Goal: Task Accomplishment & Management: Complete application form

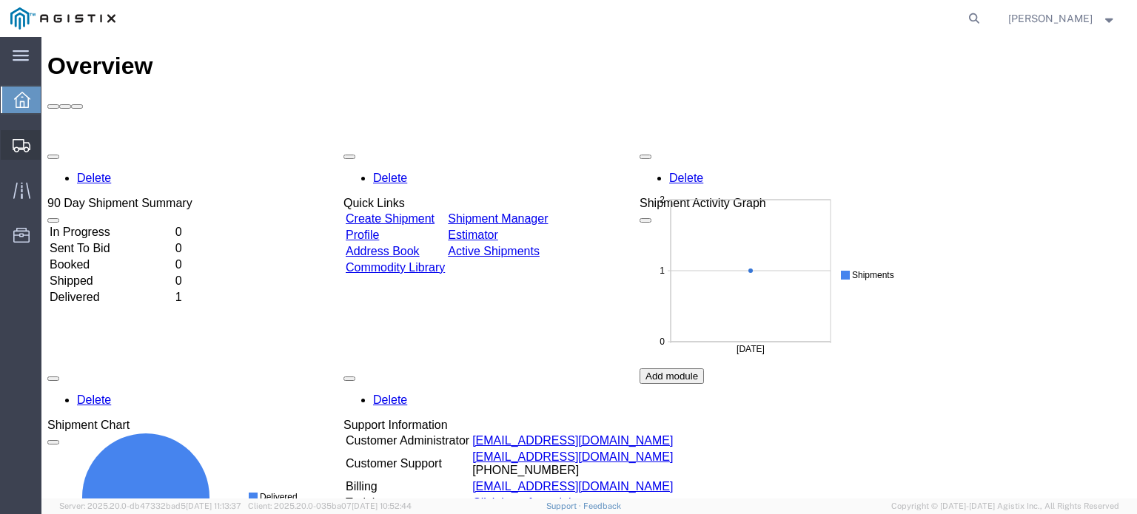
click at [0, 0] on span "Create Shipment" at bounding box center [0, 0] width 0 height 0
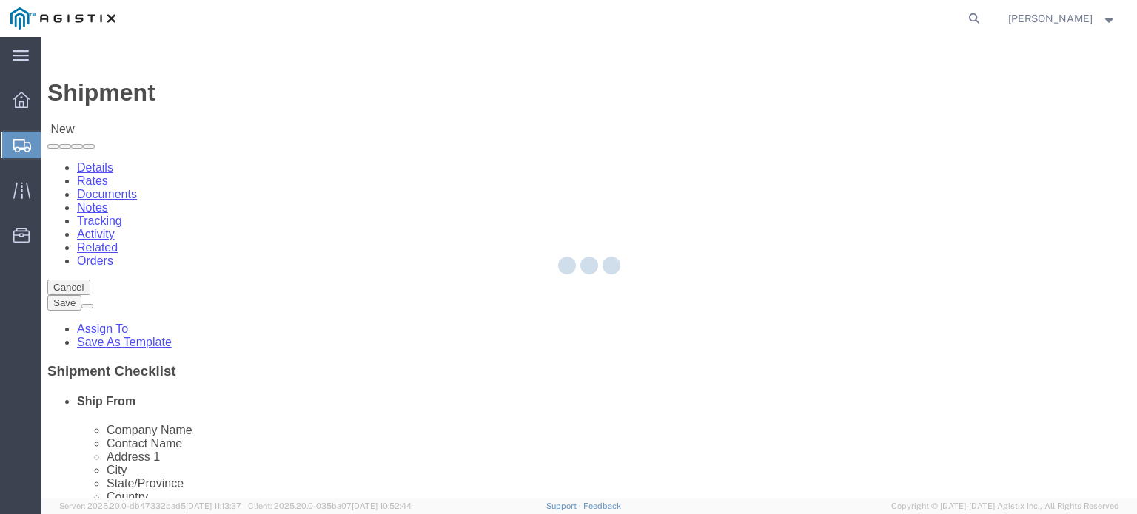
select select
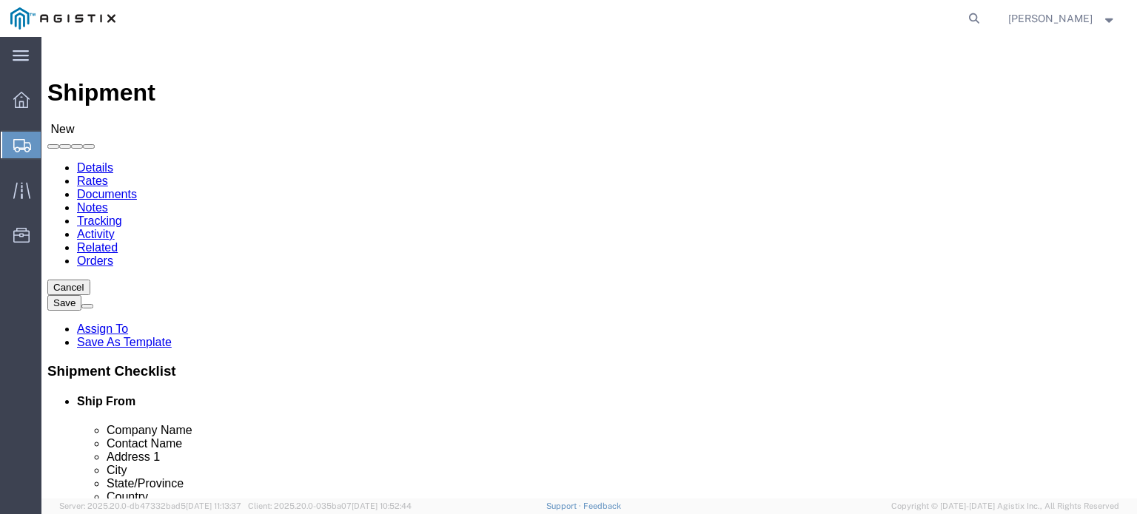
click select "Select PG&E Preformed Line Products"
select select "9596"
click select "Select PG&E Preformed Line Products"
select select
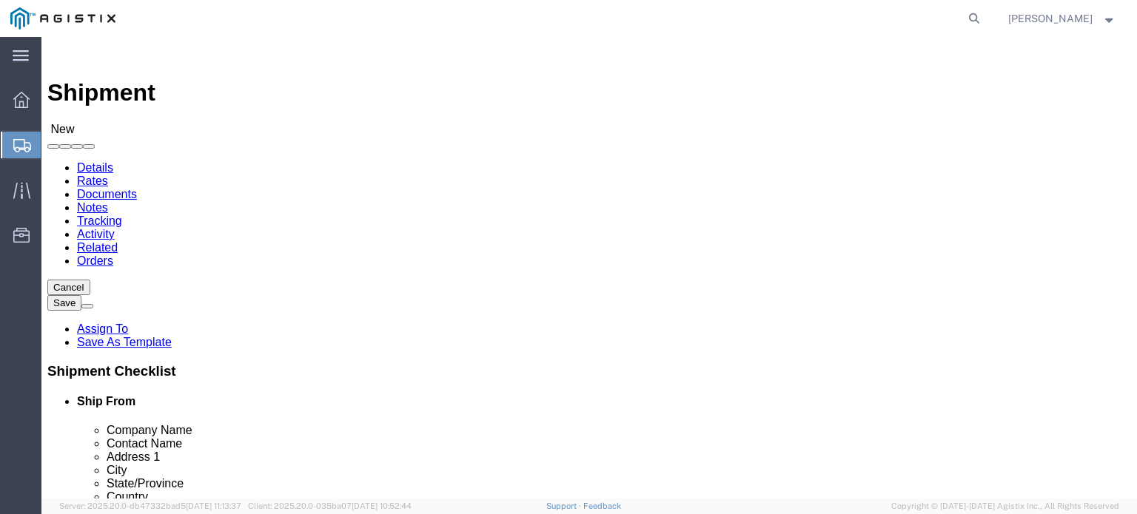
click select "Select All Others [GEOGRAPHIC_DATA] [GEOGRAPHIC_DATA] [GEOGRAPHIC_DATA] [GEOGRA…"
select select "23082"
click select "Select All Others [GEOGRAPHIC_DATA] [GEOGRAPHIC_DATA] [GEOGRAPHIC_DATA] [GEOGRA…"
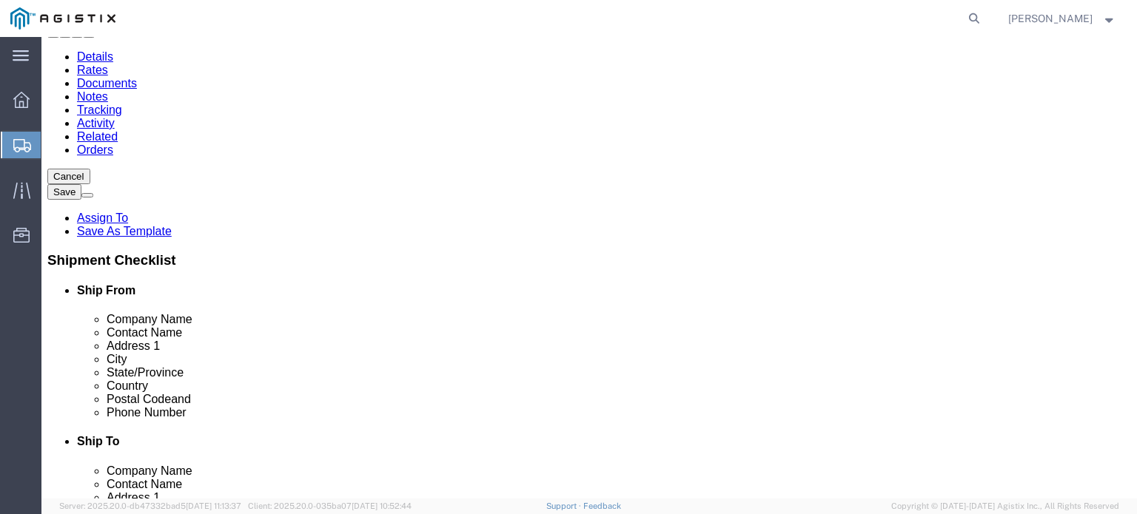
scroll to position [43, 0]
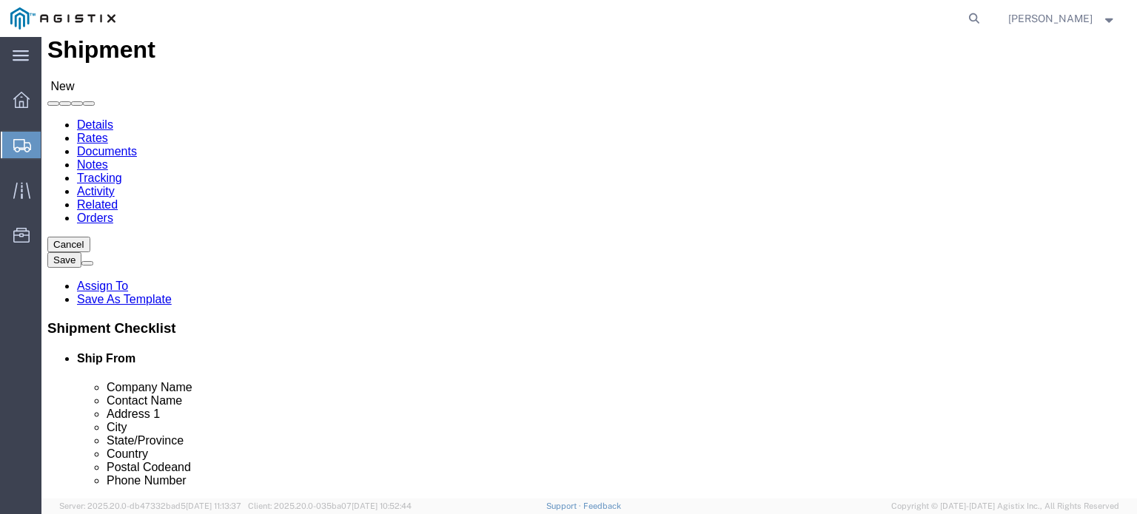
click input "text"
select select "MYPROFILE"
select select "AR"
type input "d"
type input "lodi"
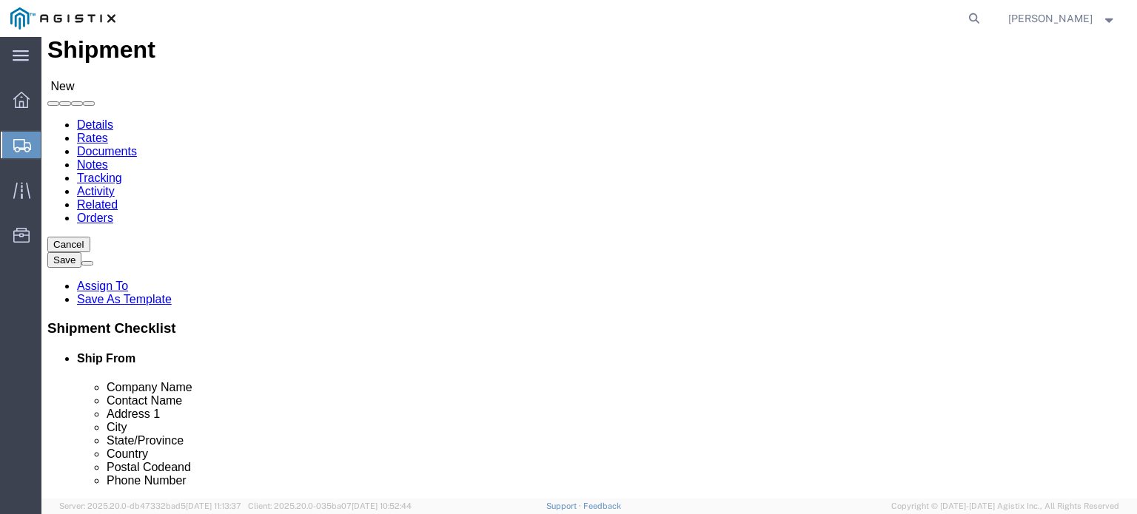
select select "66111"
select select "CA"
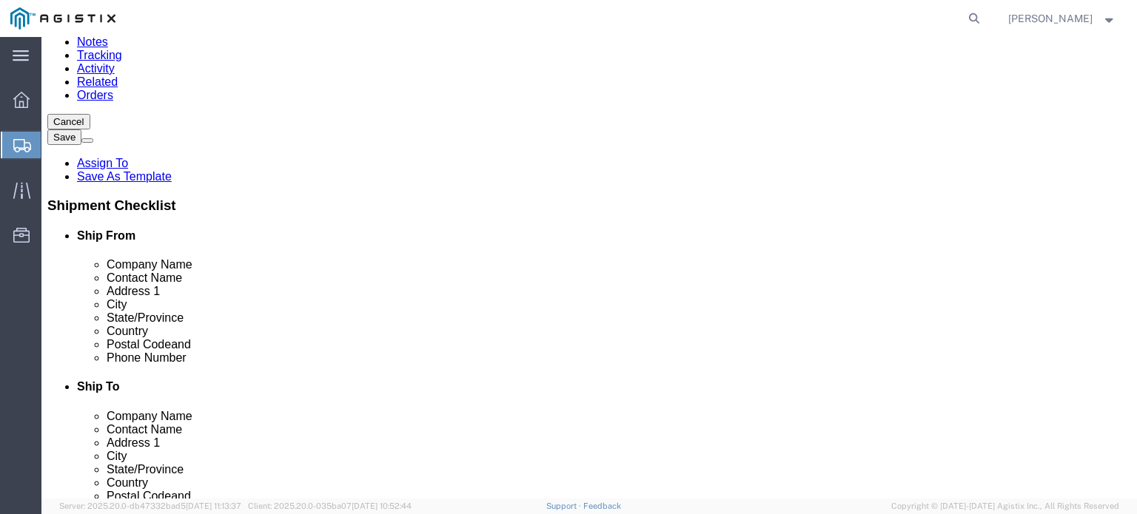
scroll to position [172, 0]
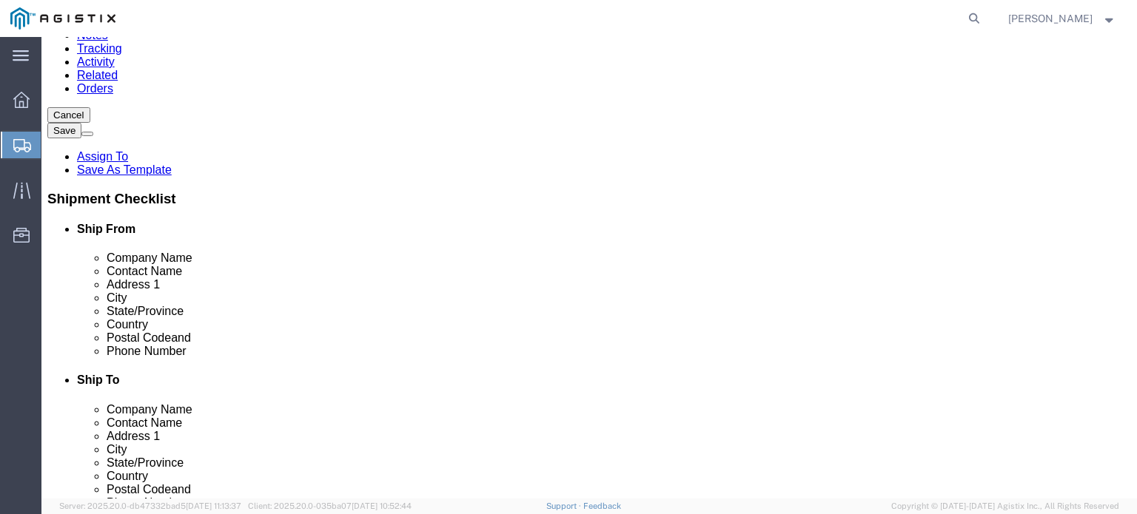
click input "text"
type input "1430 s Cherokee Ln"
select select
click input "text"
type input "b"
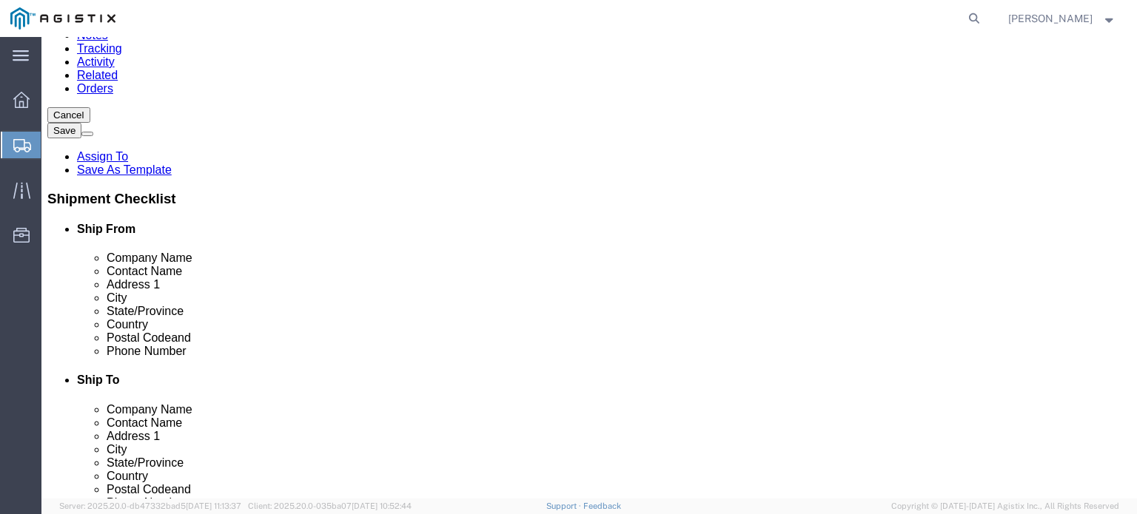
type input "[PERSON_NAME]"
click div "Location My Profile Location (OBSOLETE) [PERSON_NAME] SC - GC TRAILER (OBSOLETE…"
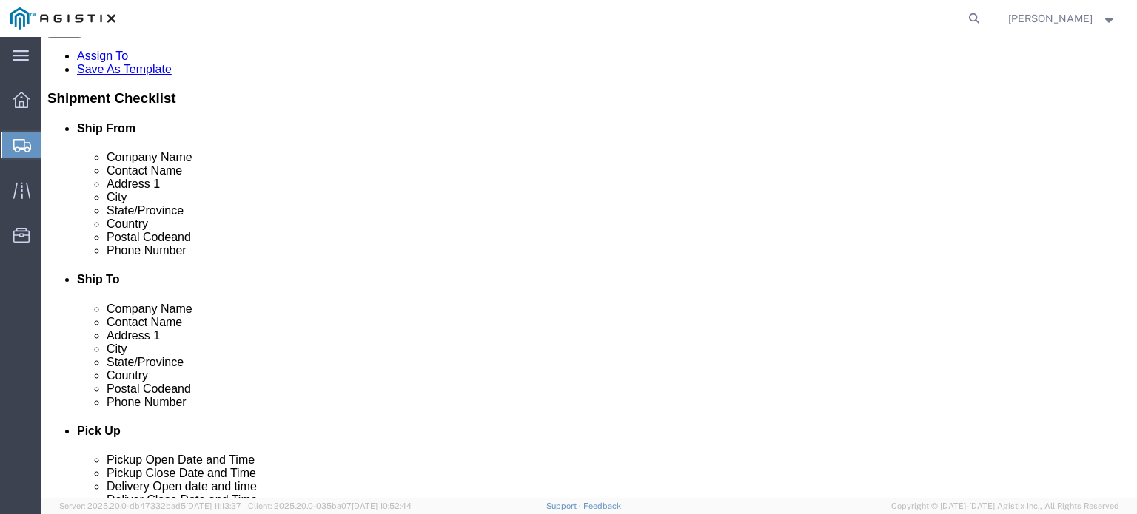
scroll to position [345, 0]
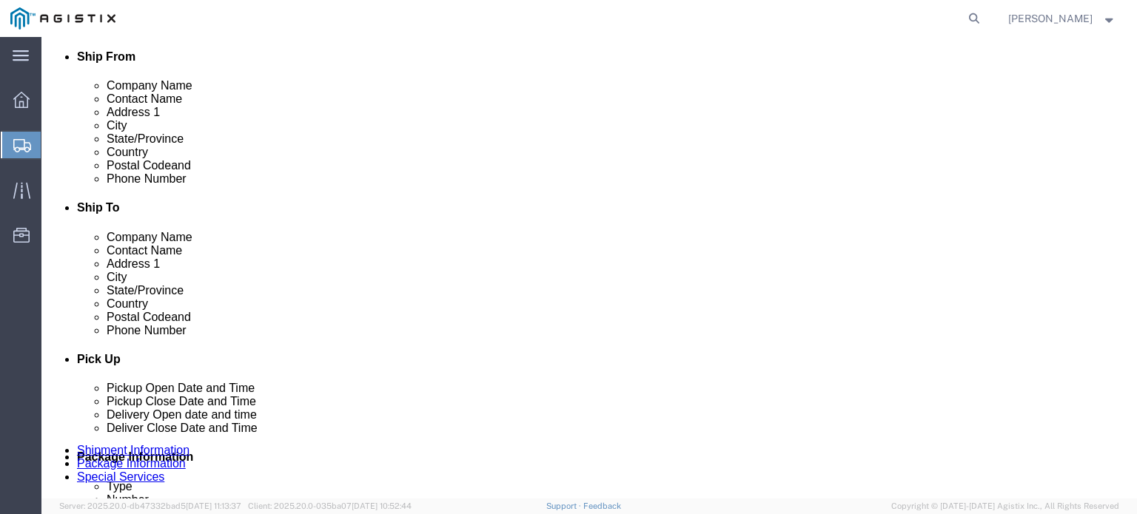
click input "text"
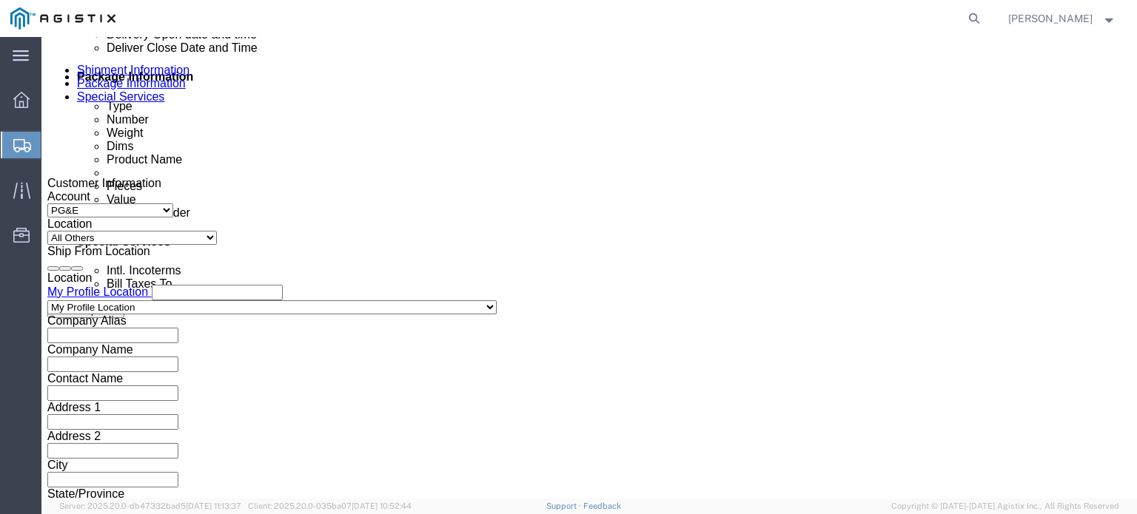
scroll to position [734, 0]
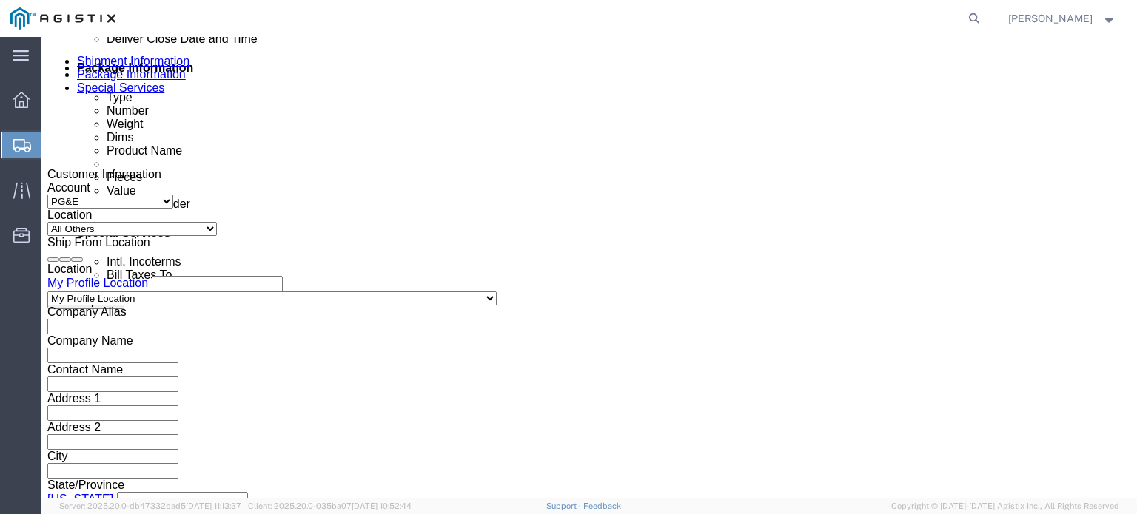
type input "5105528790"
click input "text"
type input "2710252392"
click select "Select Account Type Activity ID Airline Appointment Number ASN Batch Request # …"
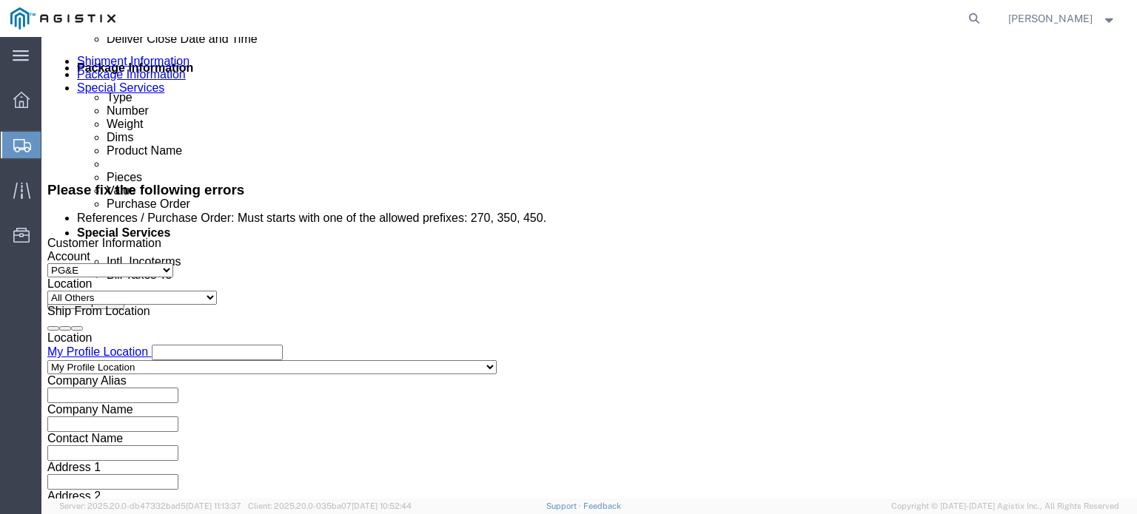
scroll to position [796, 0]
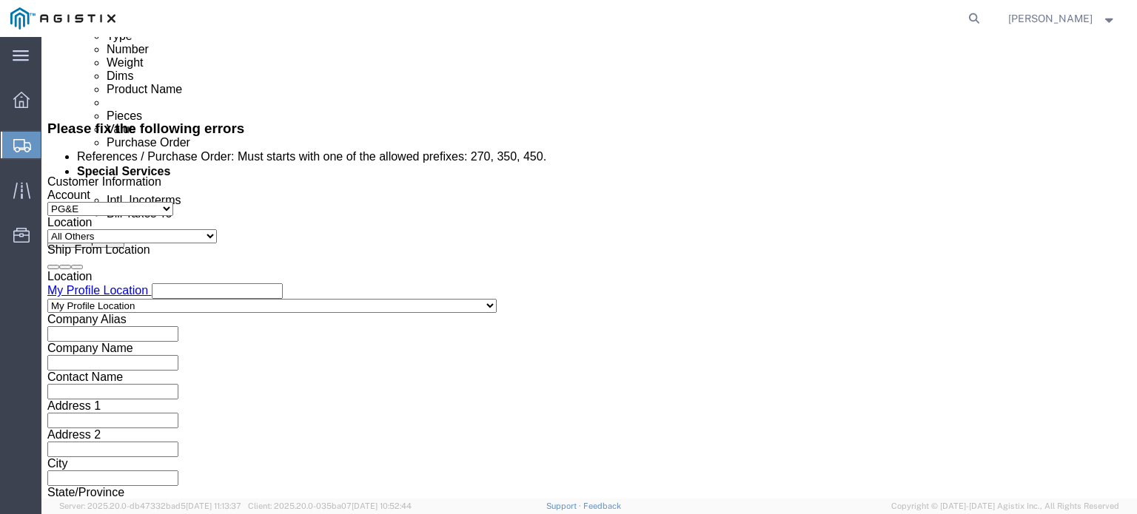
select select "PURCHORD"
click select "Select Account Type Activity ID Airline Appointment Number ASN Batch Request # …"
click input "text"
type input "s008069989"
click select "Select Account Type Activity ID Airline Appointment Number ASN Batch Request # …"
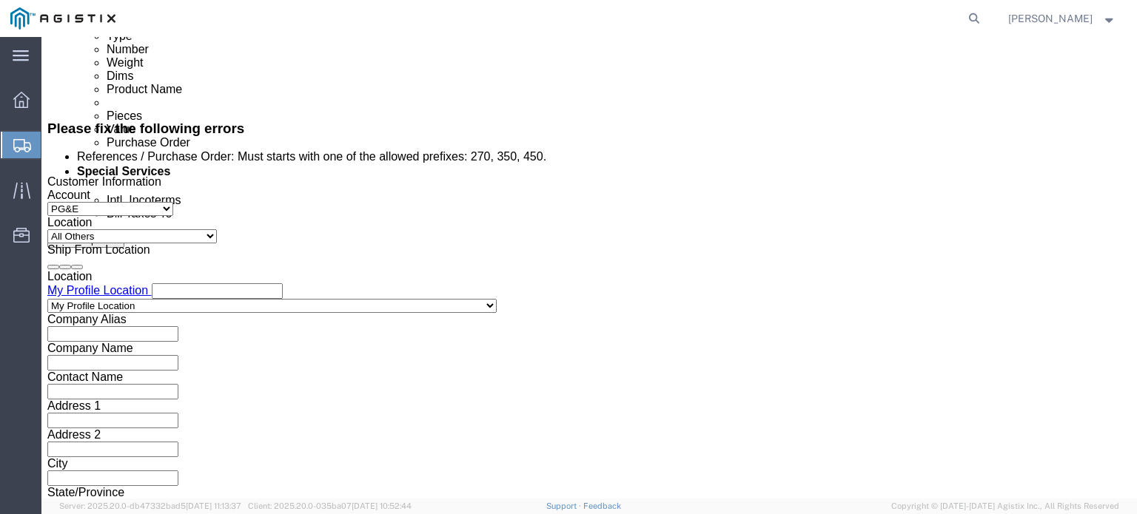
select select "SHIPMENTIDNUM"
click select "Select Account Type Activity ID Airline Appointment Number ASN Batch Request # …"
click input "text"
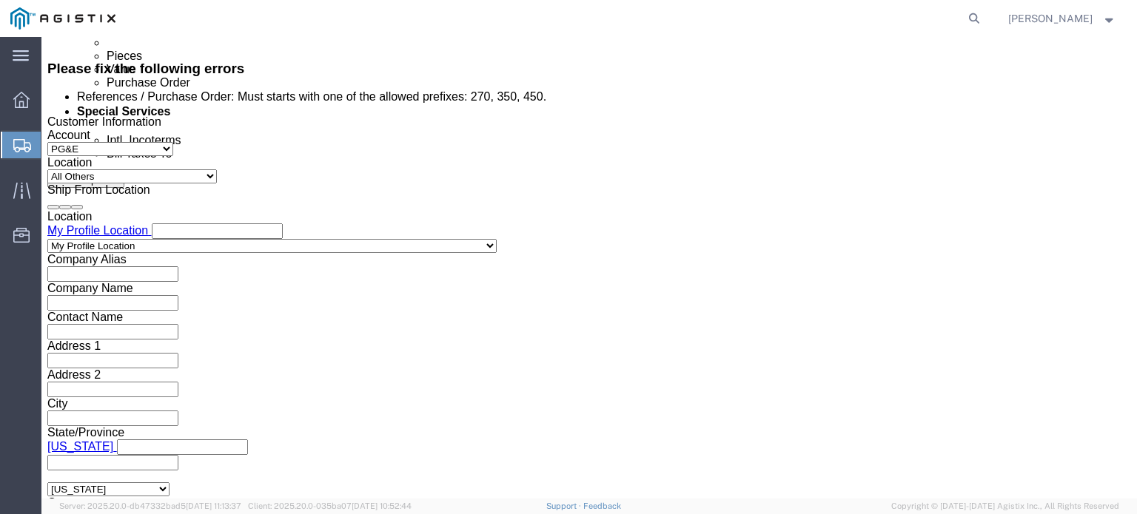
scroll to position [1003, 0]
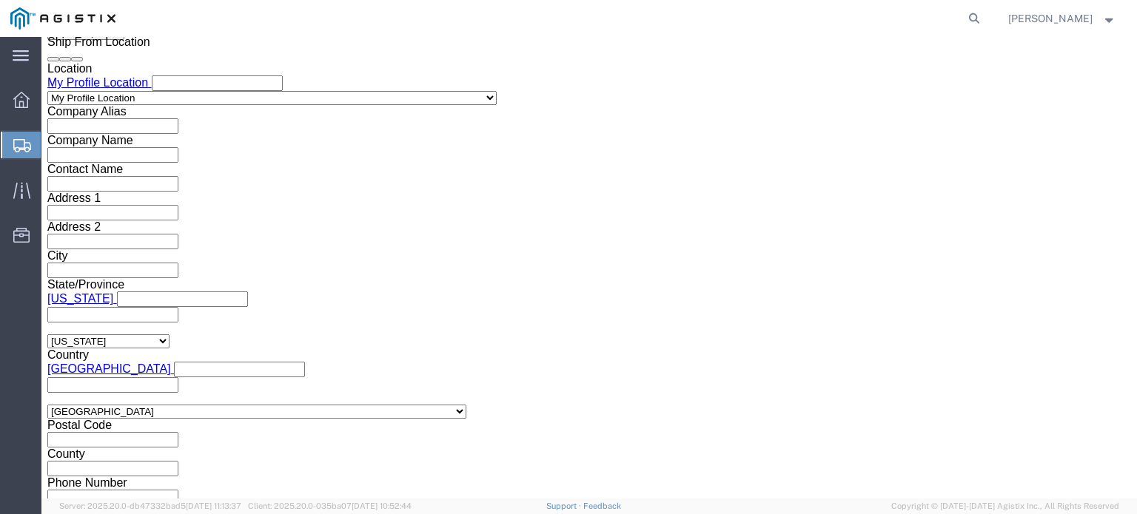
type input "684338"
click select "Select Air Less than Truckload Multi-Leg Ocean Freight Rail Small Parcel Truckl…"
select select "LTL"
click select "Select Air Less than Truckload Multi-Leg Ocean Freight Rail Small Parcel Truckl…"
click select "Select Straight Truck"
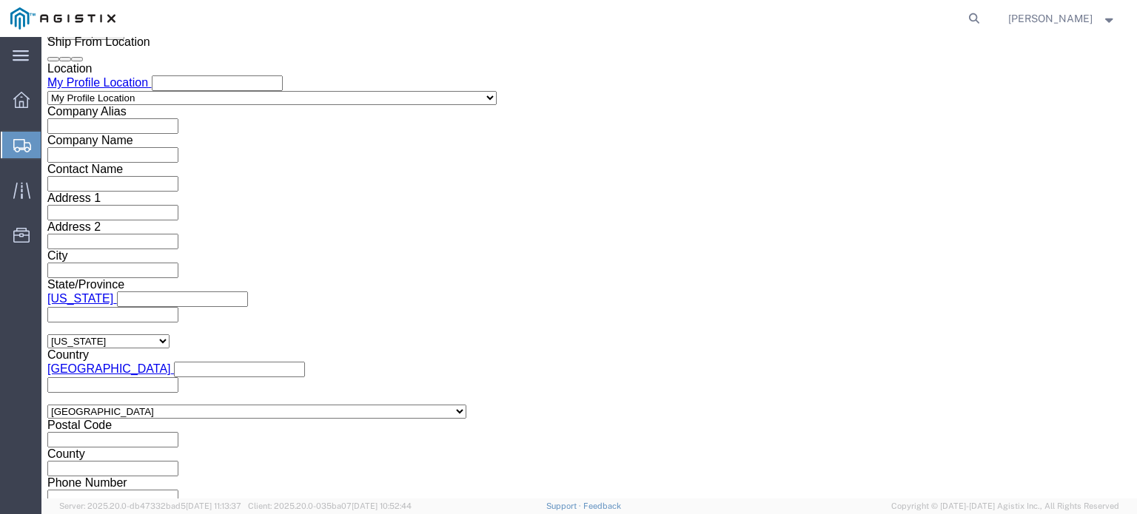
select select "STTR"
click select "Select Straight Truck"
click button "Continue"
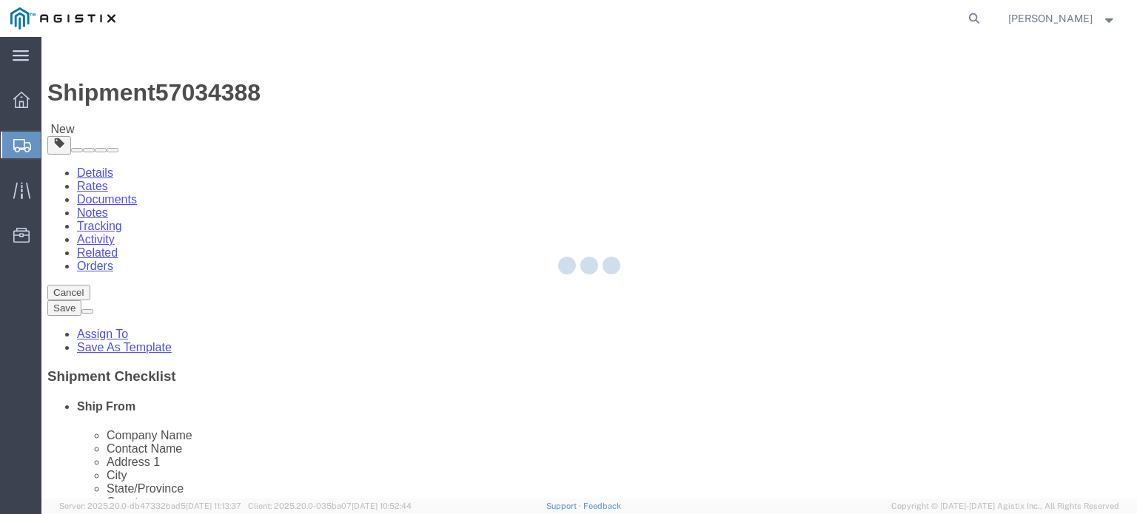
select select "CBOX"
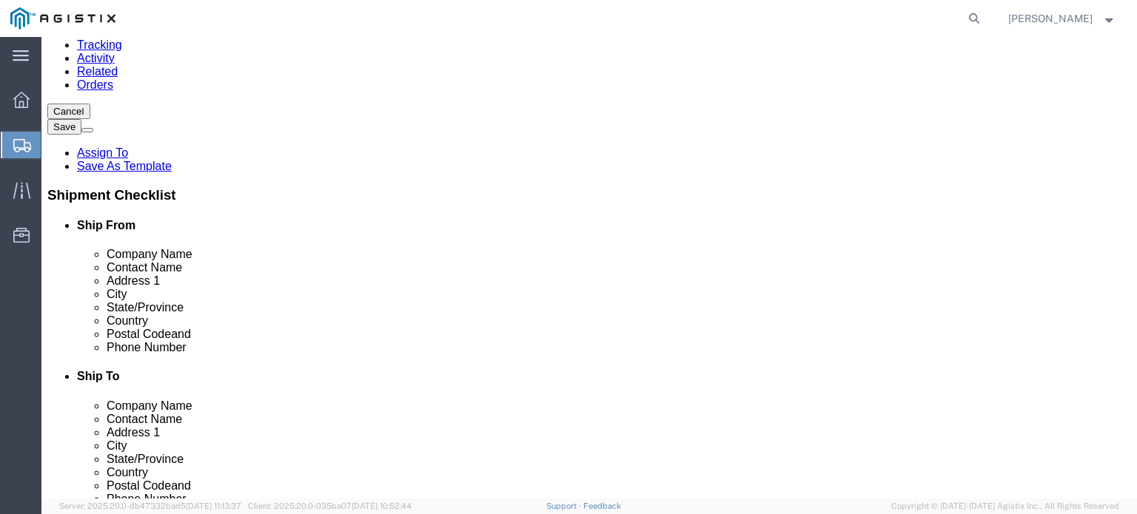
scroll to position [297, 0]
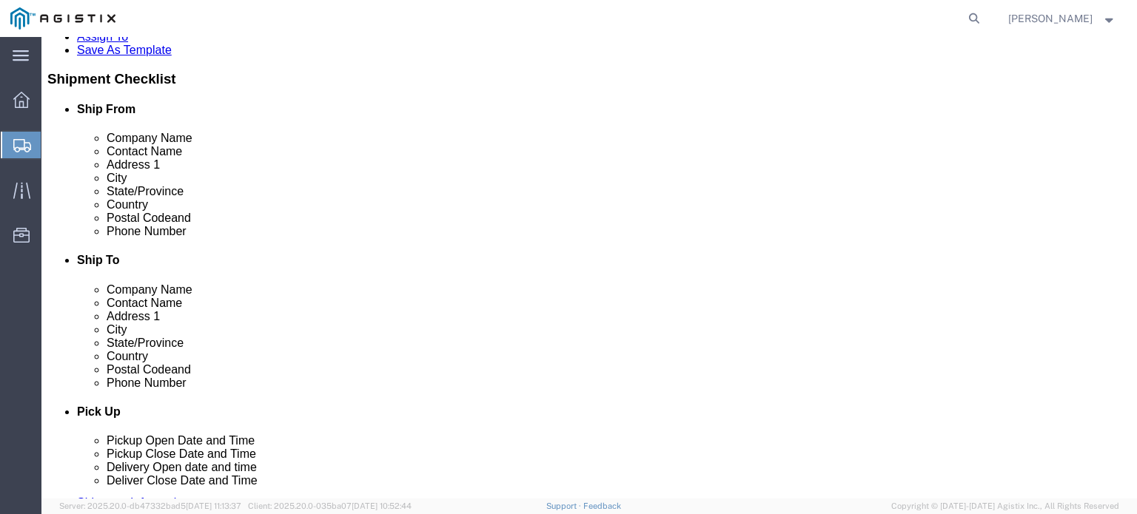
click button "Previous"
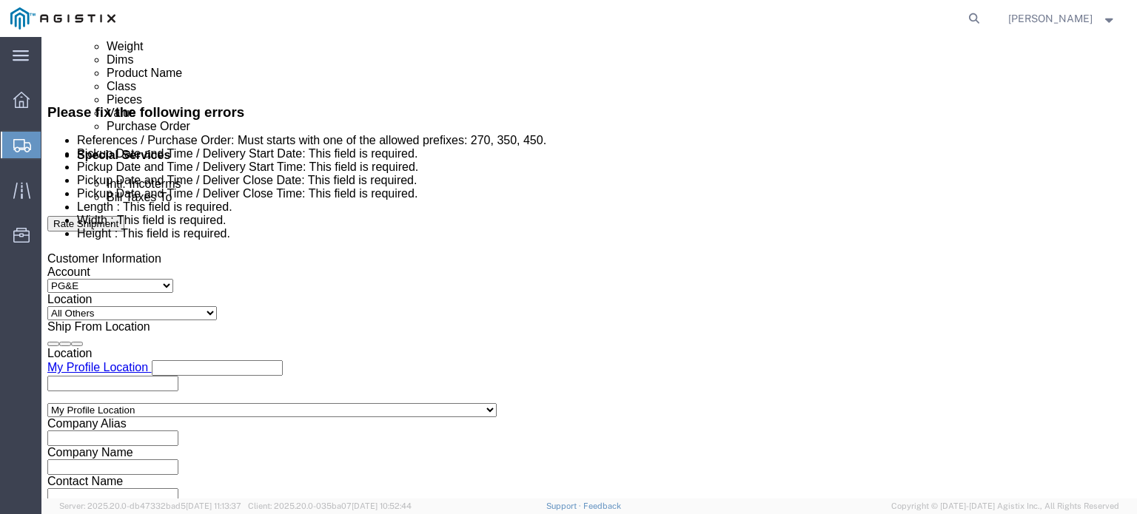
scroll to position [858, 0]
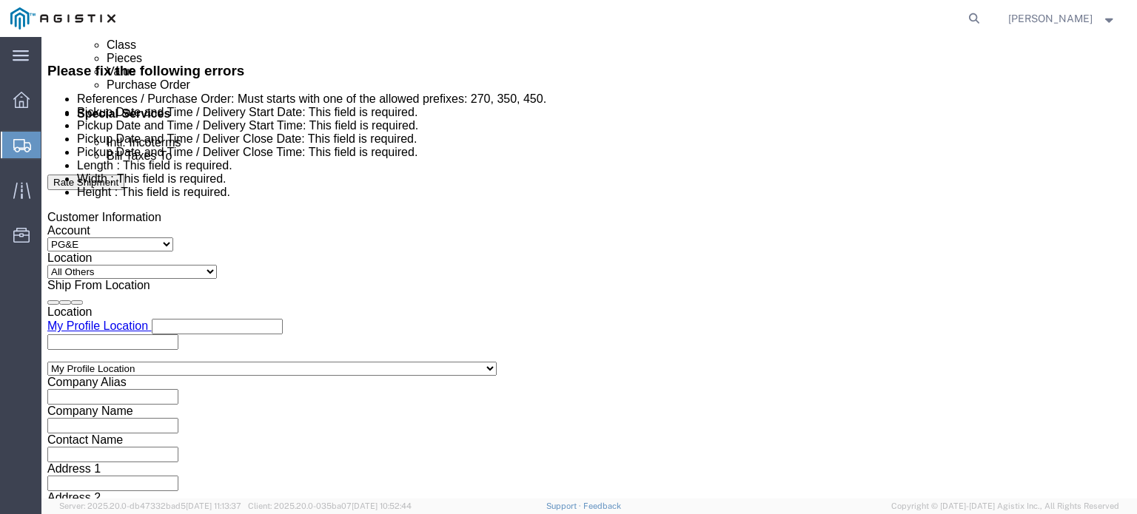
click icon
click div "[DATE] 8:00 AM"
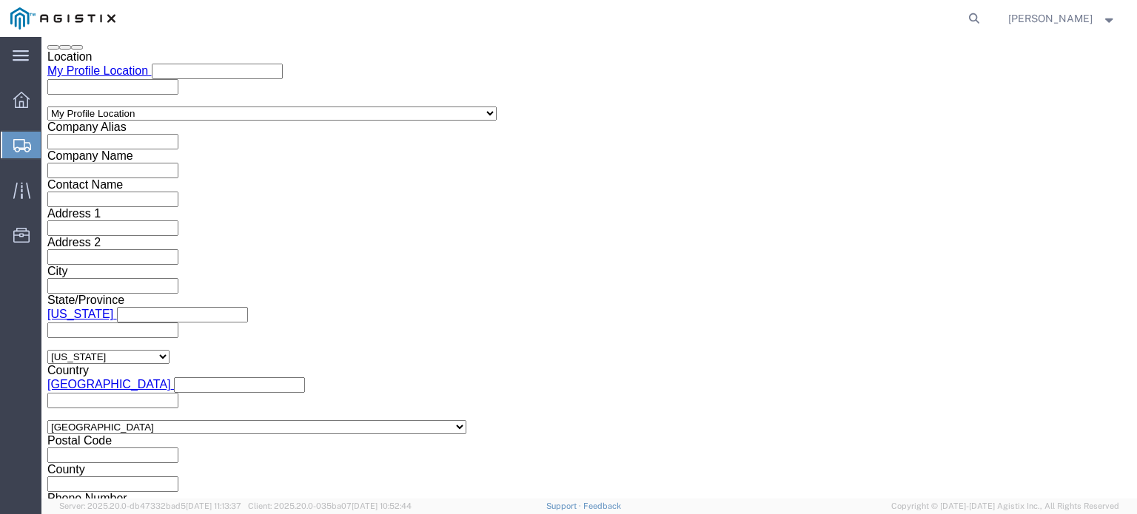
click button "Apply"
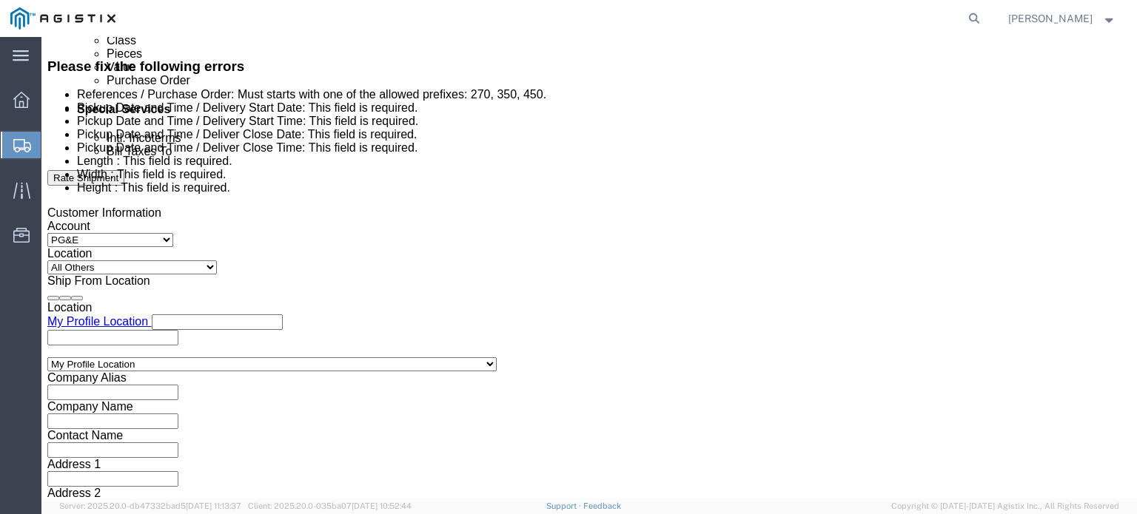
scroll to position [855, 0]
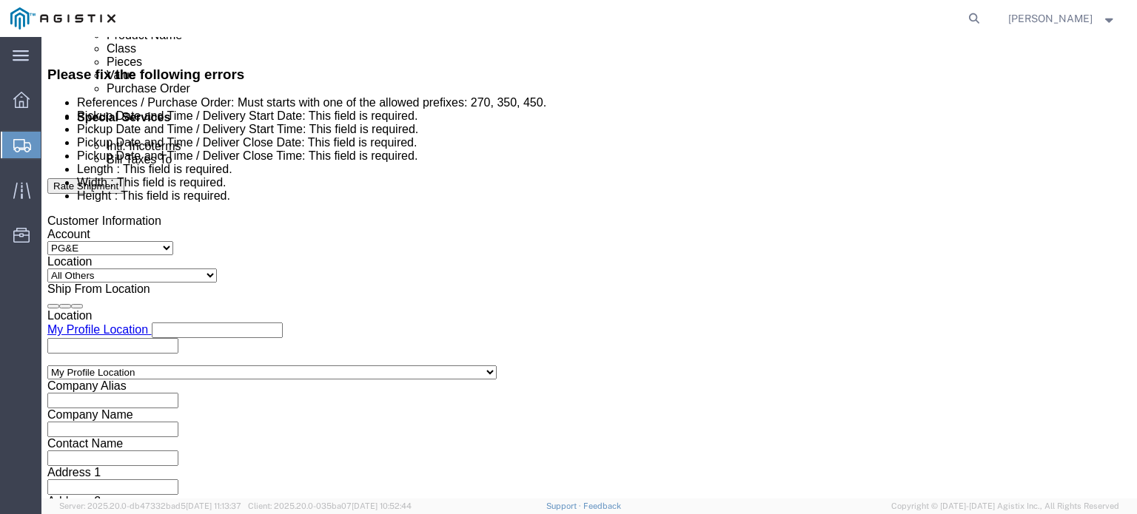
click div
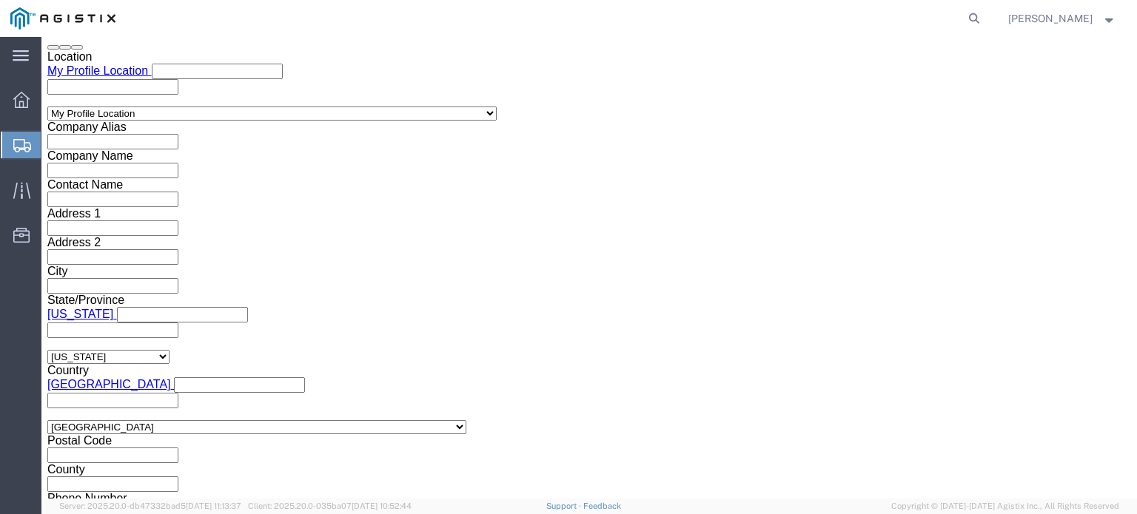
click button "Apply"
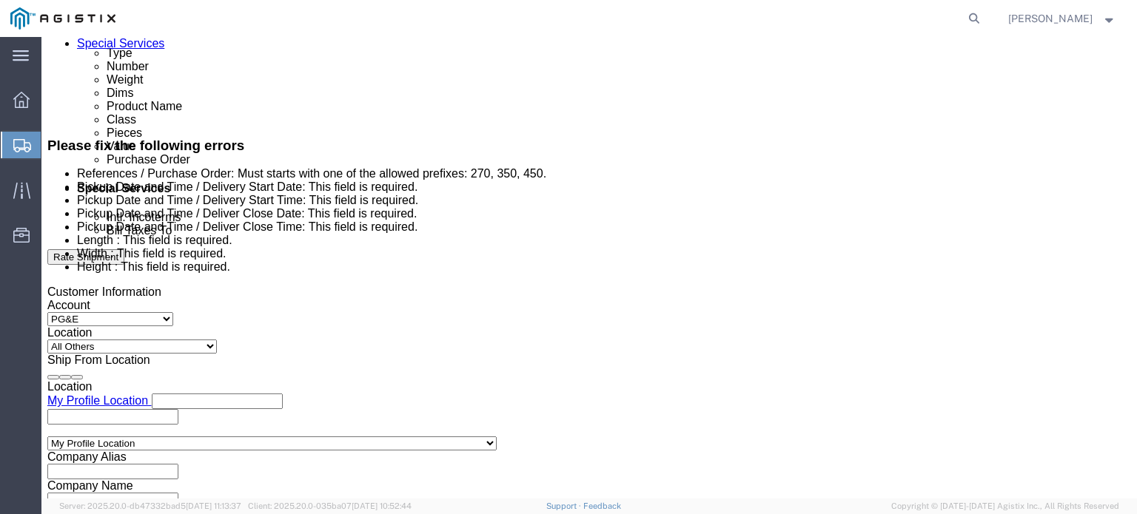
scroll to position [769, 0]
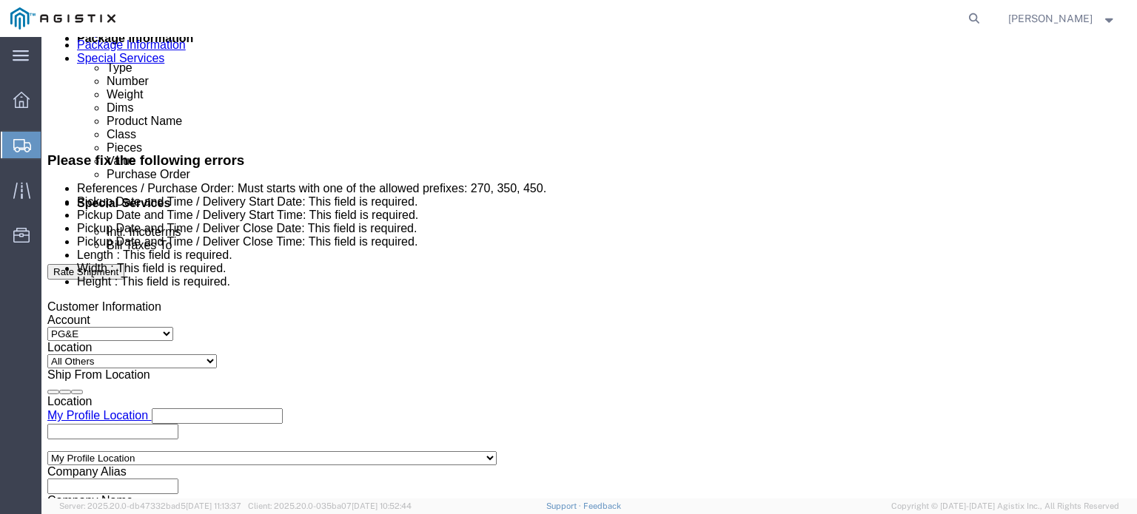
click div
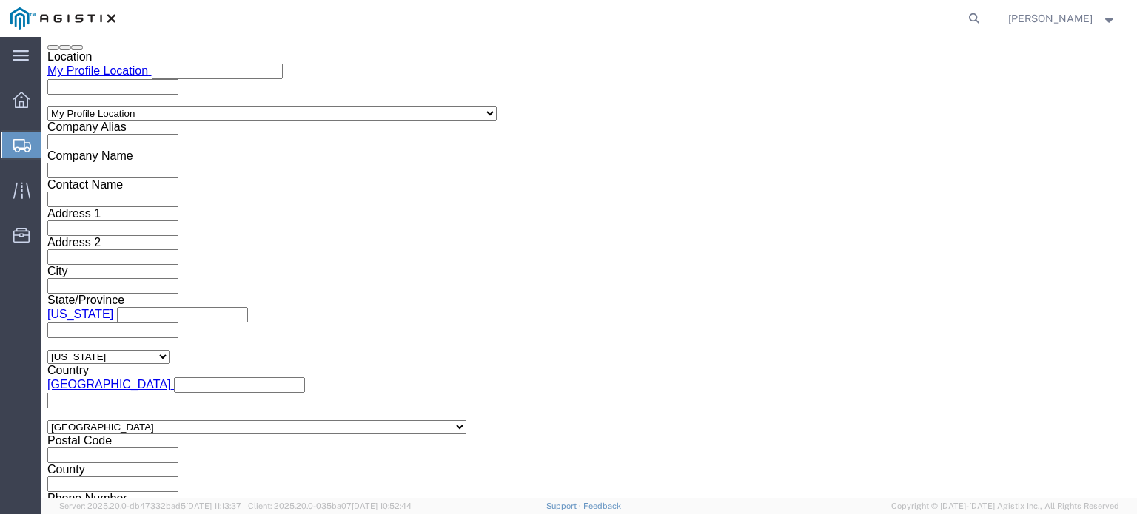
click input "11:00 AM"
drag, startPoint x: 669, startPoint y: 229, endPoint x: 675, endPoint y: 243, distance: 15.9
click input "3:00 AM"
type input "3:00 PM"
click button "Apply"
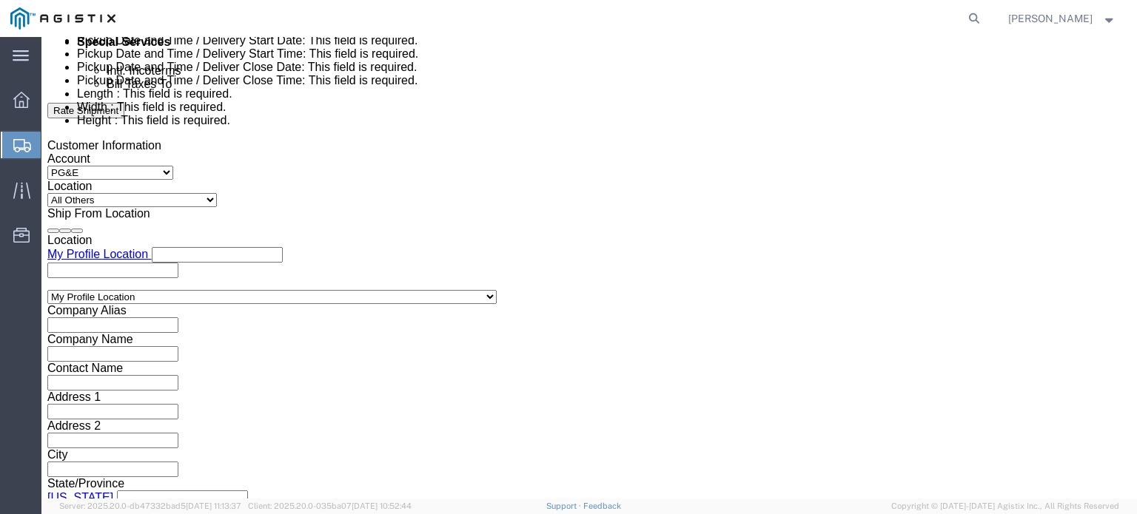
scroll to position [859, 0]
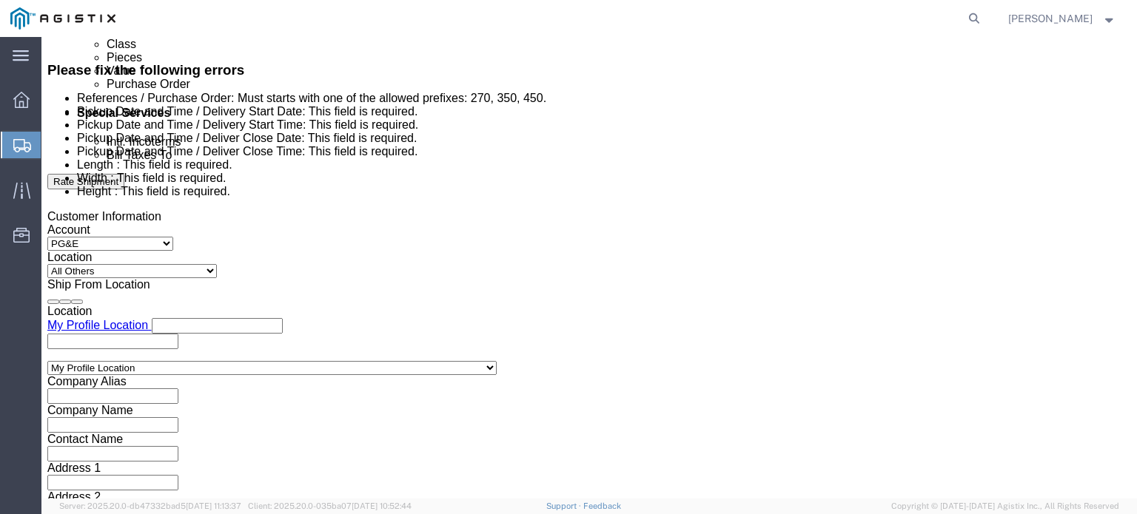
click div "Delivery by Date Delivery Start Date Delivery Start Time Deliver Open Date and …"
click div "Delivery Start Date Delivery Start Time Deliver Open Date and Time Oct 15 2025 …"
click div "Oct 15 2025 10:00 AM"
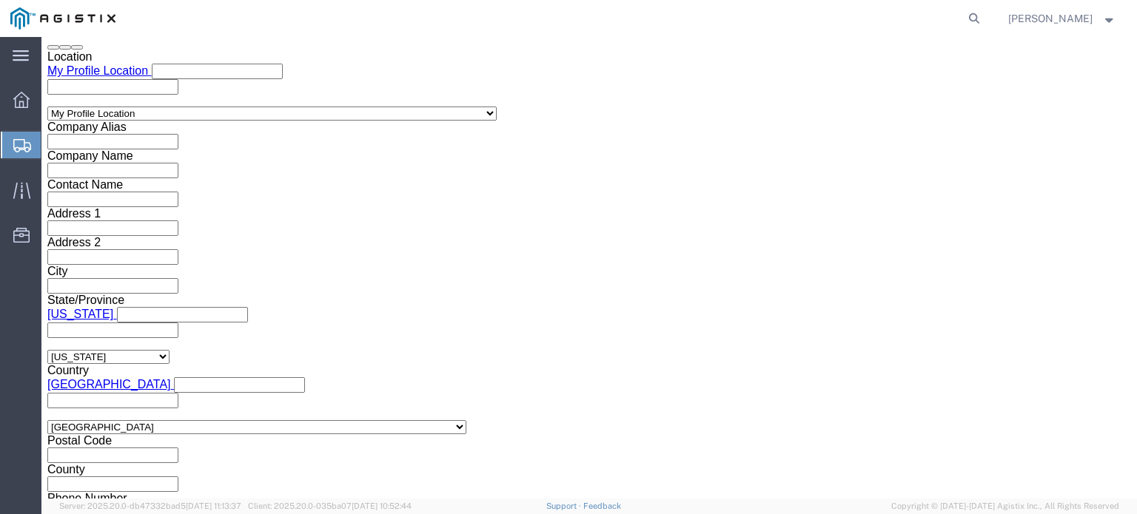
click div "Leg 1 Mode Select Air Less than Truckload Multi-Leg Ocean Freight Rail Small Pa…"
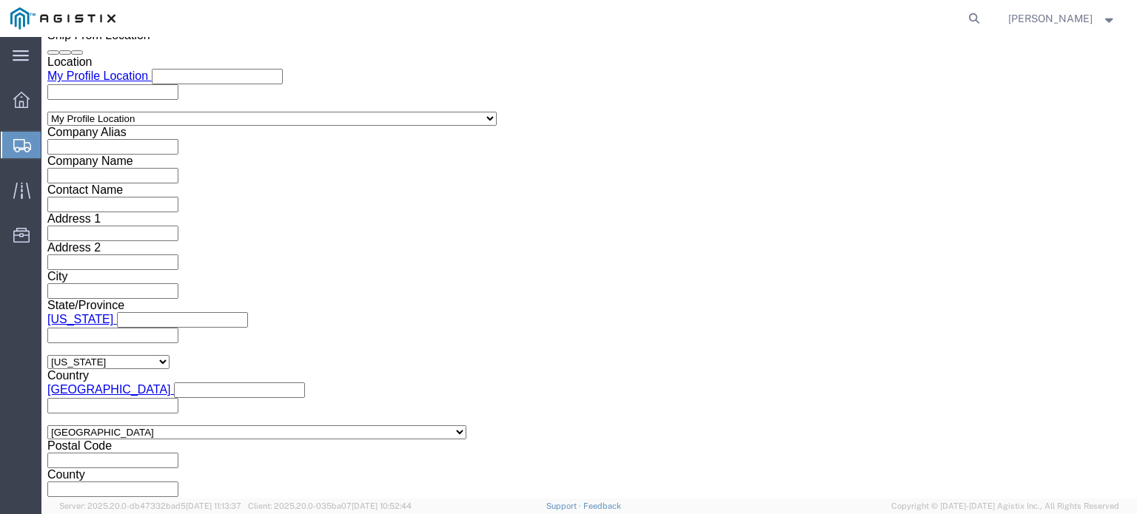
scroll to position [1118, 0]
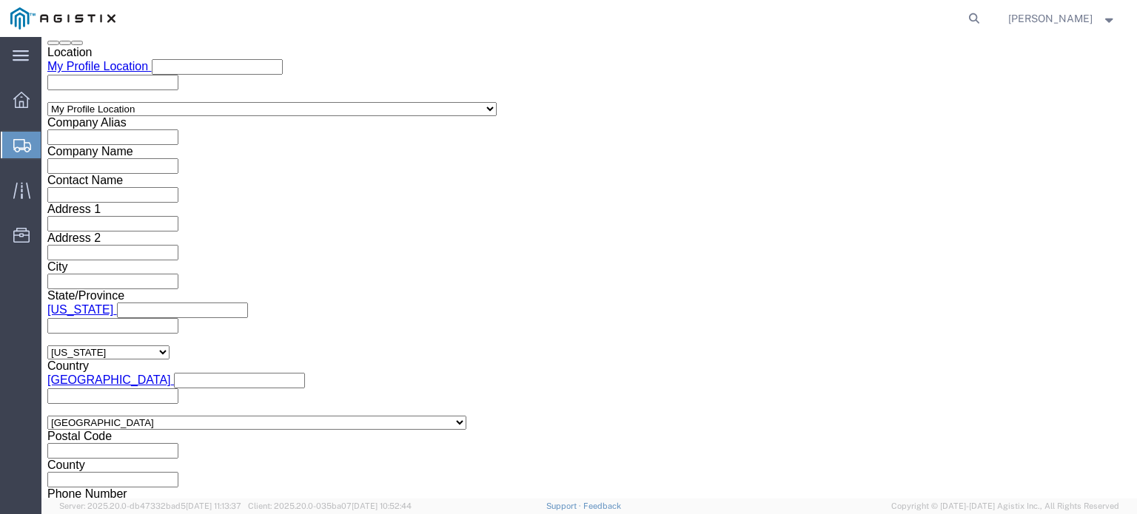
click button "Continue"
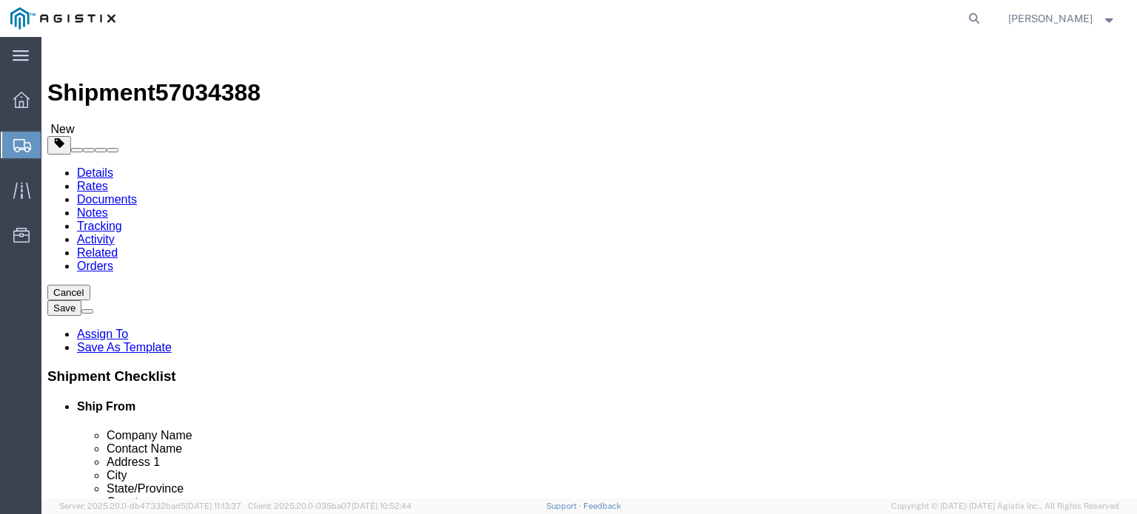
scroll to position [297, 0]
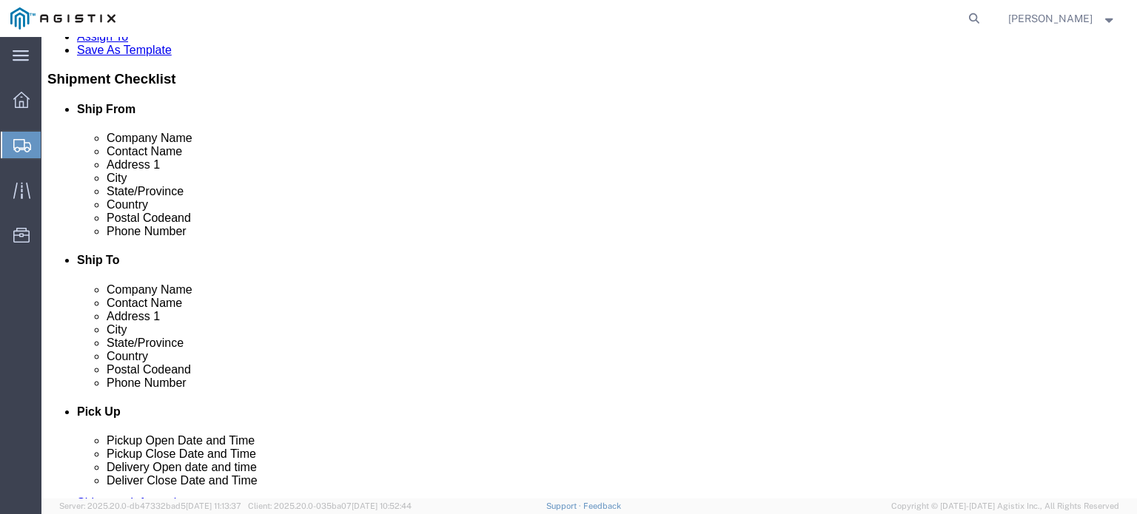
click button "Previous"
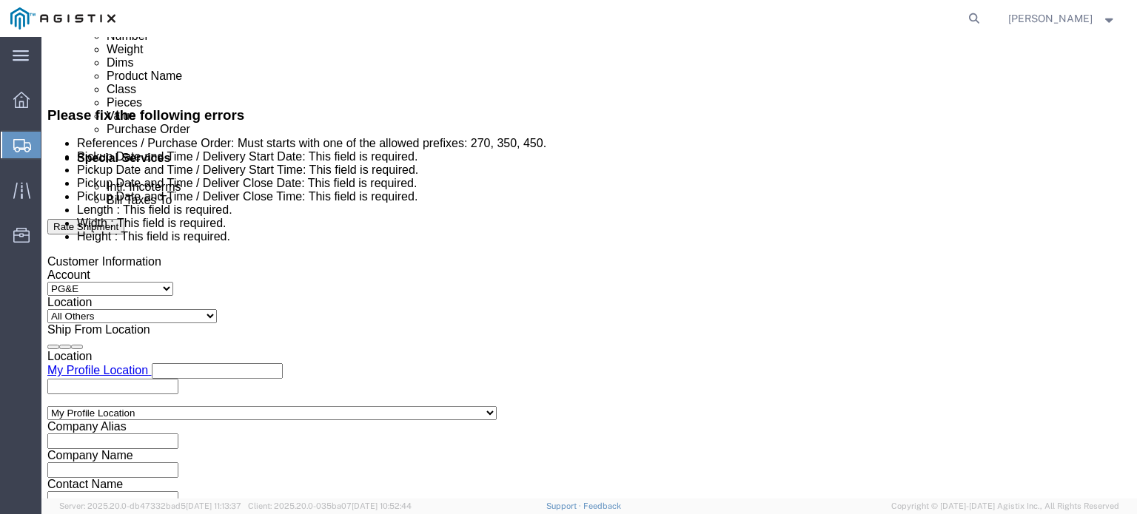
scroll to position [816, 0]
click div "Oct 15 2025 10:00 AM"
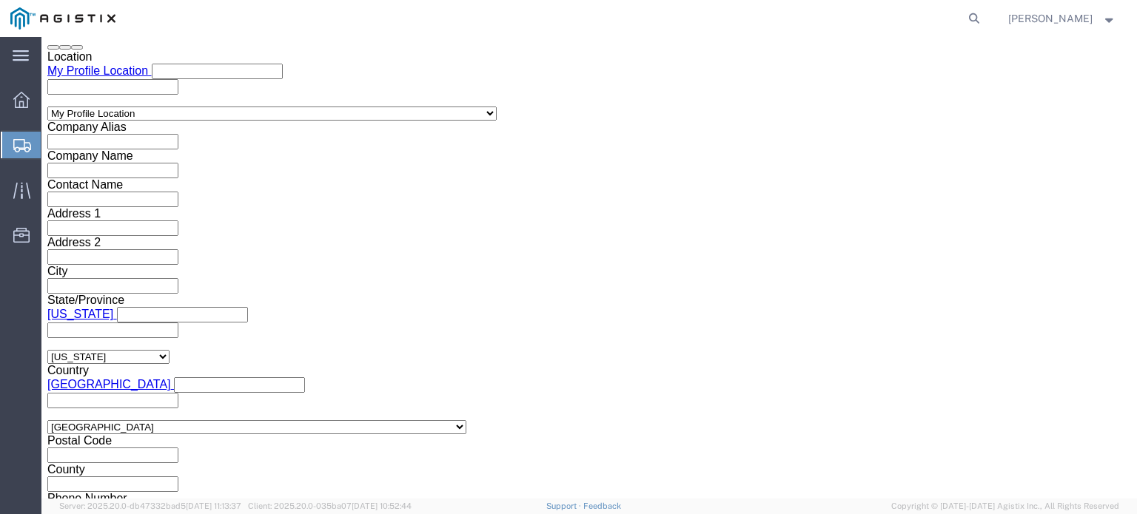
click button "Apply"
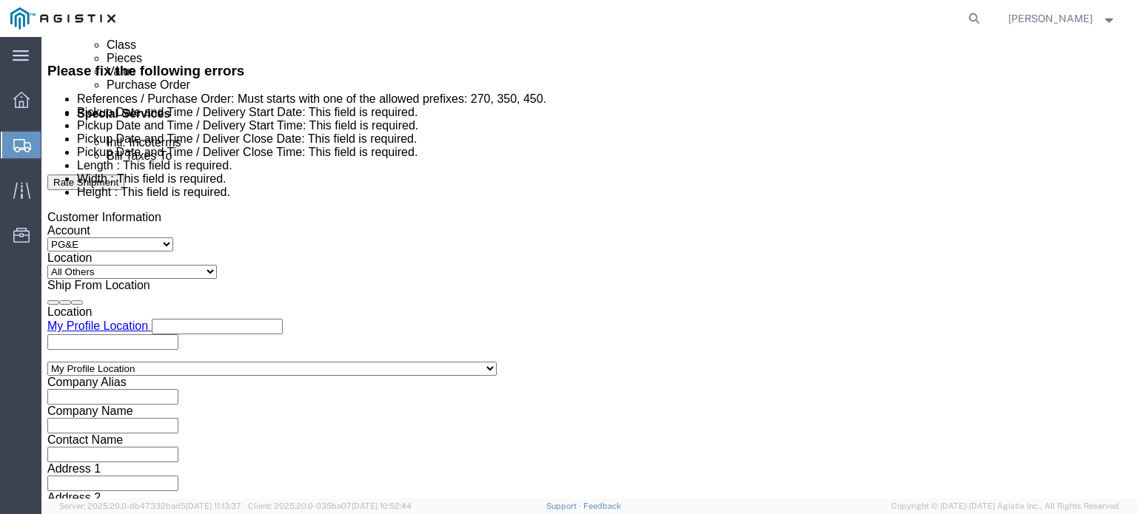
scroll to position [855, 0]
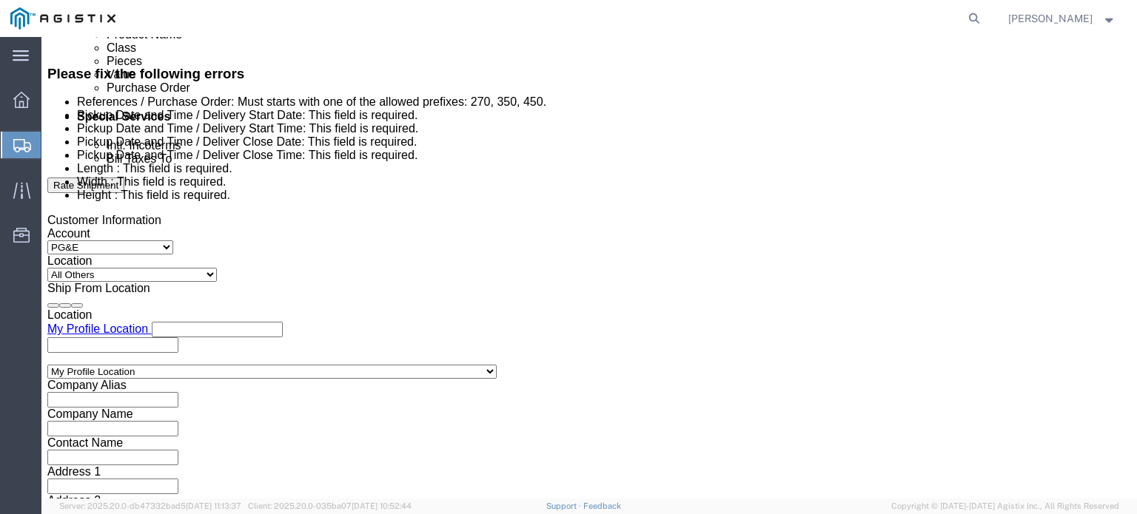
click div "Oct 15 2025 10:00 AM"
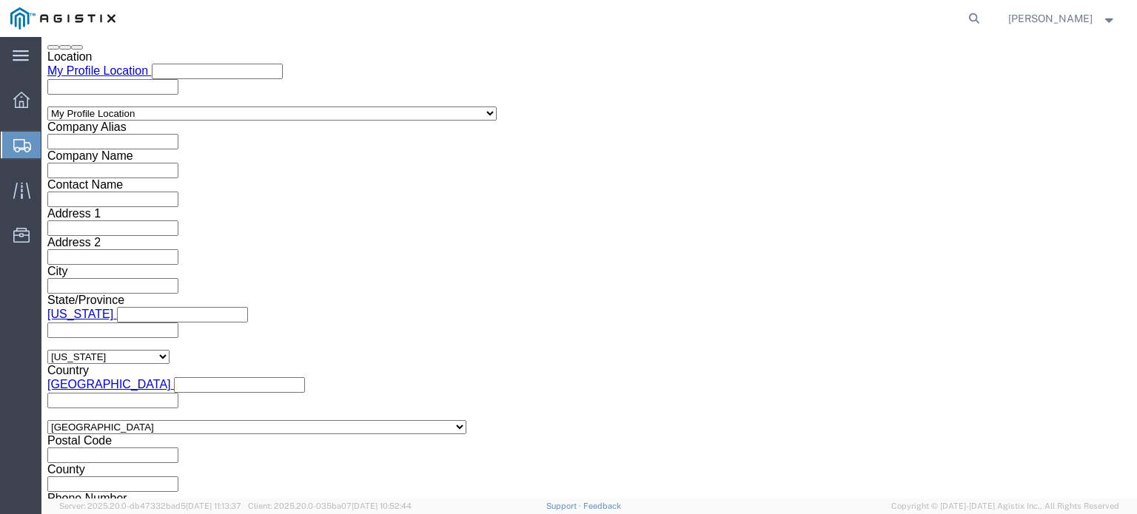
click button "Apply"
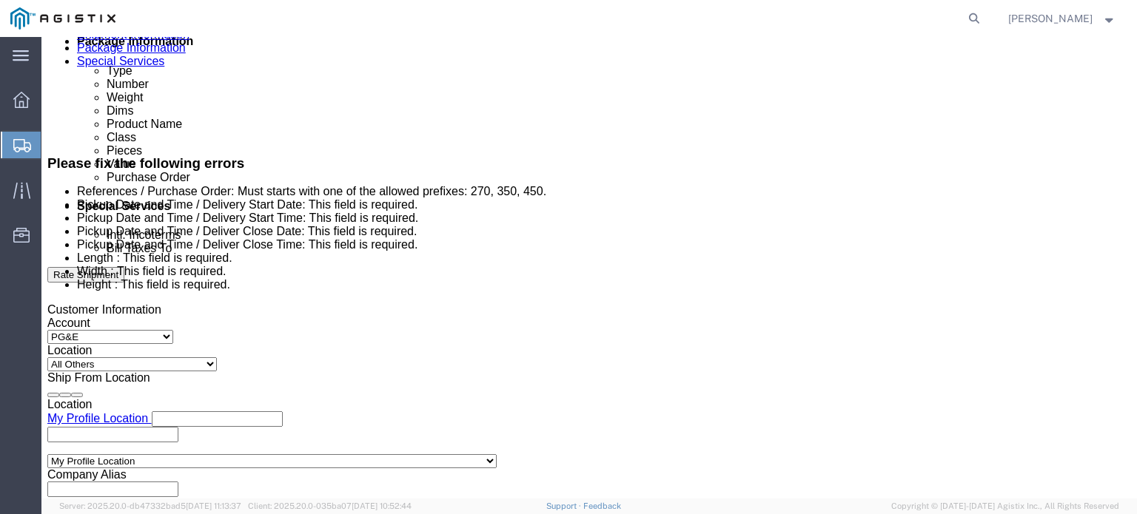
scroll to position [768, 0]
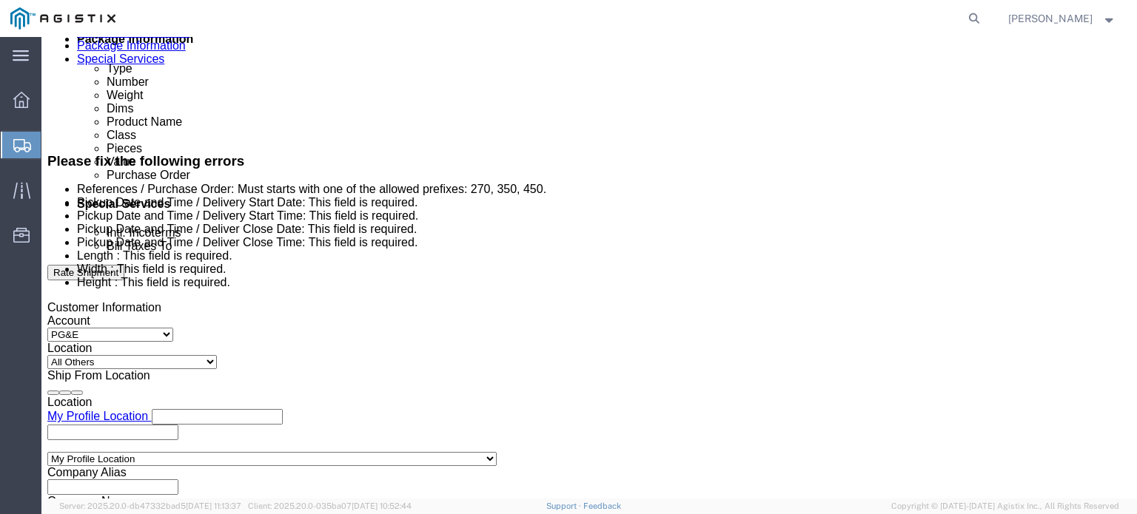
click label "Deliver Open Date and Time"
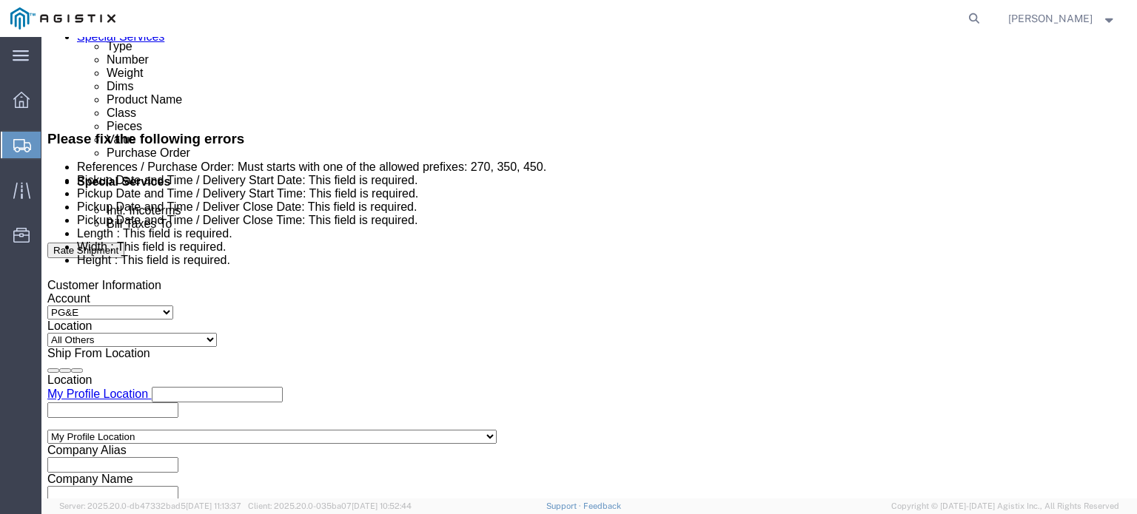
scroll to position [811, 0]
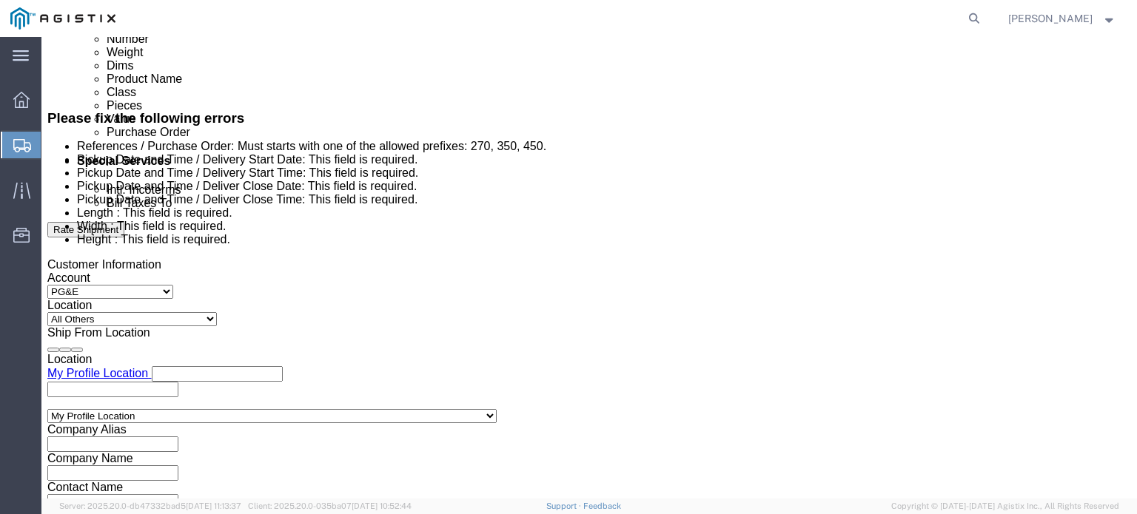
click icon
click div "Oct 14 2025 10:00 AM"
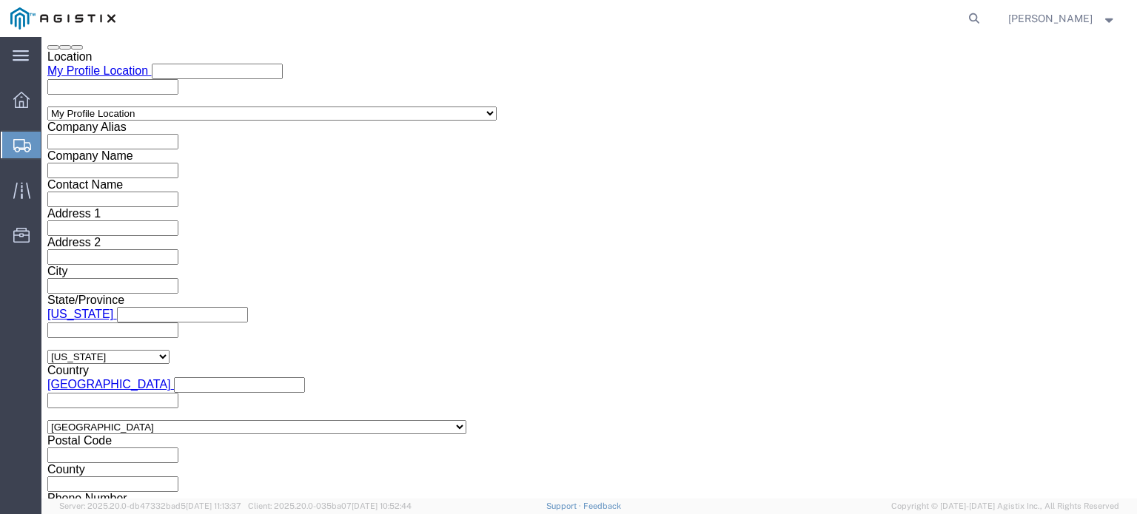
click button "Apply"
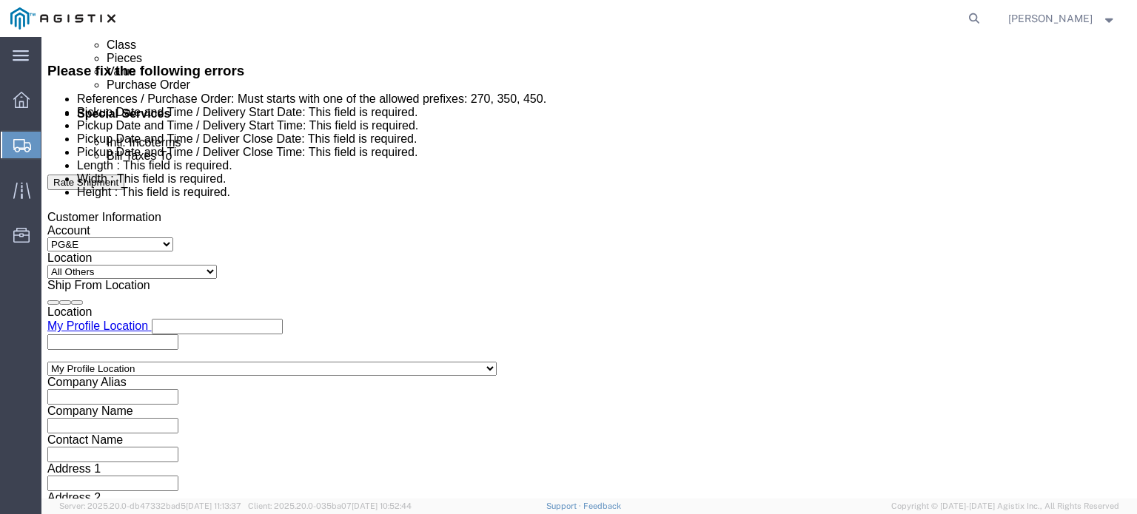
scroll to position [855, 0]
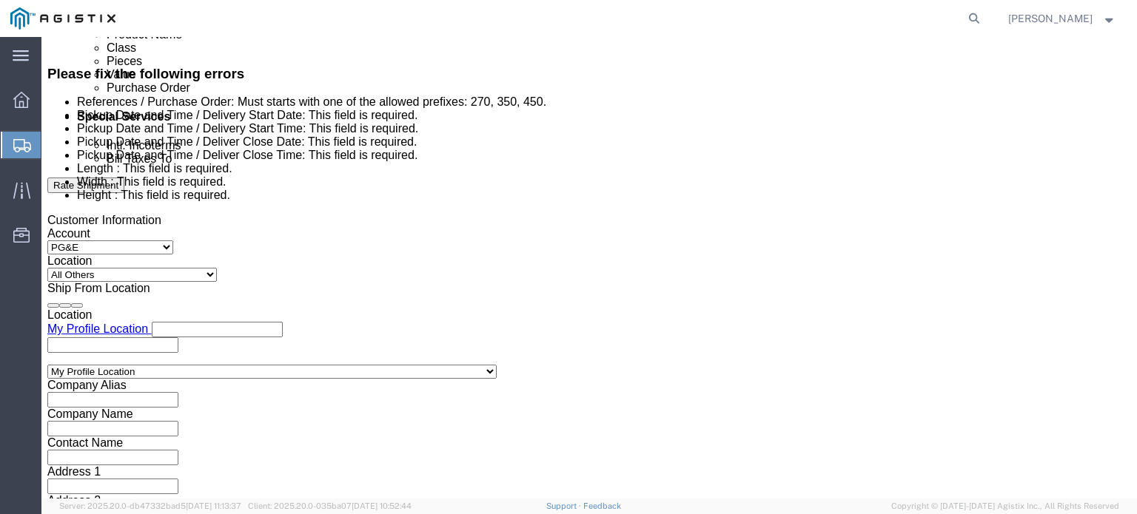
click div "Oct 16 2025 11:00 AM"
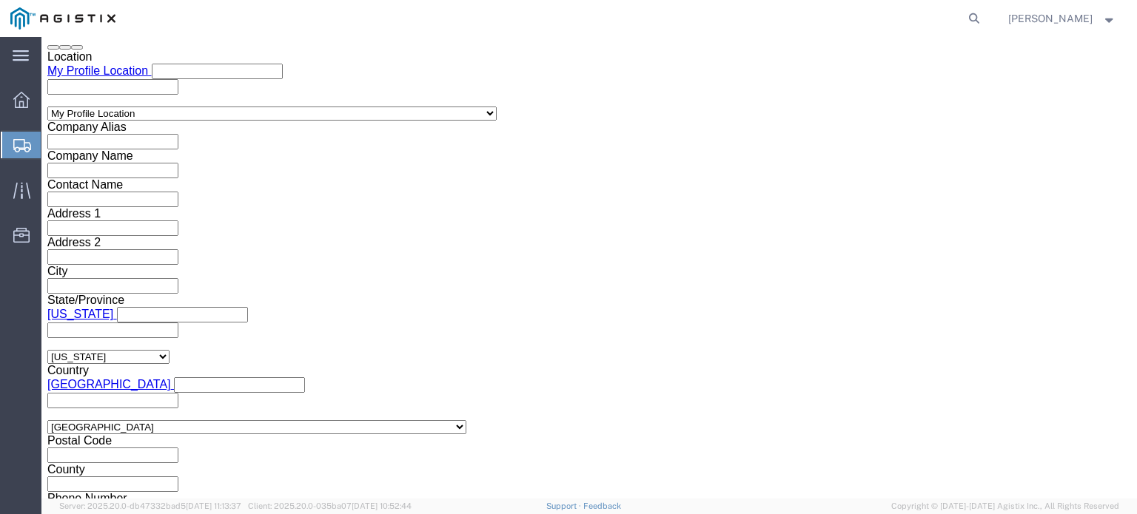
click button "Apply"
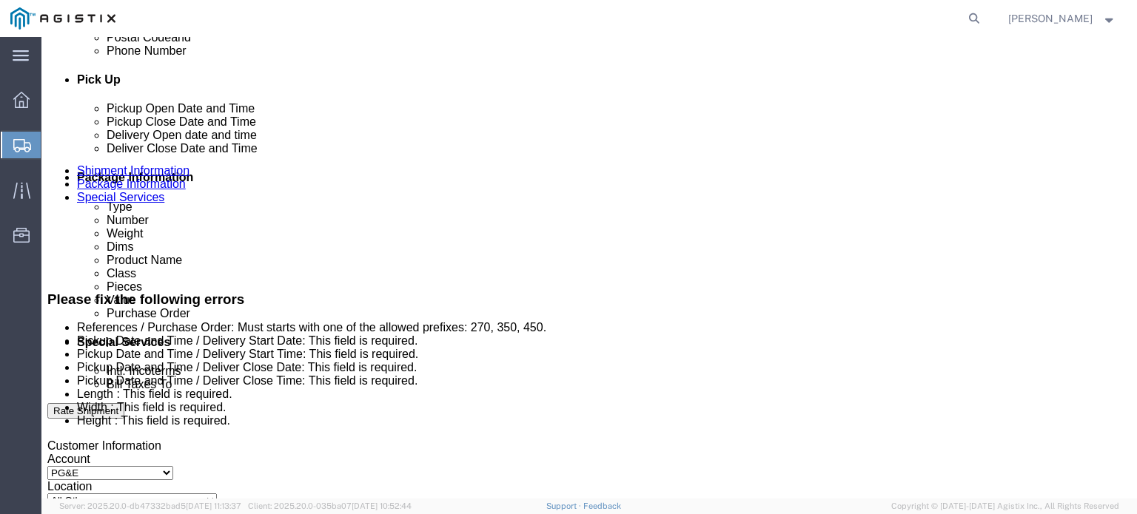
scroll to position [768, 0]
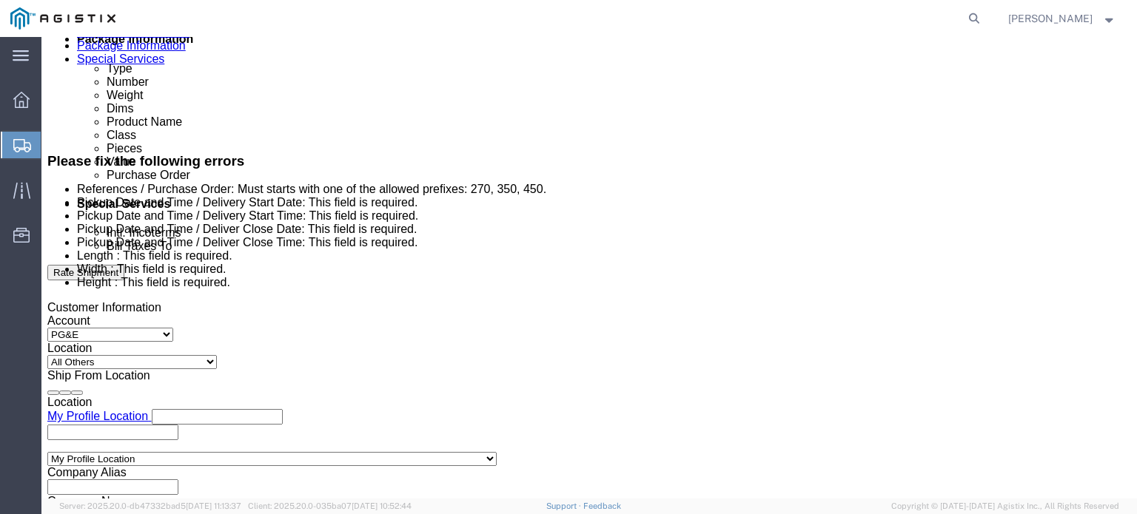
click div "Oct 16 2025 11:00 AM"
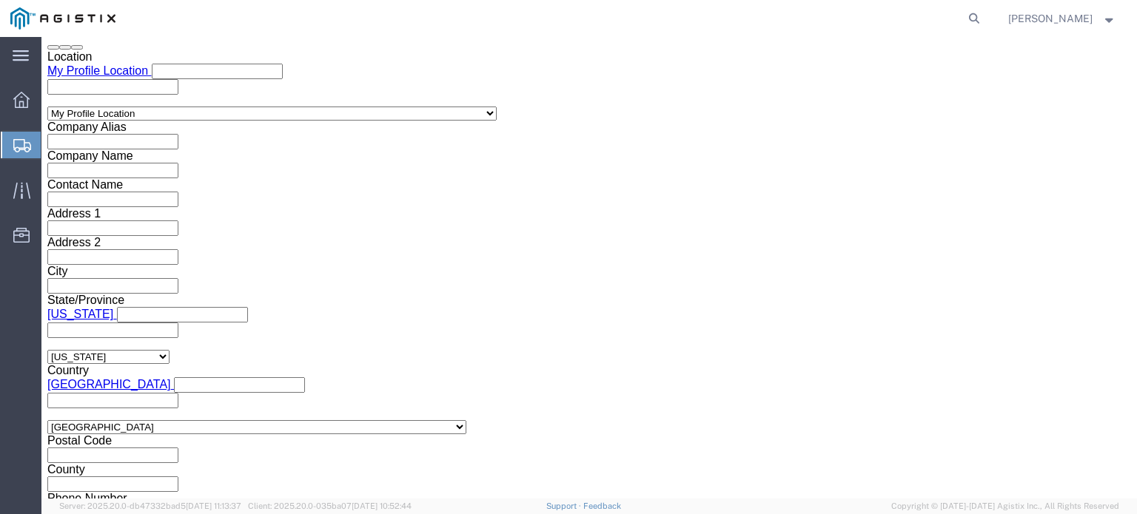
click div "Vehicle Select Straight Truck Size Select 48 Feet 20 Feet 35 Feet 53 Feet Conta…"
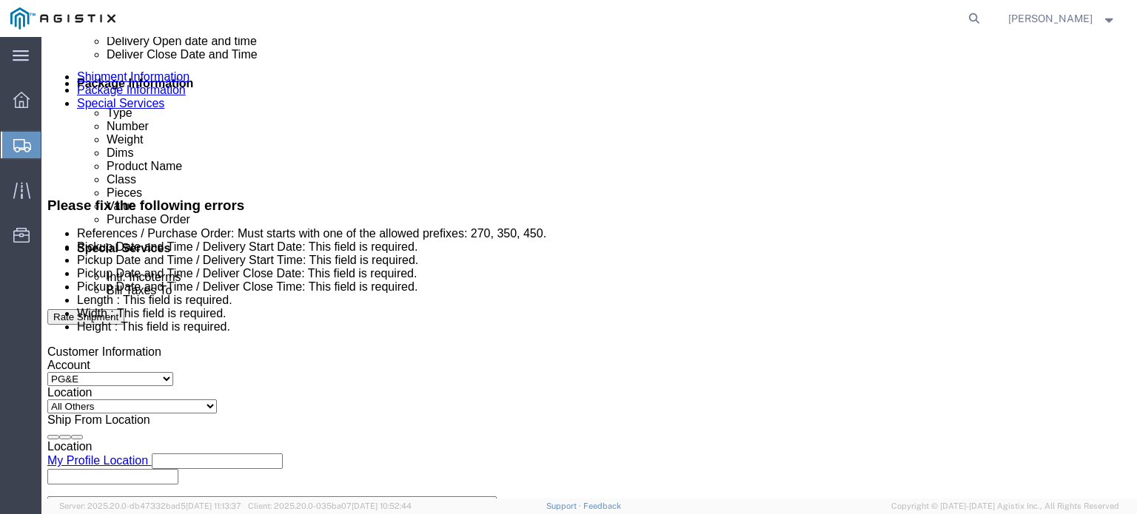
scroll to position [725, 0]
click div "Oct 16 2025 10:00 AM"
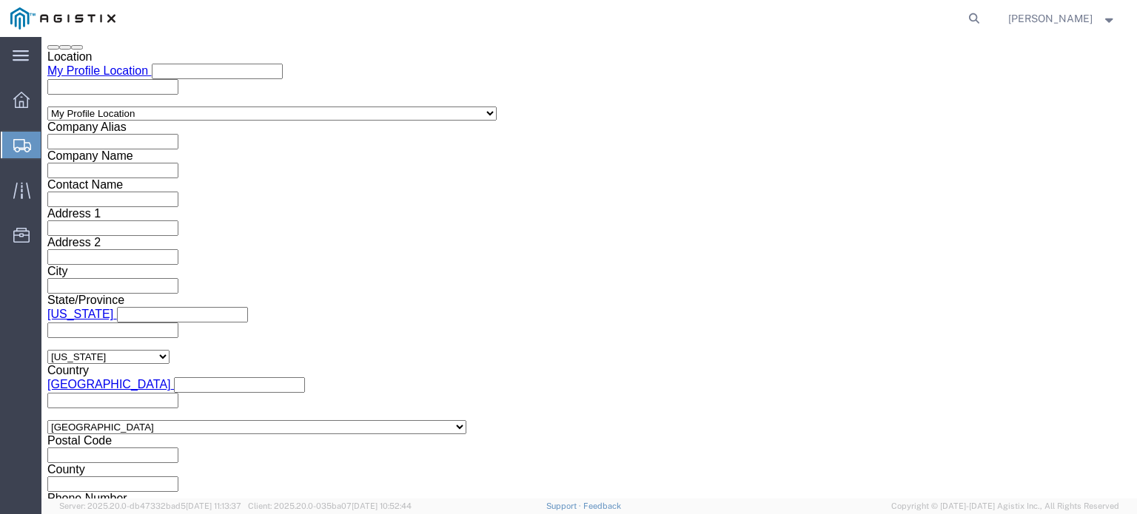
click div "Leg 1 Mode Select Air Less than Truckload Multi-Leg Ocean Freight Rail Small Pa…"
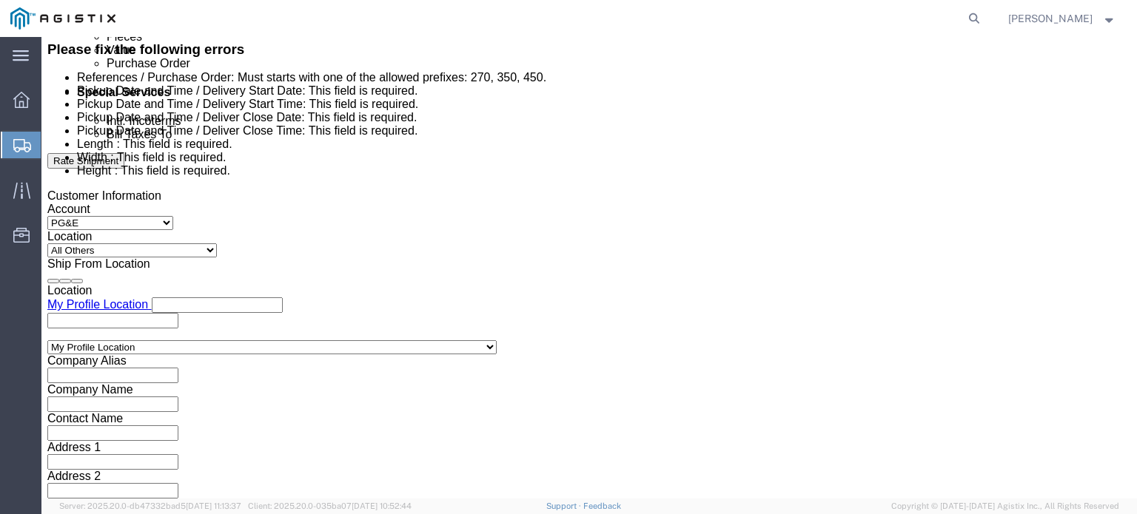
scroll to position [769, 0]
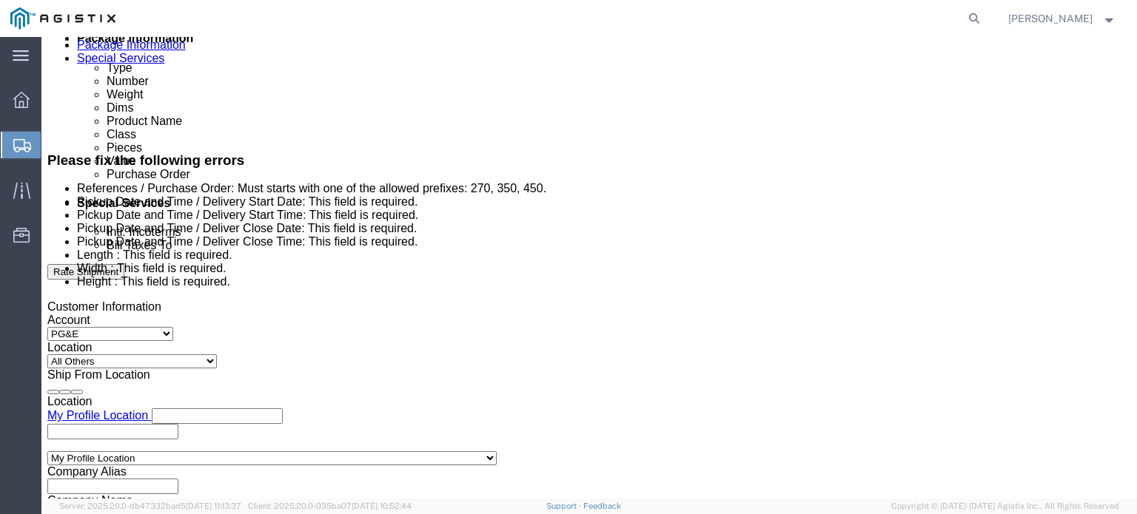
click icon
click div
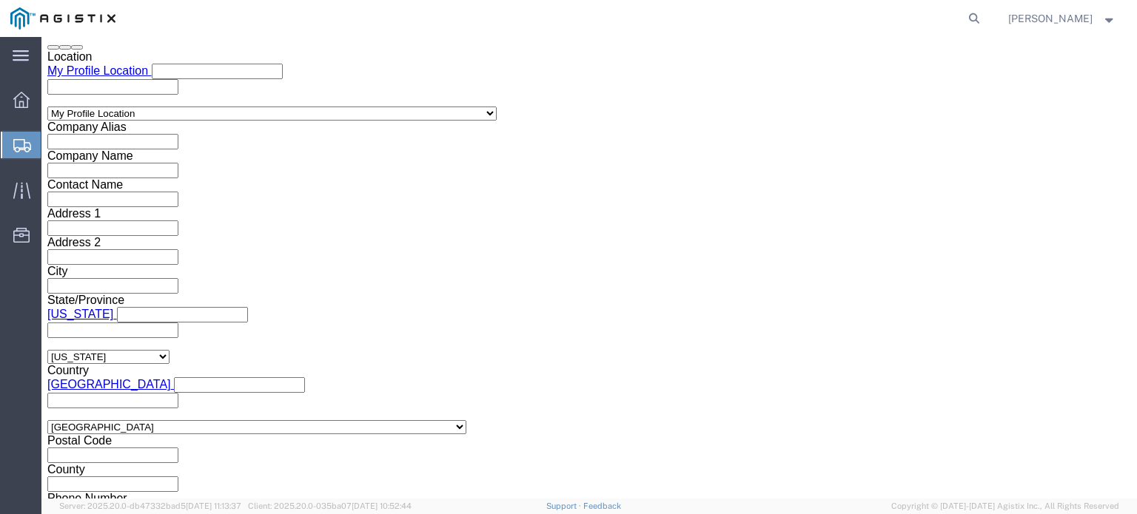
click input "10:00 AM"
type input "8:00 AM"
click button "Apply"
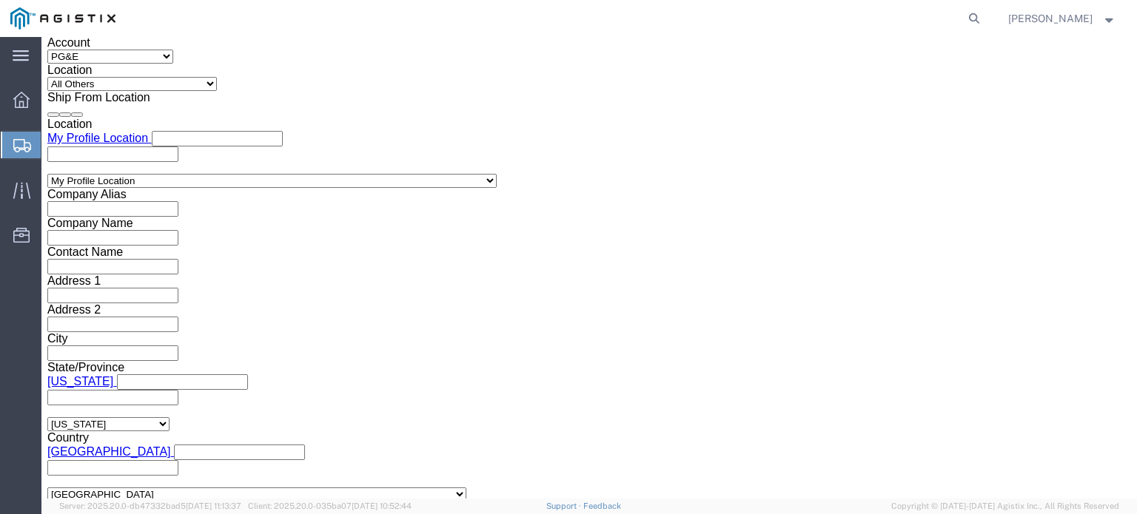
scroll to position [725, 0]
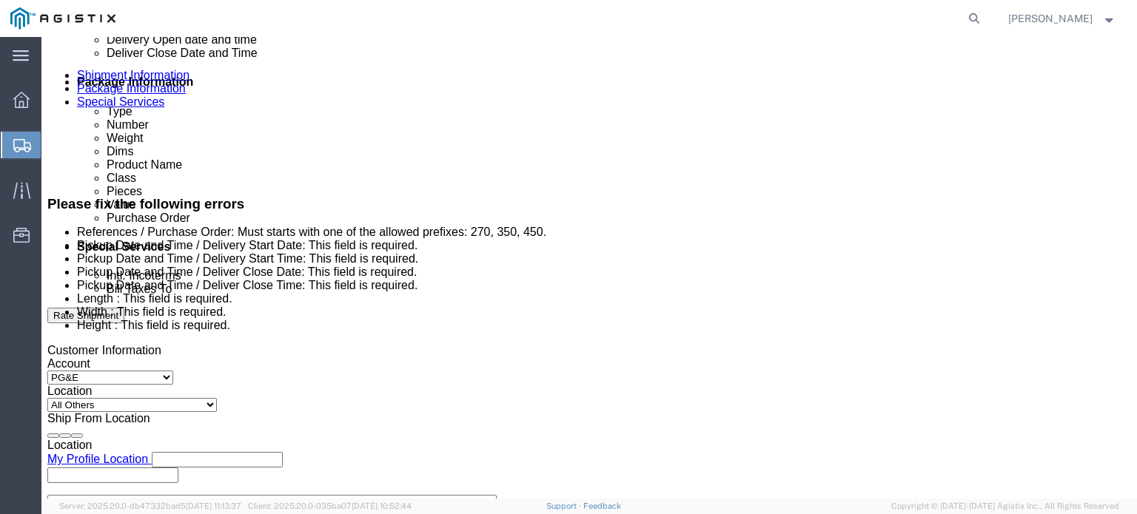
click div
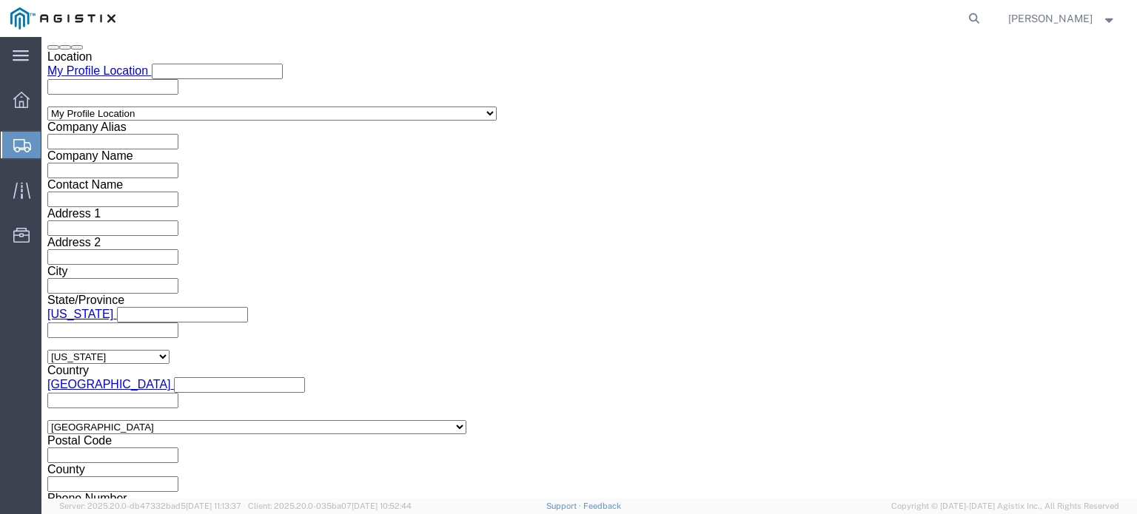
click input "11:00 AM"
click input "02:00 AM"
click button "Apply"
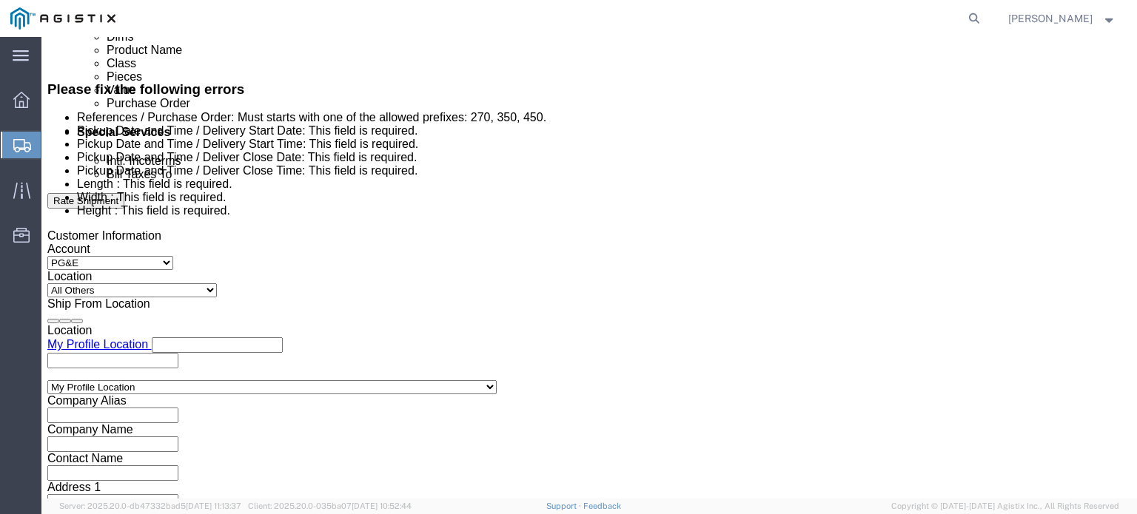
scroll to position [855, 0]
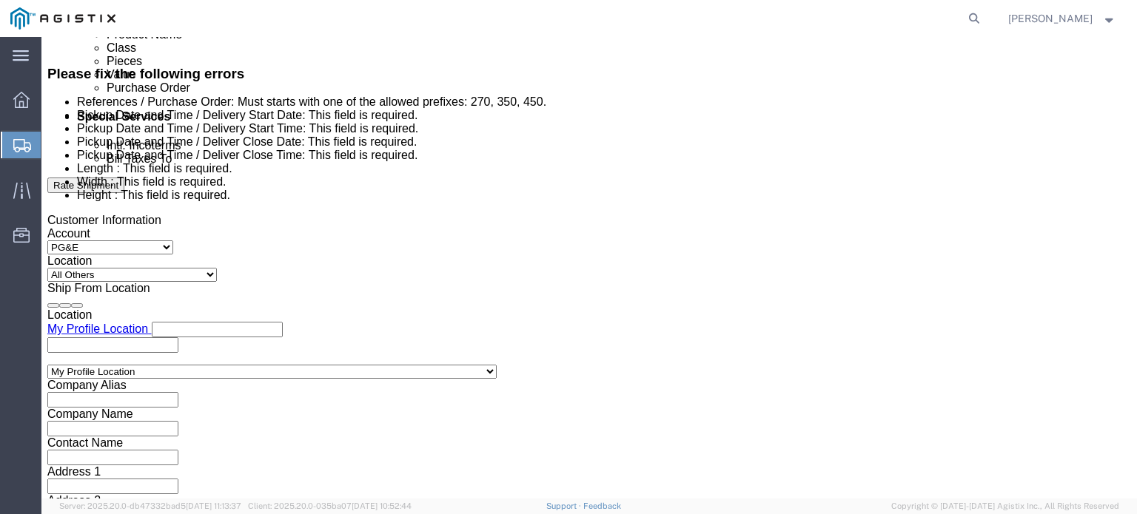
click div "Oct 15 2025 8:00 AM"
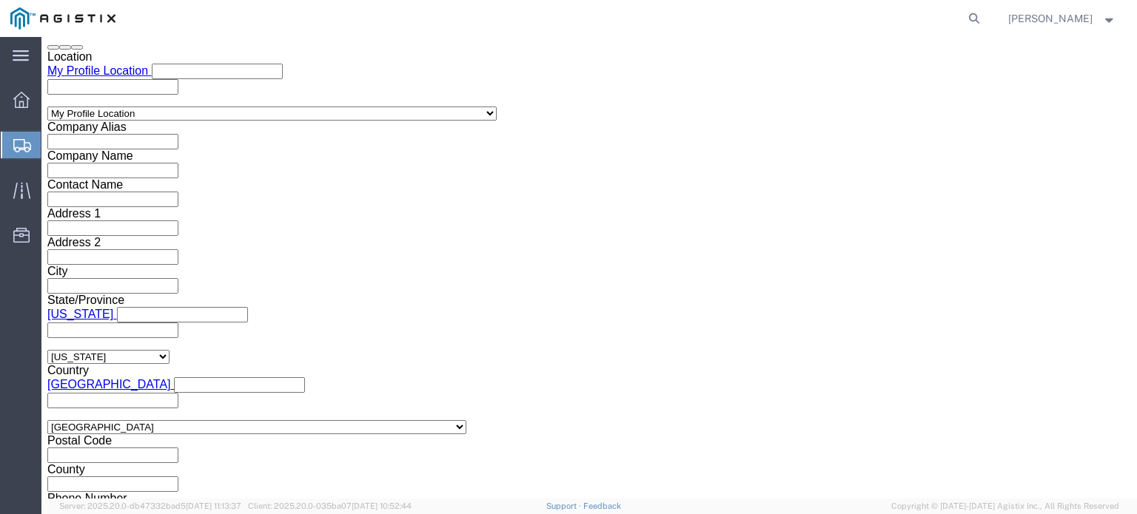
click button "Apply"
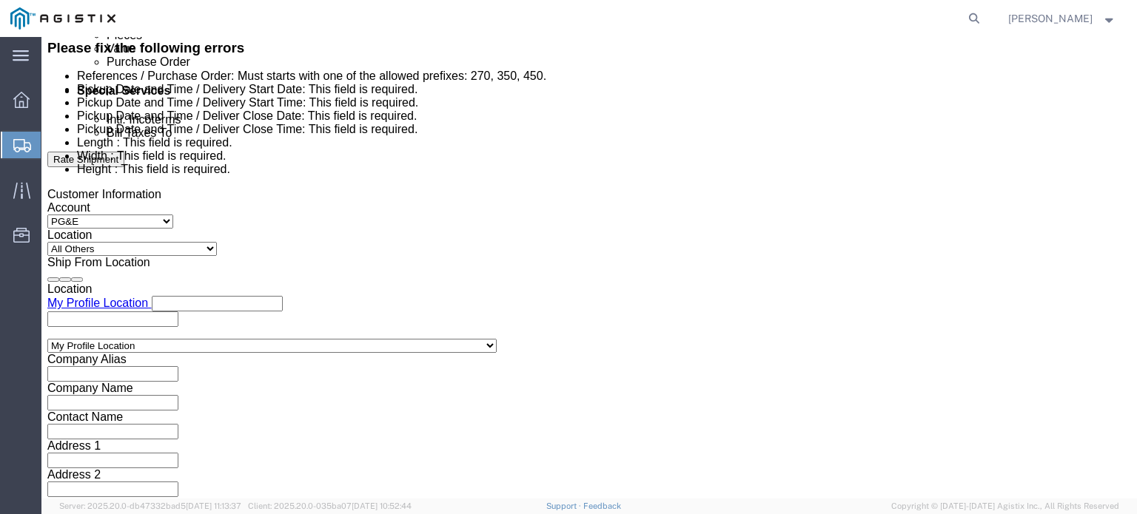
scroll to position [855, 0]
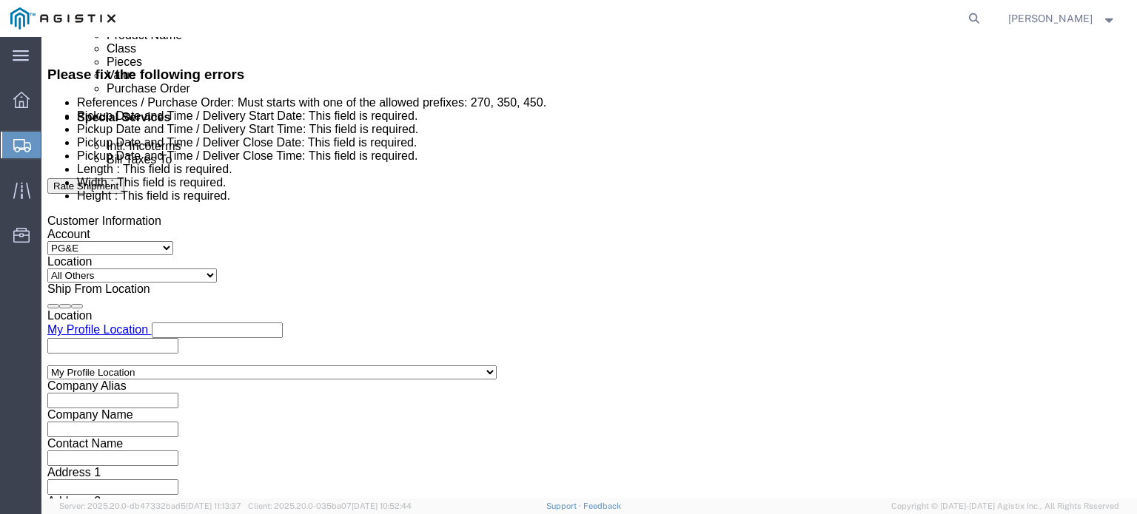
click div "[DATE] 2:00 PM"
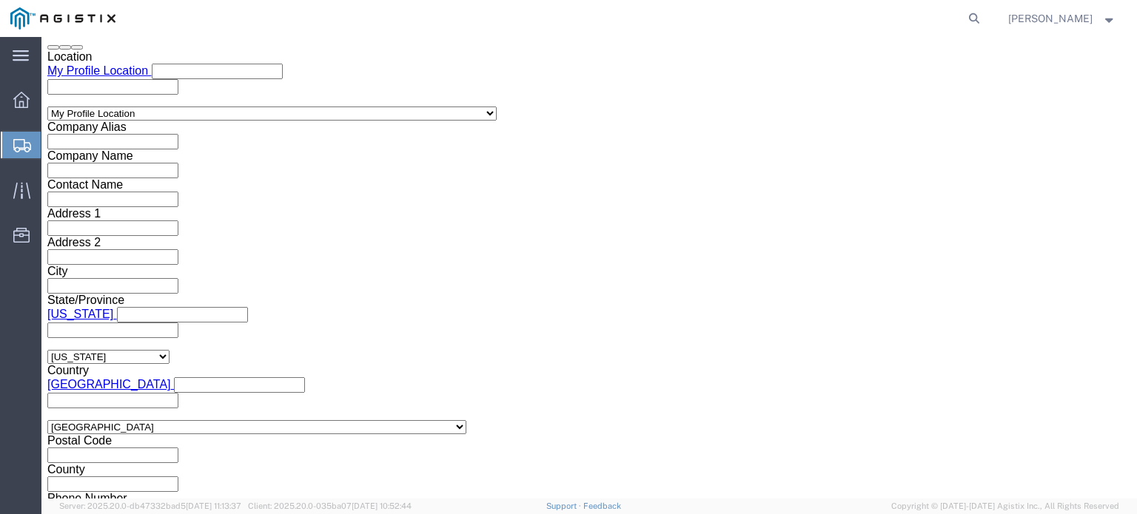
click button "Apply"
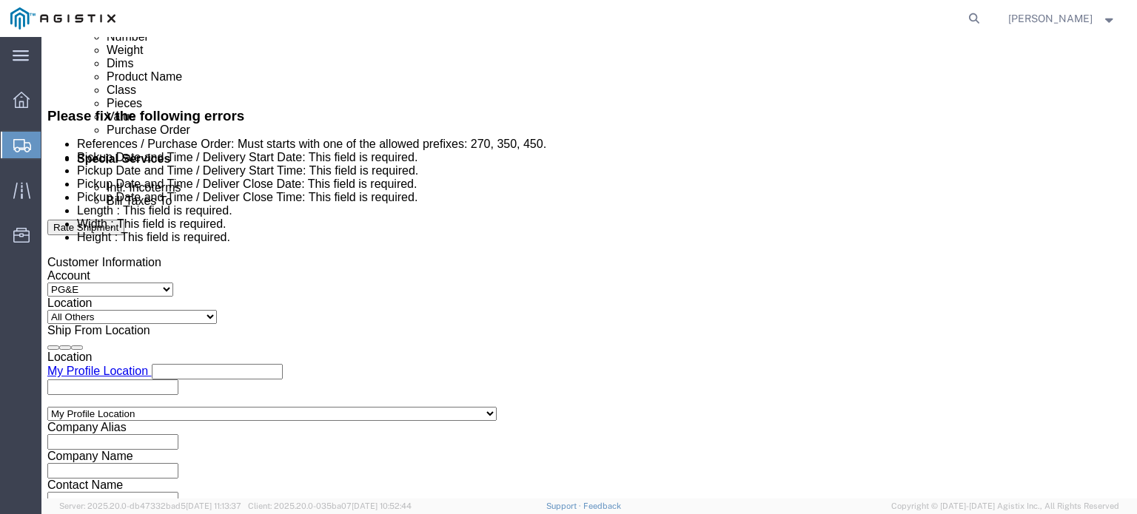
scroll to position [812, 0]
click div "Delivery by Date Delivery Start Date Delivery Start Time Deliver Open Date and …"
click div "Oct 13 2025 8:00 AM"
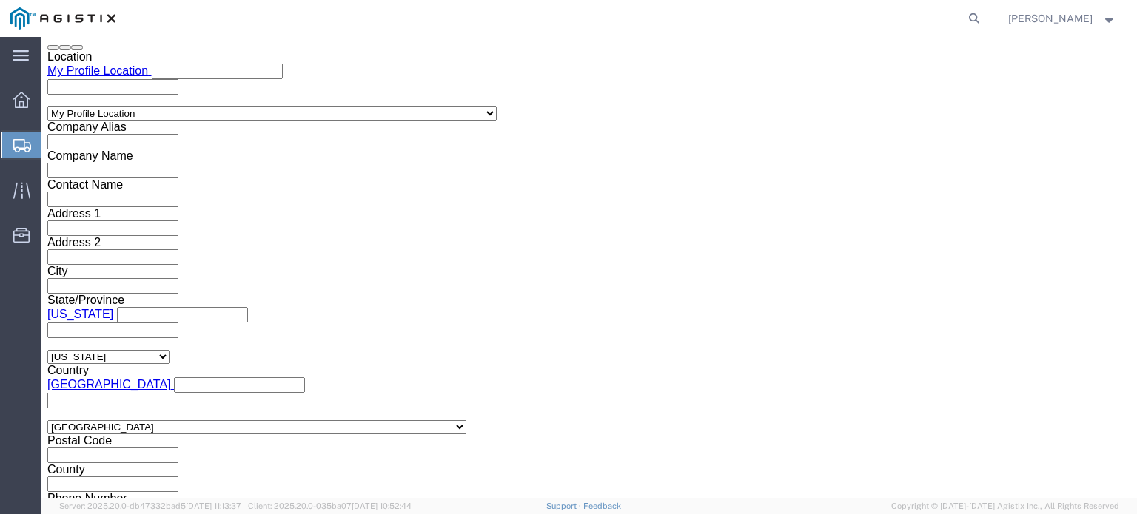
click button "Apply"
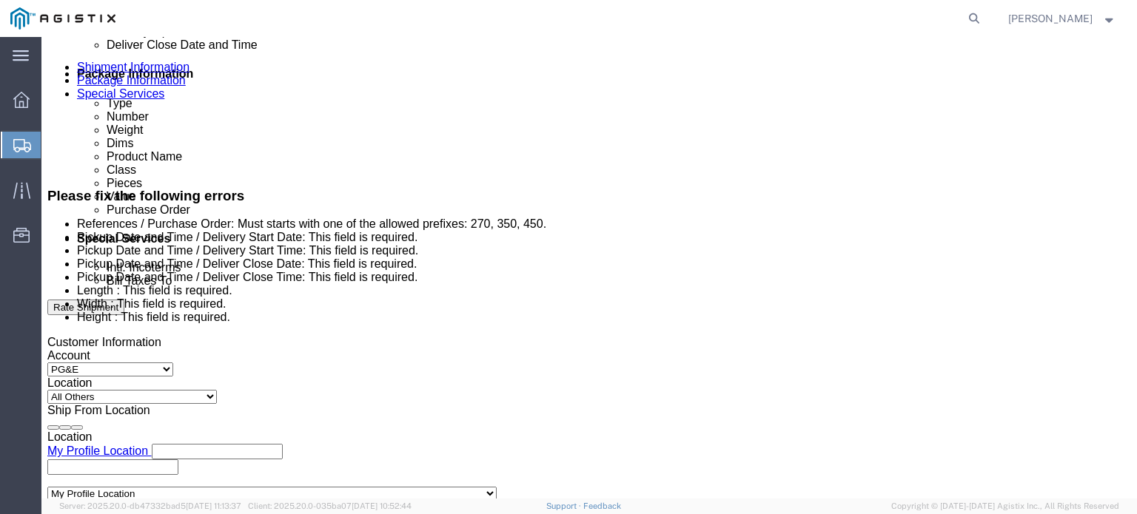
scroll to position [682, 0]
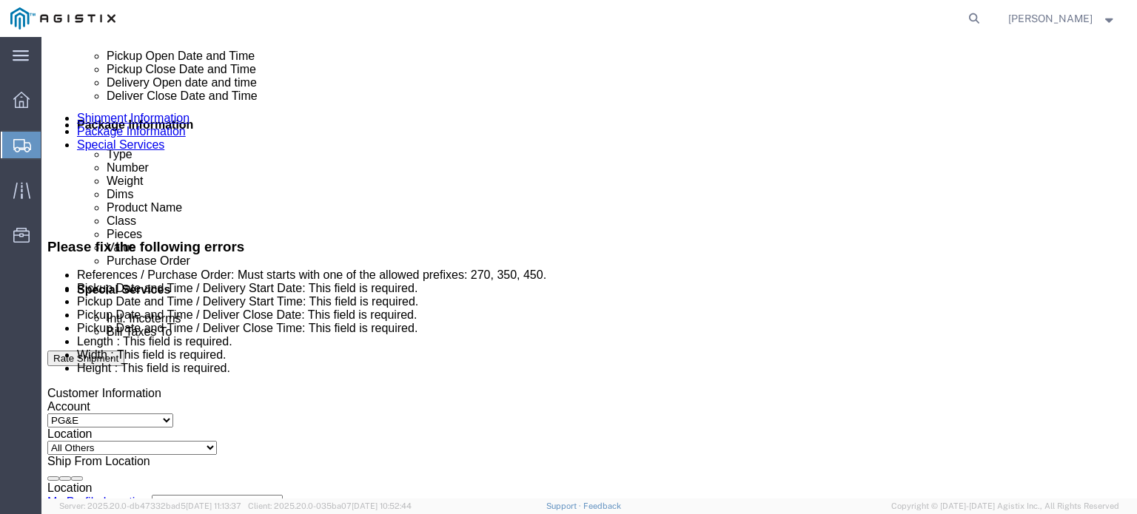
click div "Oct 17 2025 9:00 AM"
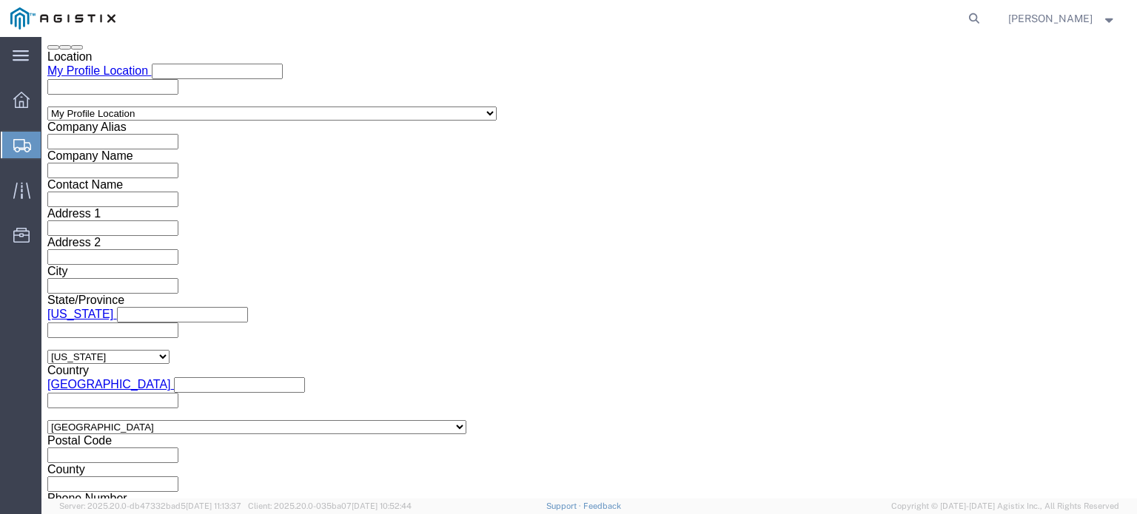
click button "Apply"
click div "Vehicle Select Straight Truck Size Select 48 Feet 20 Feet 35 Feet 53 Feet Conta…"
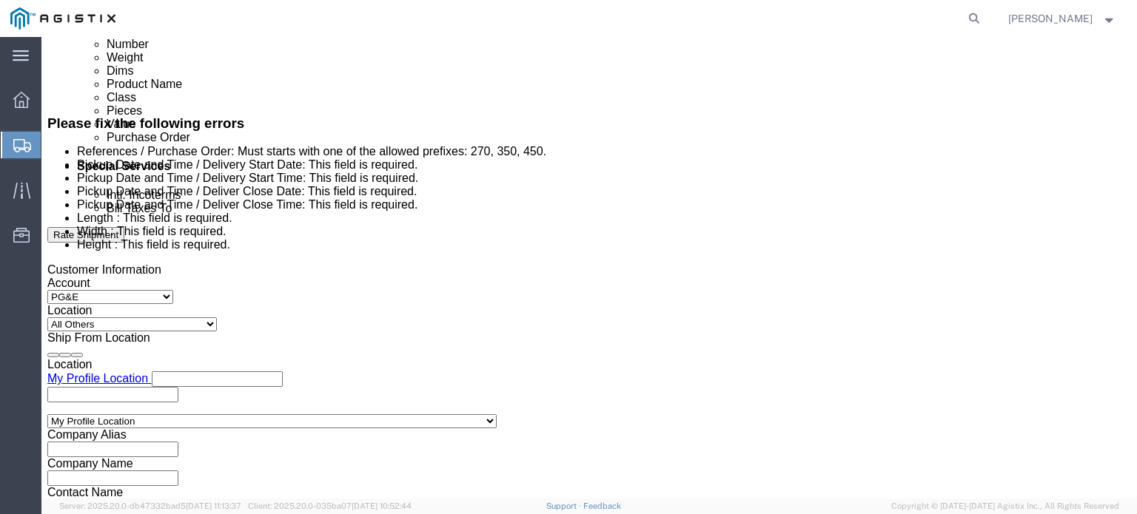
scroll to position [811, 0]
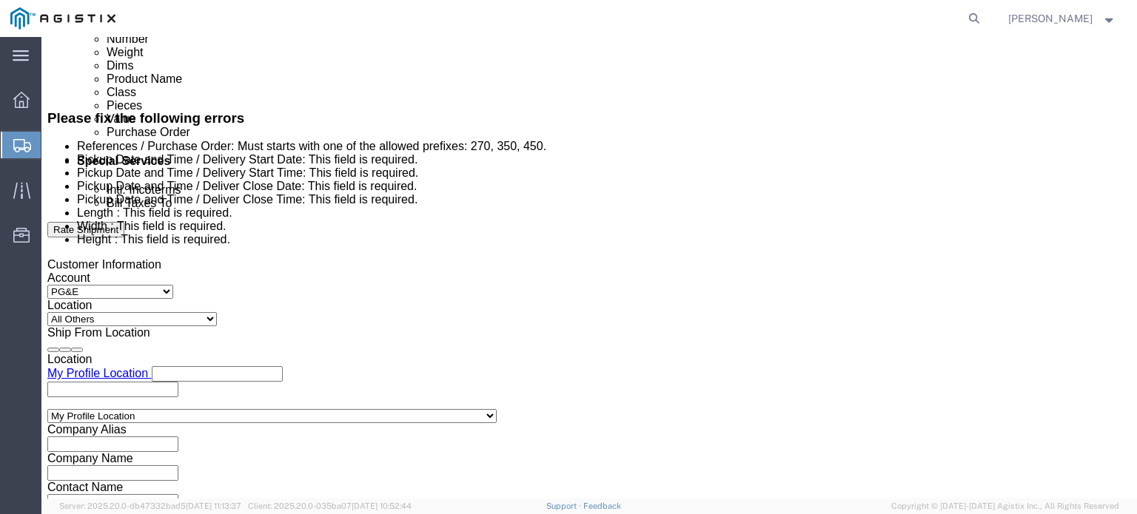
click div "Oct 17 2025 9:00 AM"
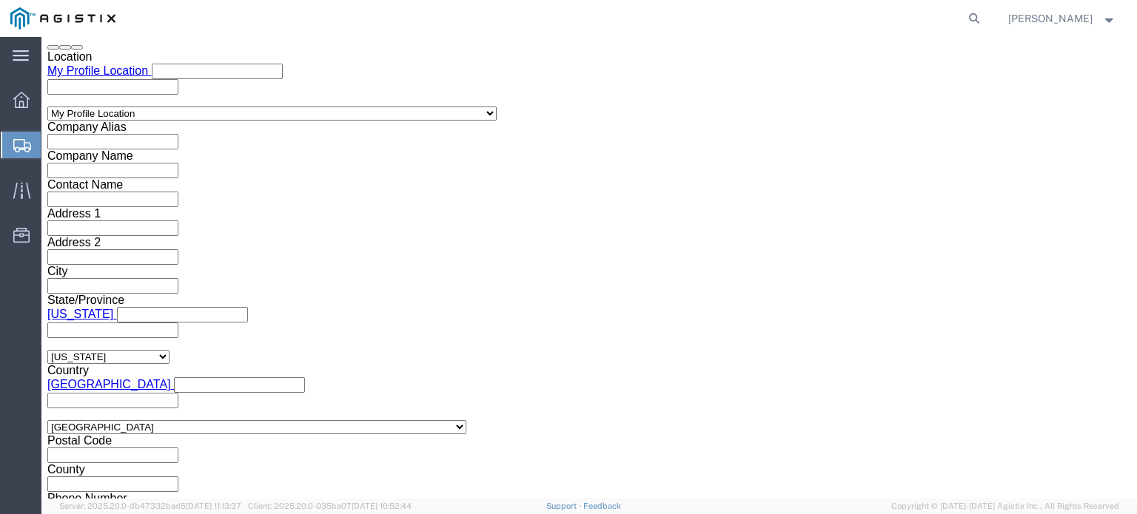
click input "02:00 AM"
type input "2:00 PM"
click div "Close Time 2:00 PM Oct 17 2025 9:00 AM - Oct 17 2025 9:00 AM Cancel Apply"
click button "Apply"
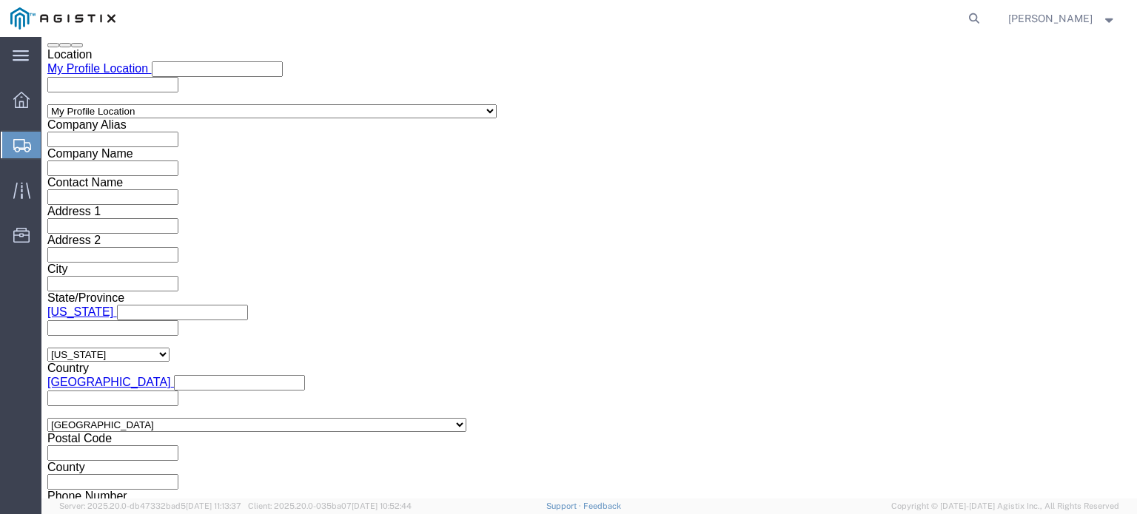
scroll to position [1118, 0]
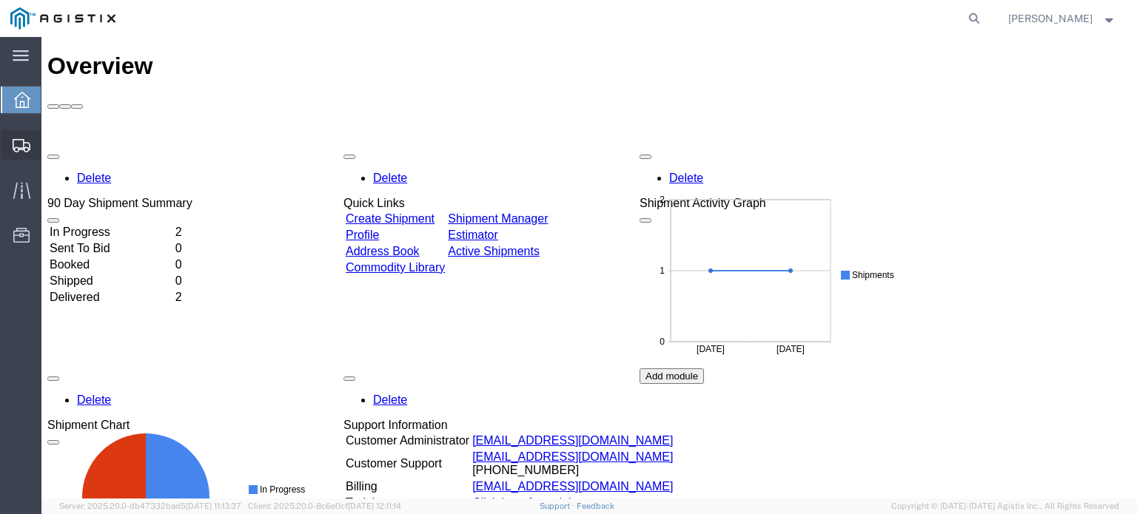
click at [0, 0] on span "Create Shipment" at bounding box center [0, 0] width 0 height 0
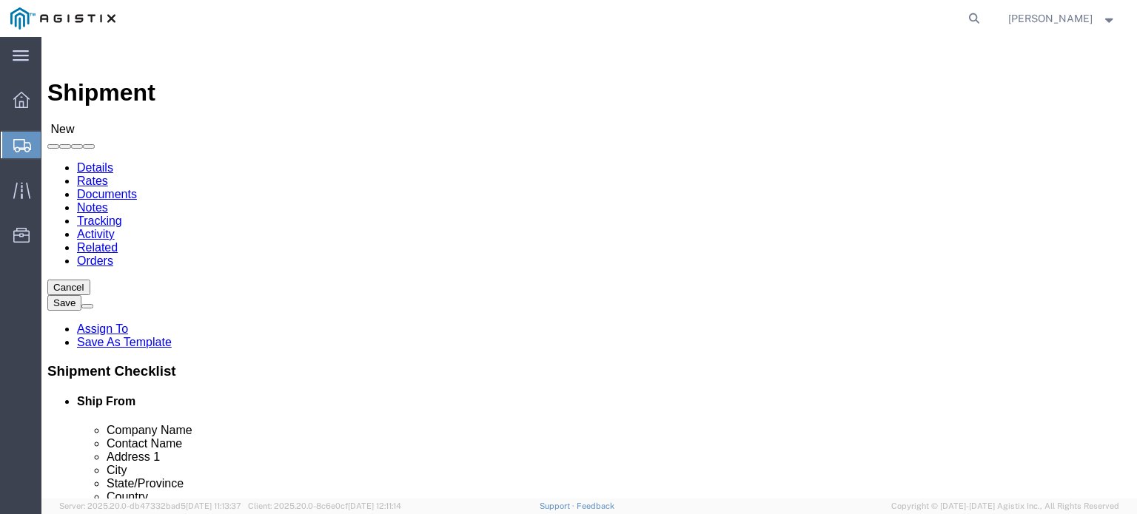
select select
click select "Select PG&E Preformed Line Products"
select select "9596"
click select "Select PG&E Preformed Line Products"
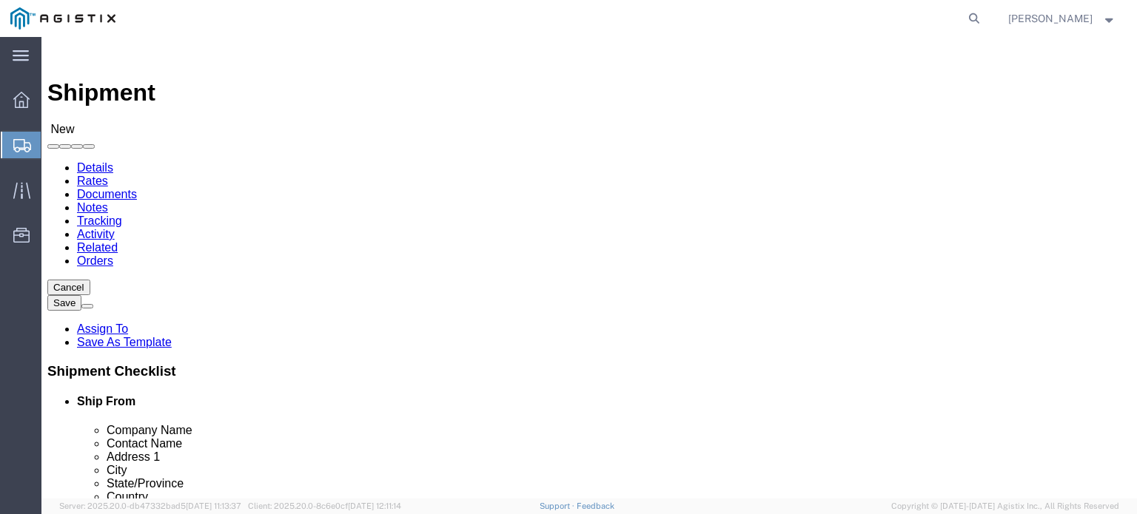
select select
select select "MYPROFILE"
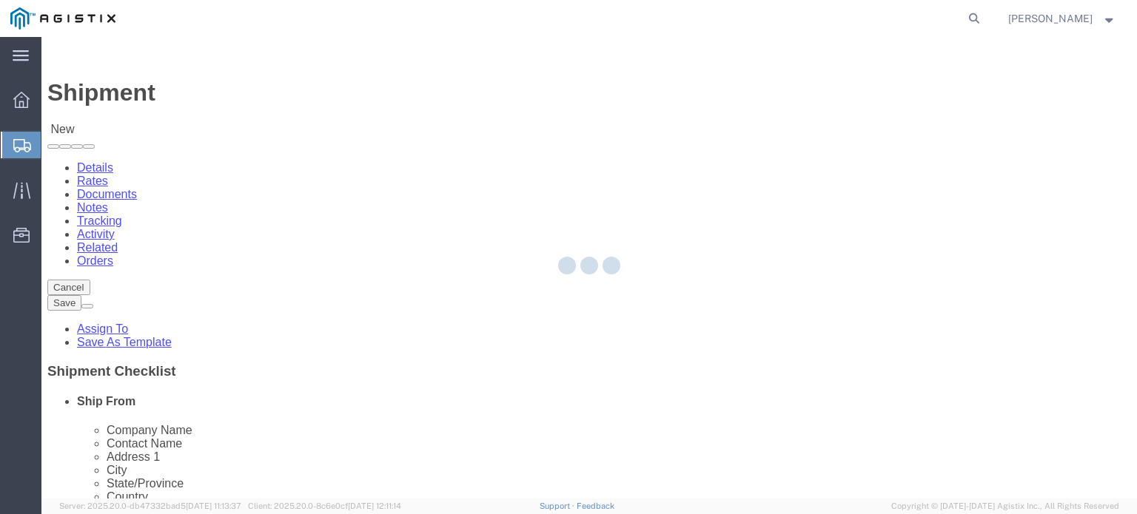
select select "AR"
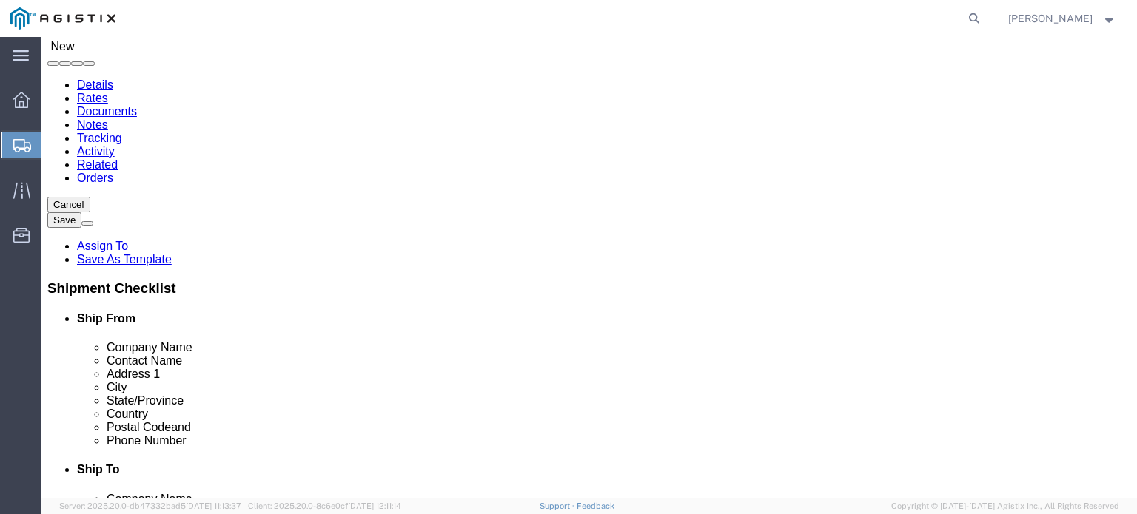
scroll to position [86, 0]
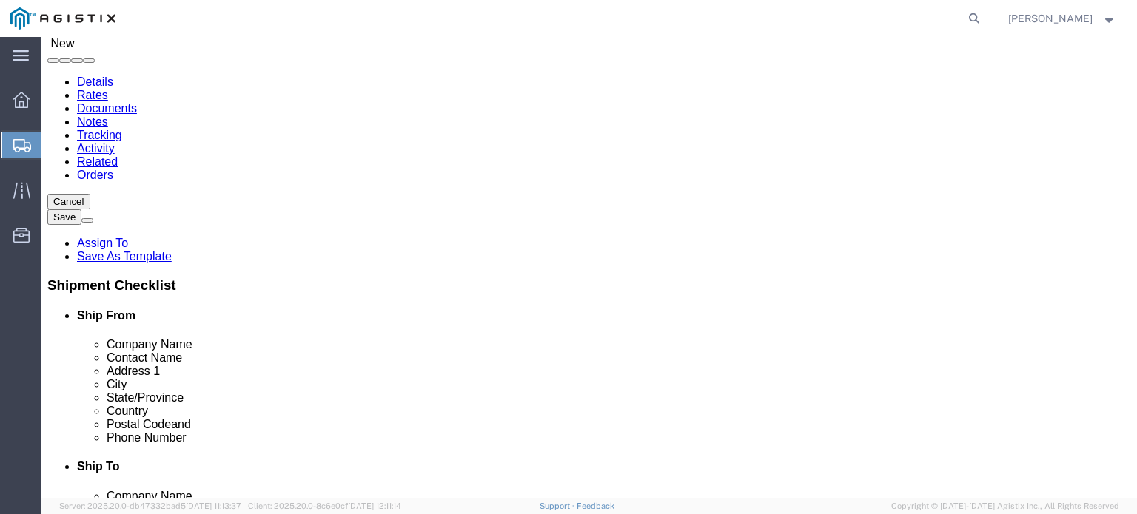
type input "LODI"
select select "66111"
select select "CA"
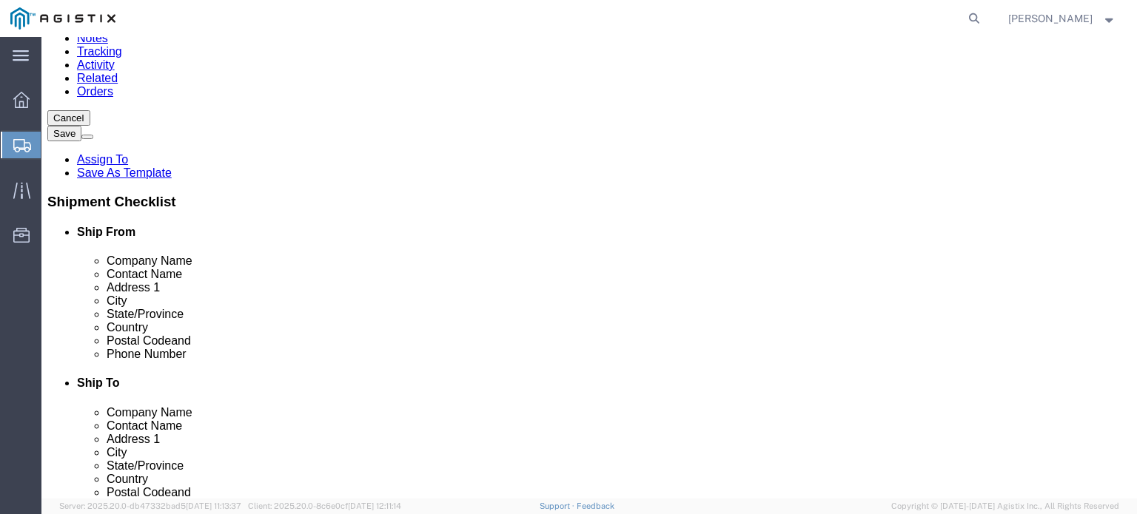
scroll to position [172, 0]
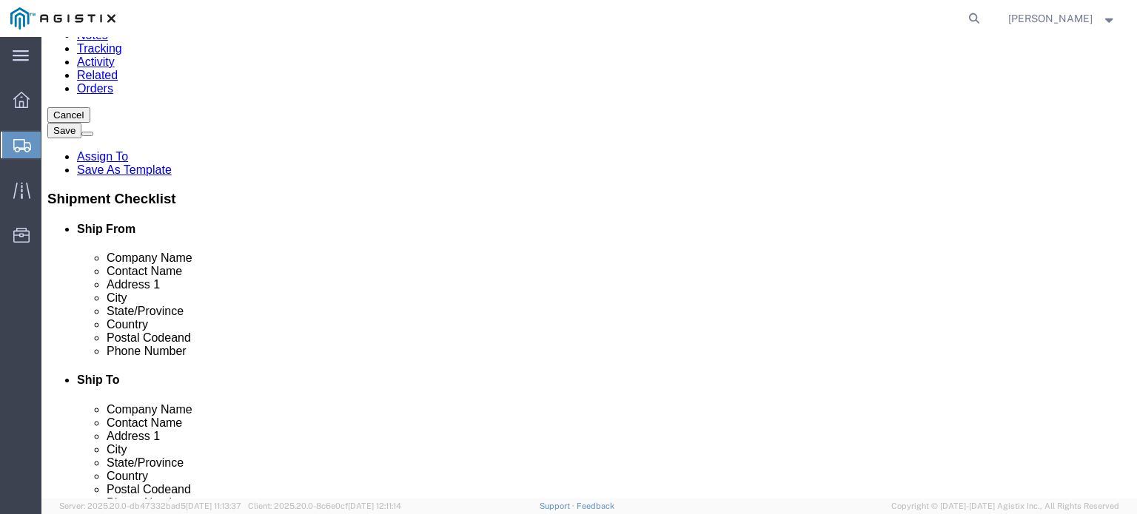
click input "text"
click input "1430 S Cherokee Ln"
type input "1430 S Cherokee Ln"
select select
click input "text"
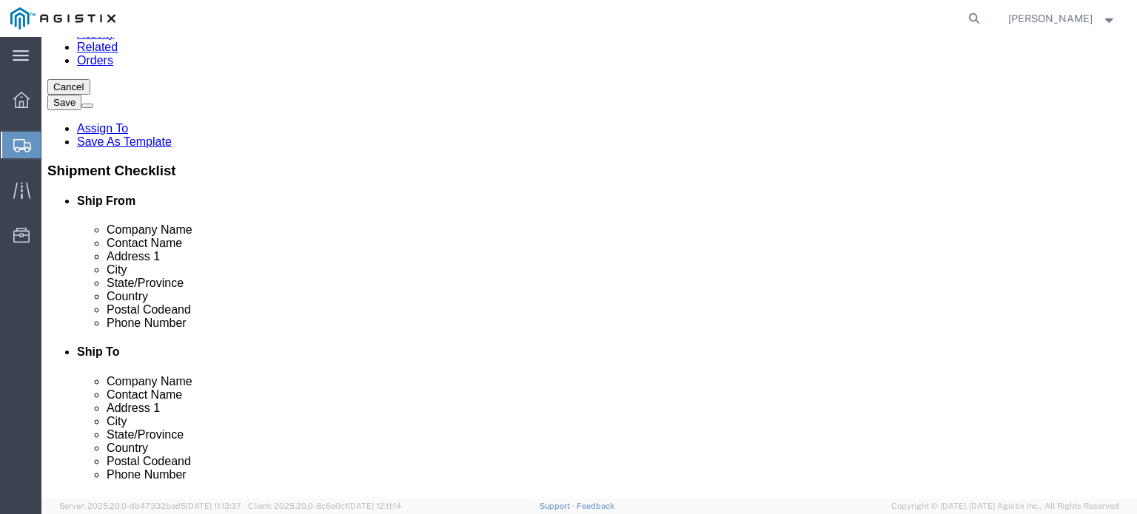
scroll to position [216, 0]
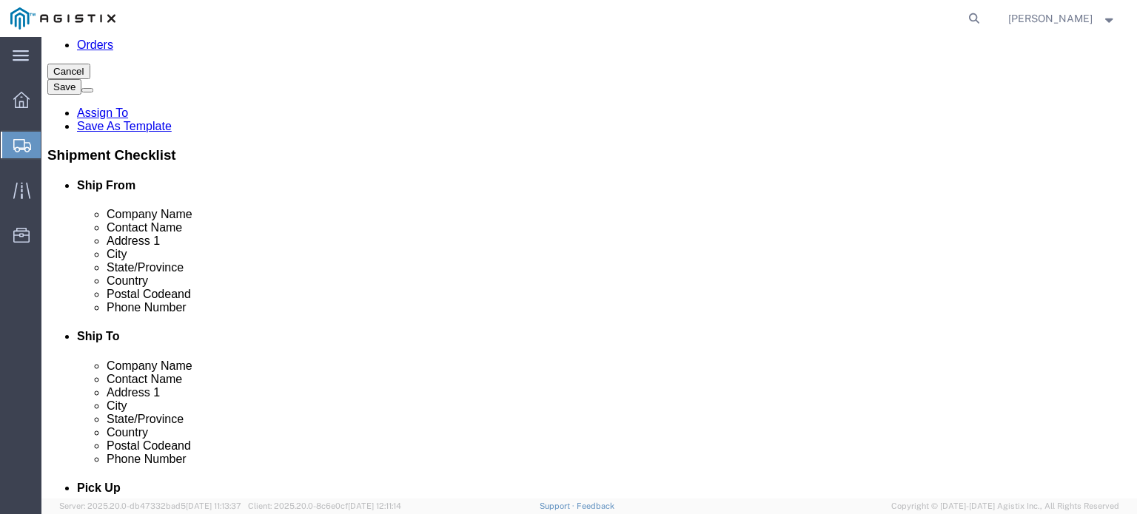
click div "Location My Profile Location (OBSOLETE) [PERSON_NAME] SC - GC TRAILER (OBSOLETE…"
click input "text"
type input "[PERSON_NAME]"
click p "- PG&E - ([PERSON_NAME]) [STREET_ADDRESS]"
select select "CA"
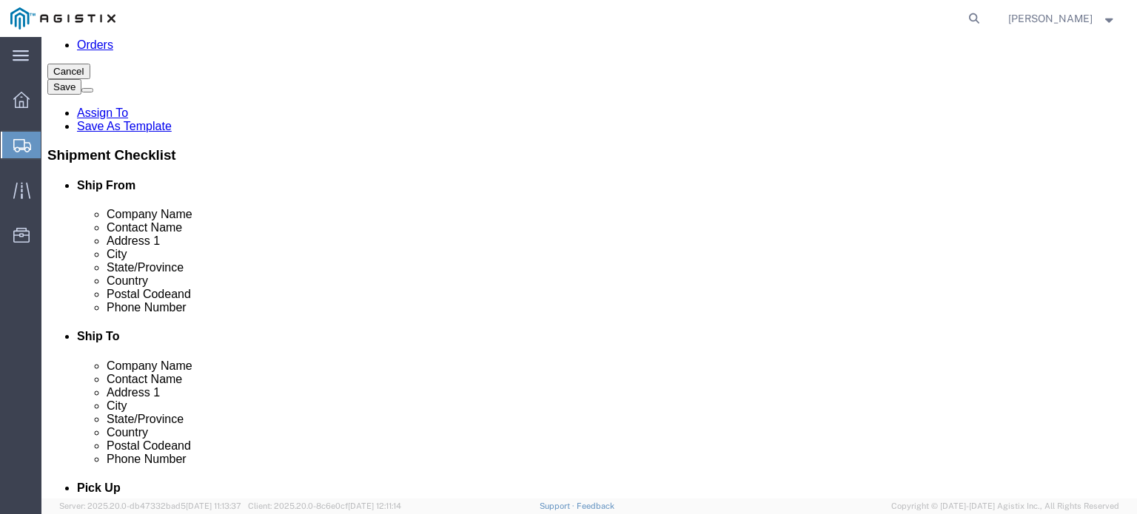
type input "[PERSON_NAME]"
click input "1430 S Cherokee Ln"
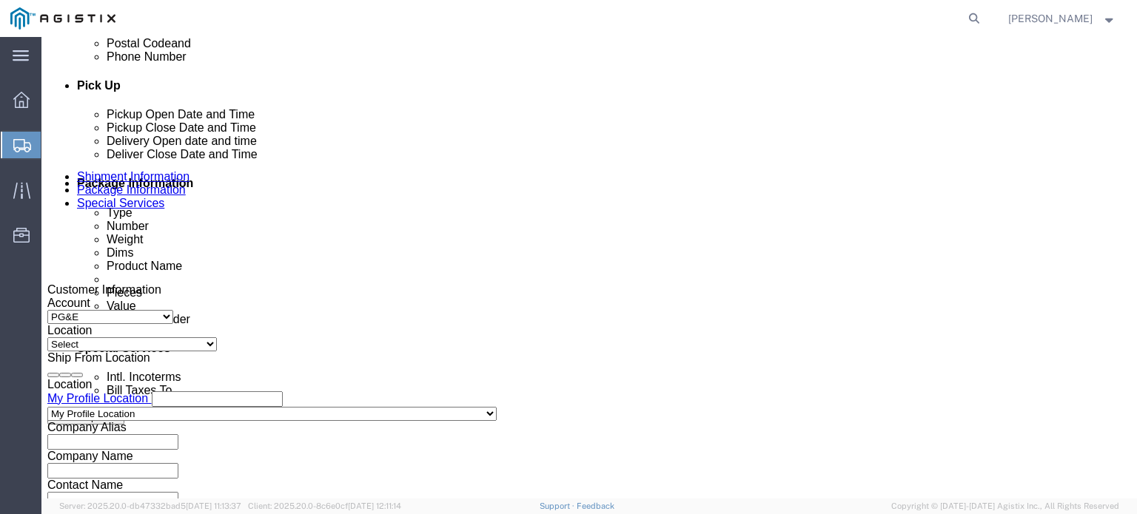
scroll to position [648, 0]
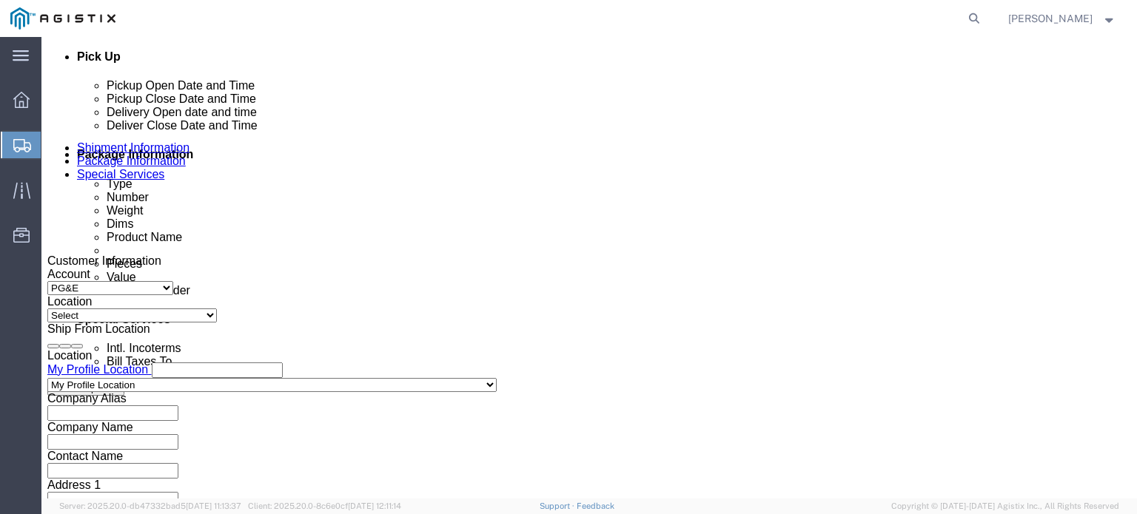
type input "[STREET_ADDRESS]"
click div "[DATE] 8:00 AM"
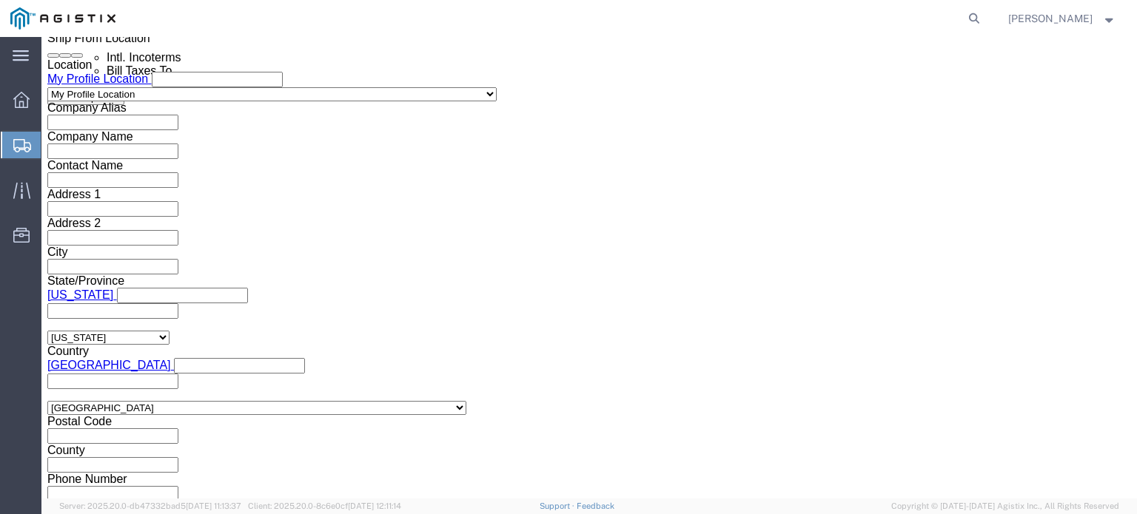
click button "Apply"
click input "text"
click td "8"
drag, startPoint x: 242, startPoint y: 268, endPoint x: 155, endPoint y: 270, distance: 86.6
click div
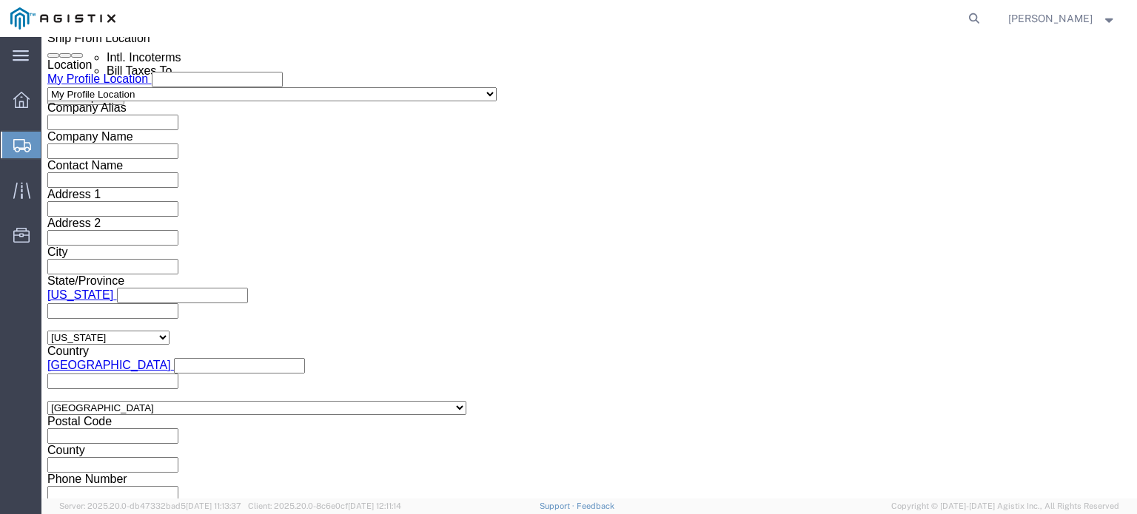
type input "[DATE]"
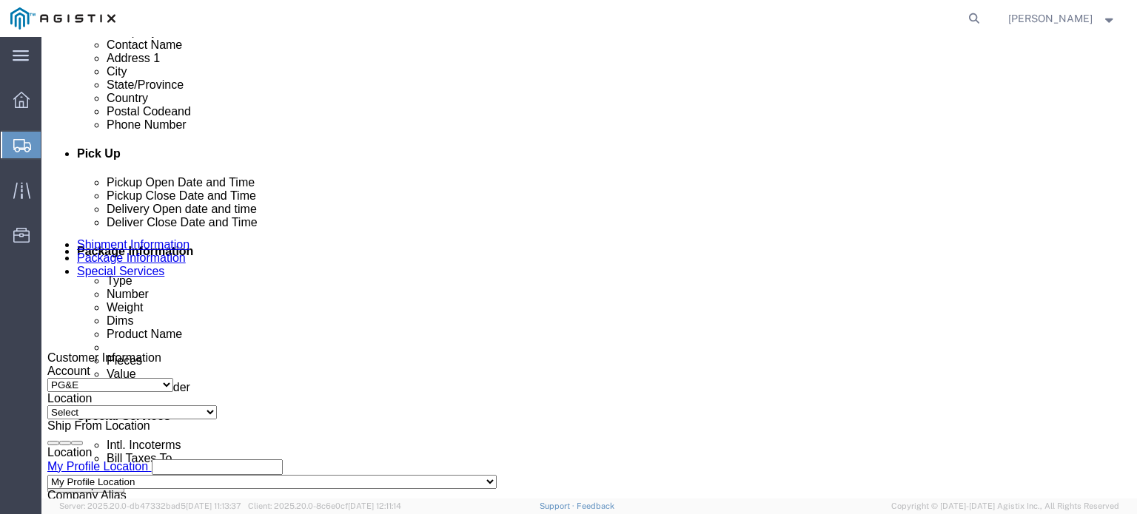
scroll to position [593, 0]
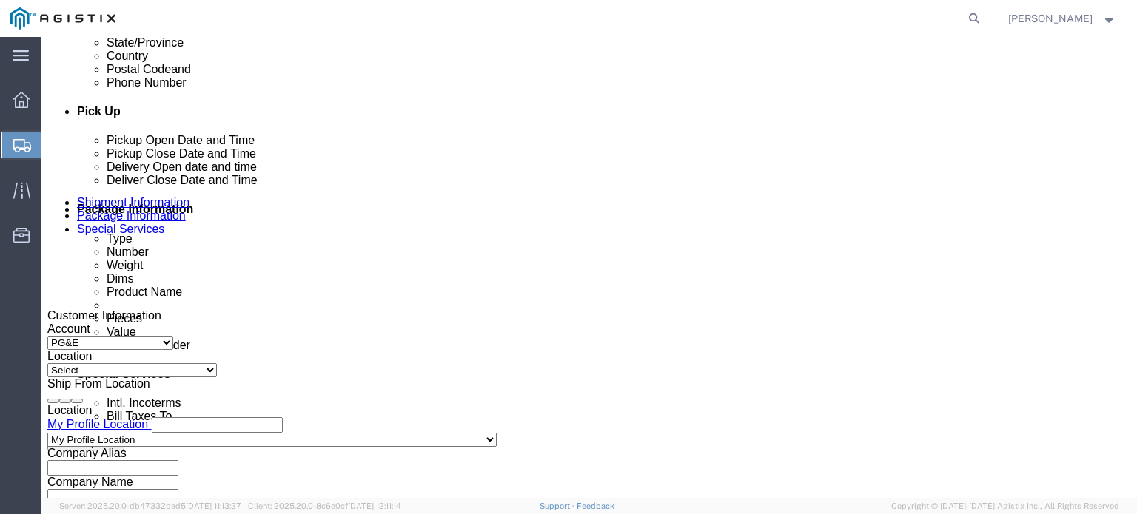
click div "[DATE] 9:00 AM"
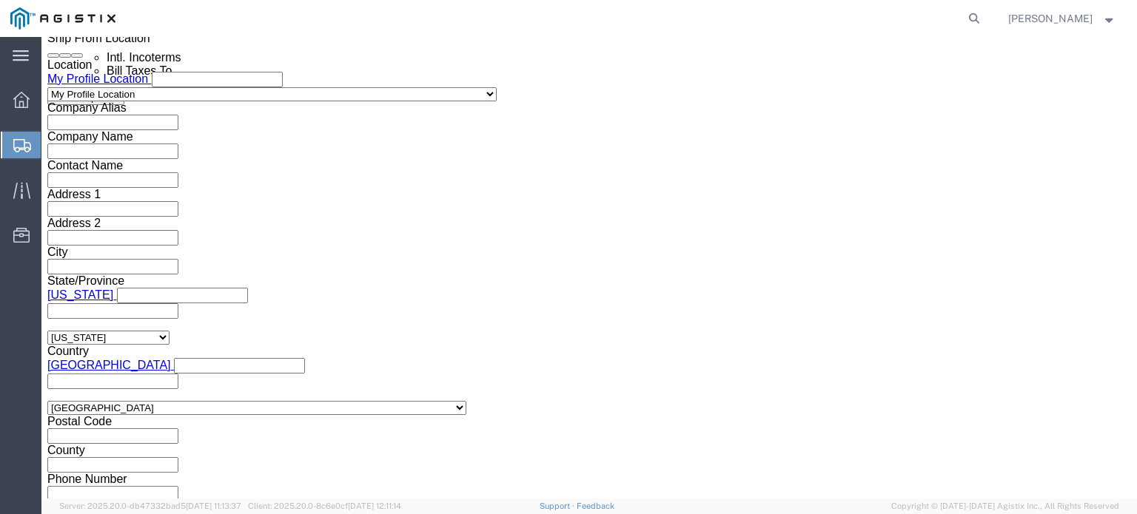
click input "3:00 AM"
type input "3:00 PM"
click button "Apply"
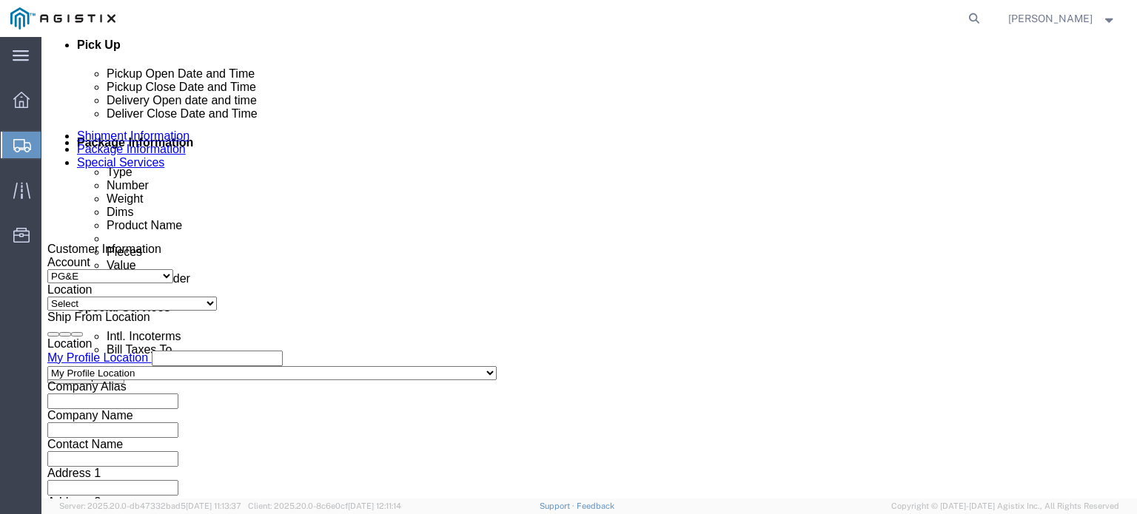
scroll to position [636, 0]
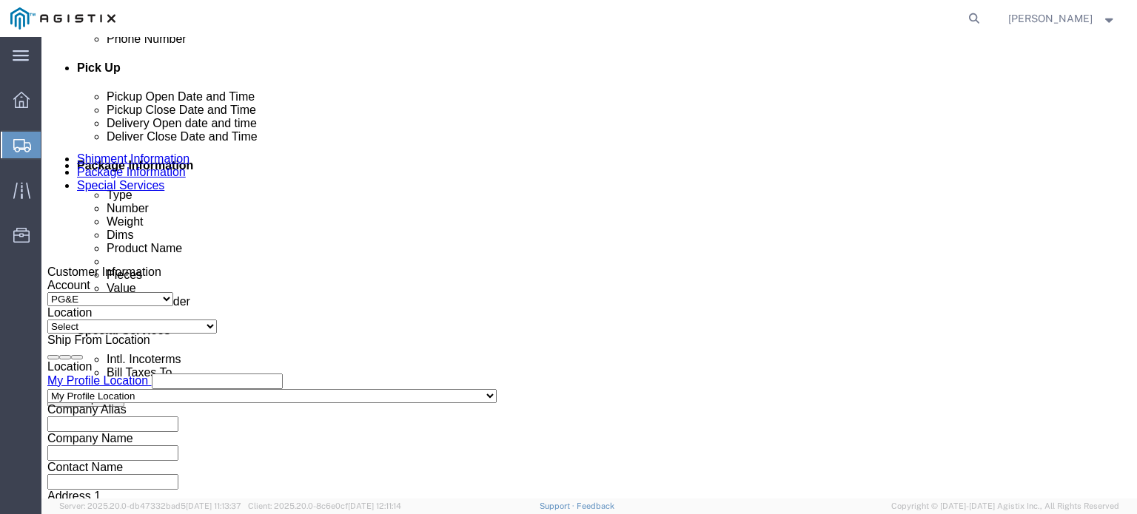
click div
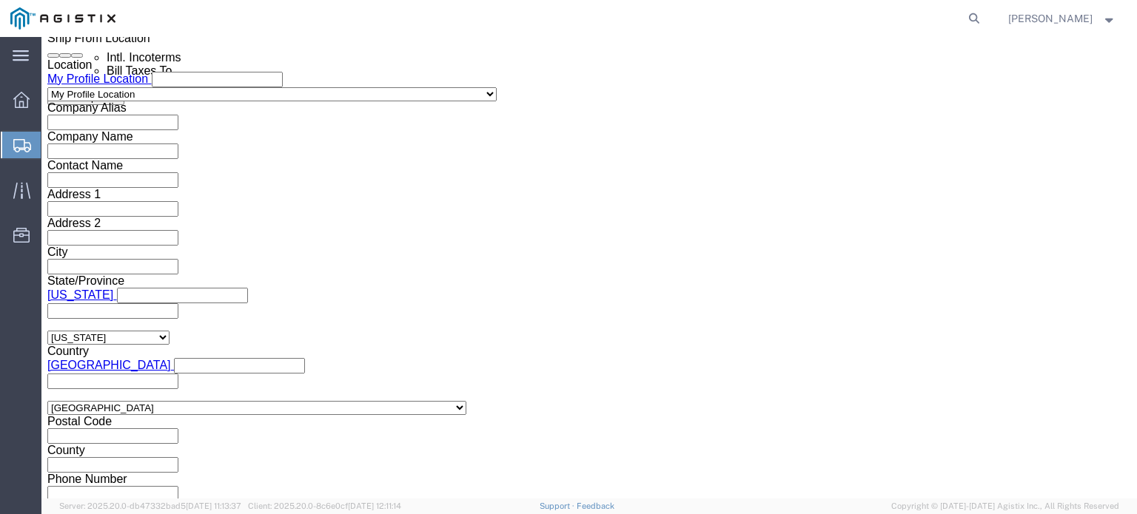
click input "4:00 PM"
type input "2:00 PM"
click button "Apply"
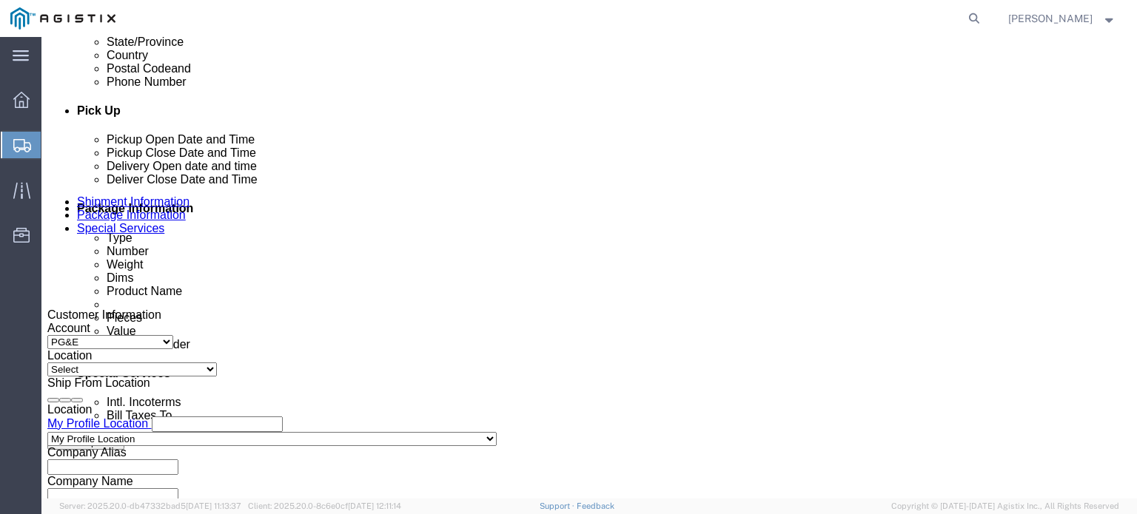
click div
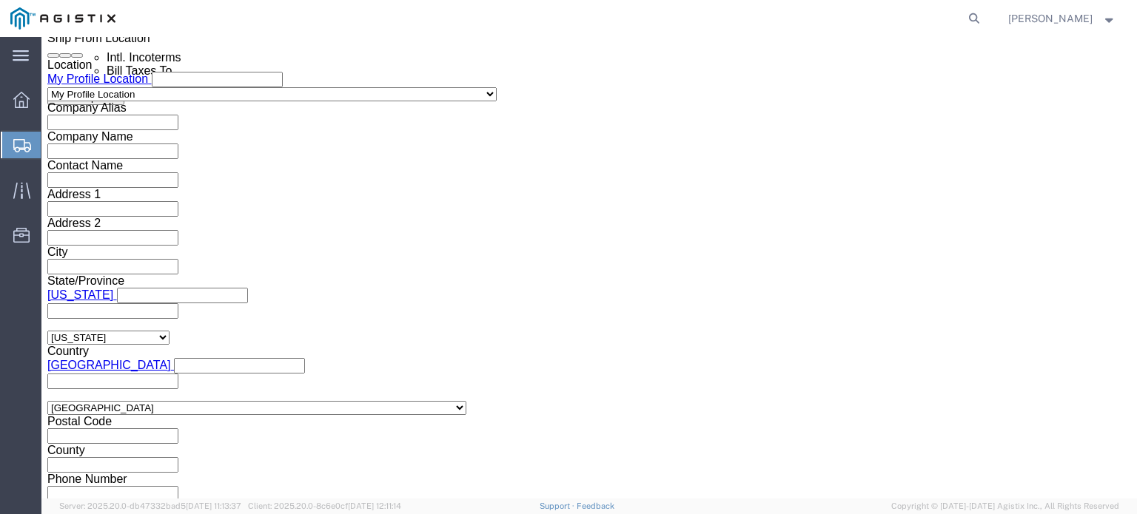
click input "3:00 PM"
type input "5:00 PM"
click button "Apply"
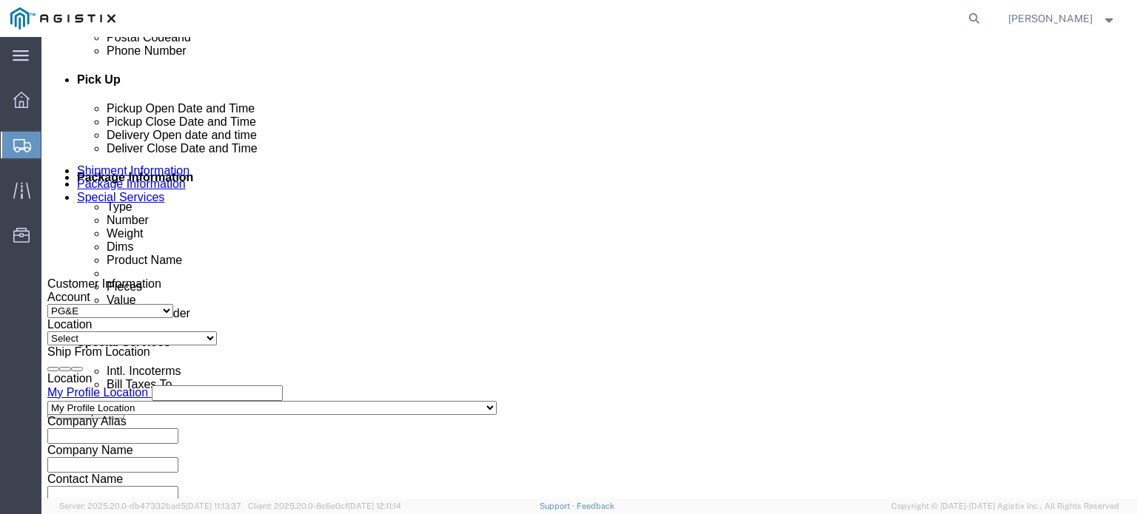
scroll to position [809, 0]
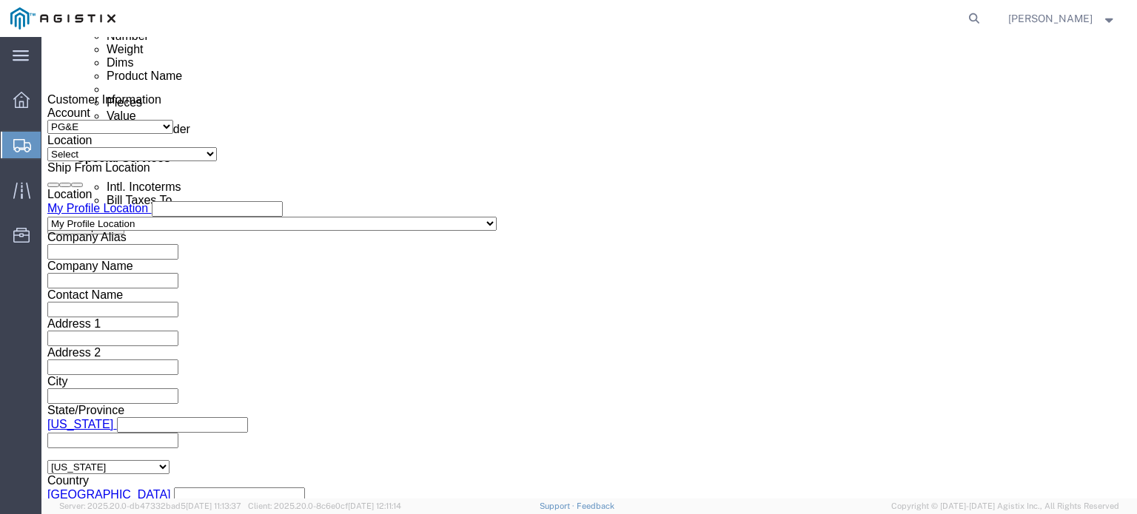
click input "text"
type input "2701252392"
click select "Select Account Type Activity ID Airline Appointment Number ASN Batch Request # …"
select select "CUSTREF"
click select "Select Account Type Activity ID Airline Appointment Number ASN Batch Request # …"
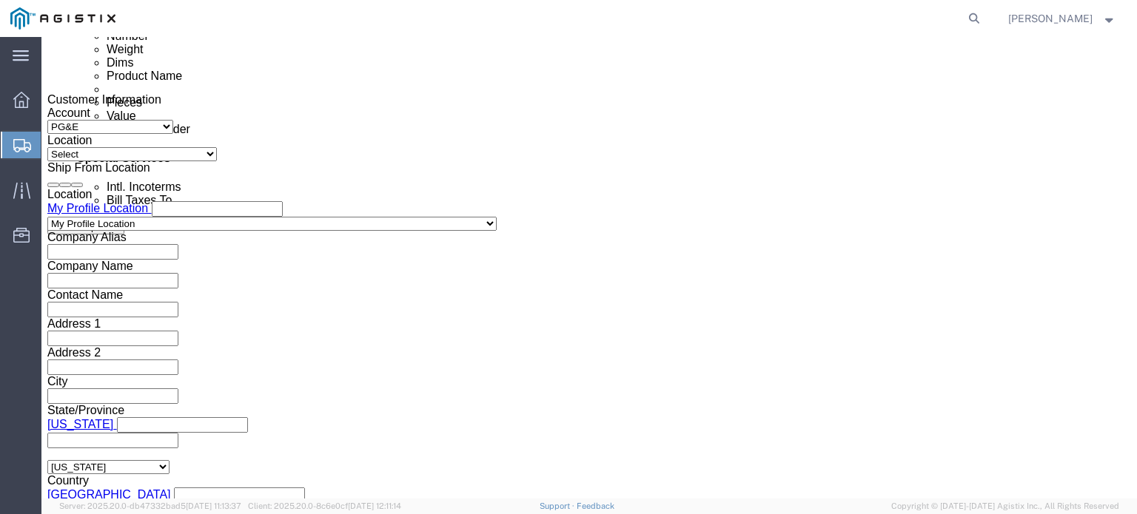
click input "text"
type input "s008069989"
click select "Select Account Type Activity ID Airline Appointment Number ASN Batch Request # …"
select select "SHIPMENTIDNUM"
click select "Select Account Type Activity ID Airline Appointment Number ASN Batch Request # …"
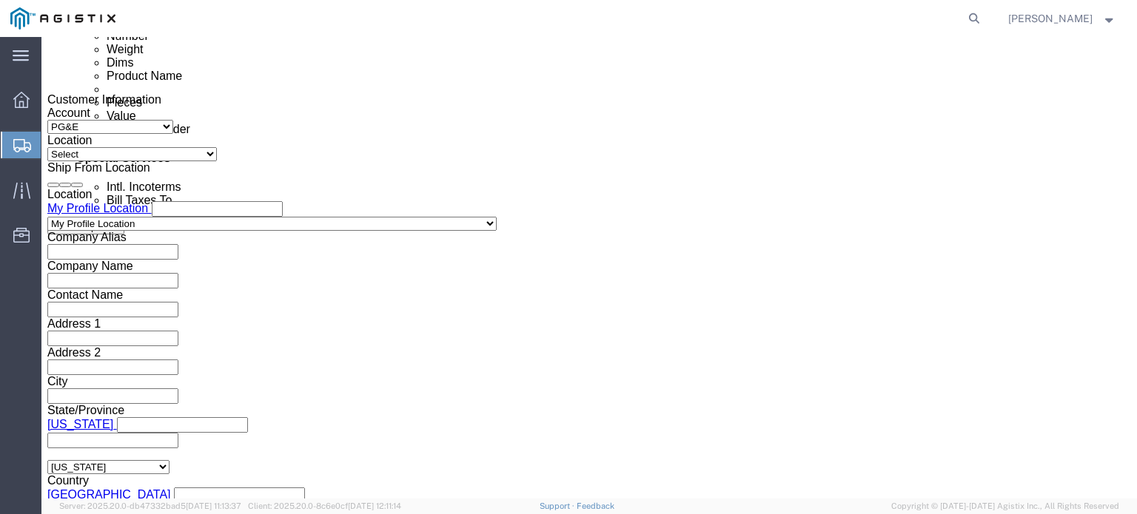
click input "text"
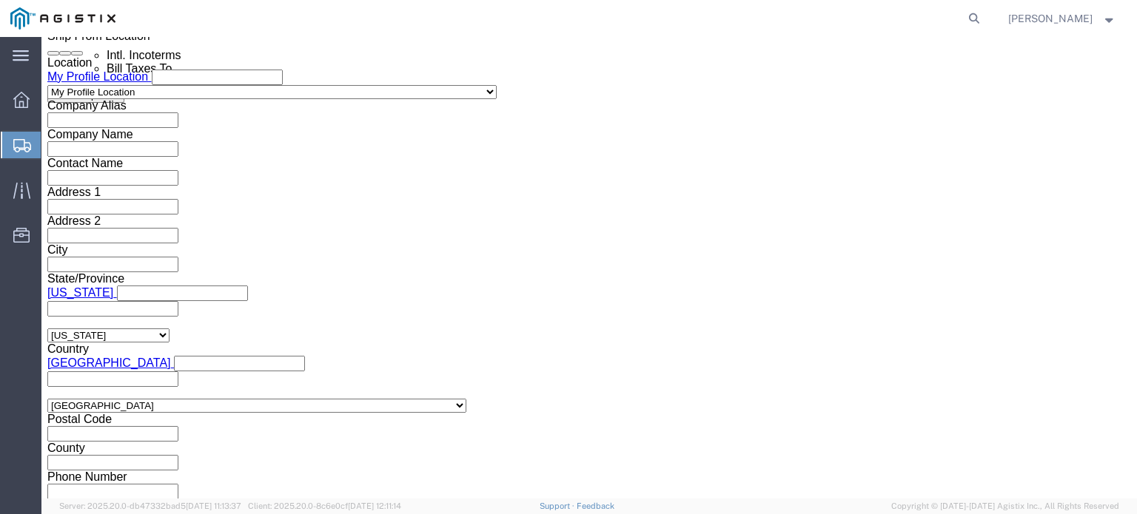
scroll to position [942, 0]
type input "684338"
click select "Select"
click select "Select Air Less than Truckload Multi-Leg Ocean Freight Rail Small Parcel Truckl…"
select select "LTL"
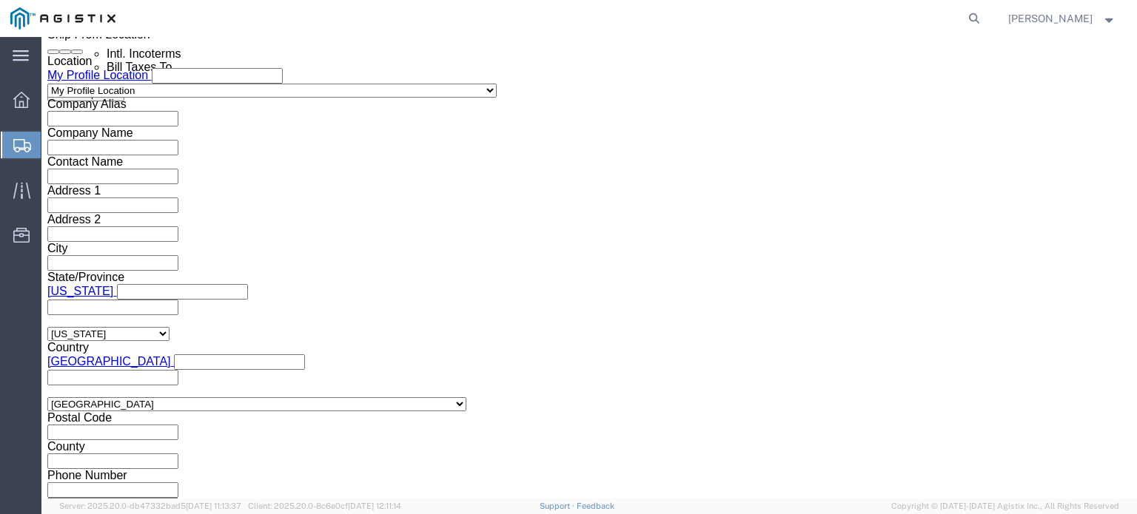
click select "Select Air Less than Truckload Multi-Leg Ocean Freight Rail Small Parcel Truckl…"
click select "Select Straight Truck"
select select "STTR"
click select "Select Straight Truck"
click button "Rate Shipment"
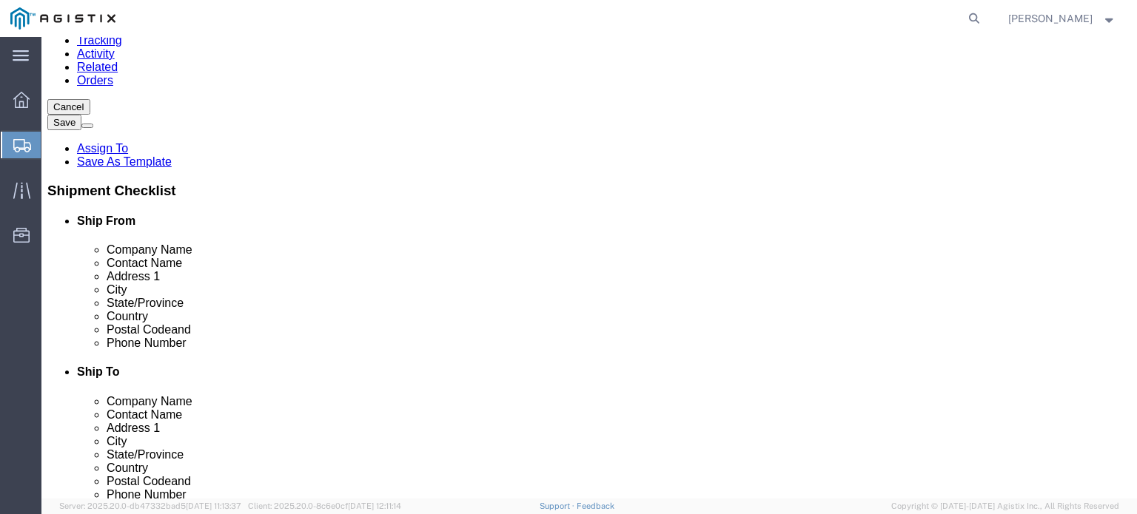
scroll to position [0, 0]
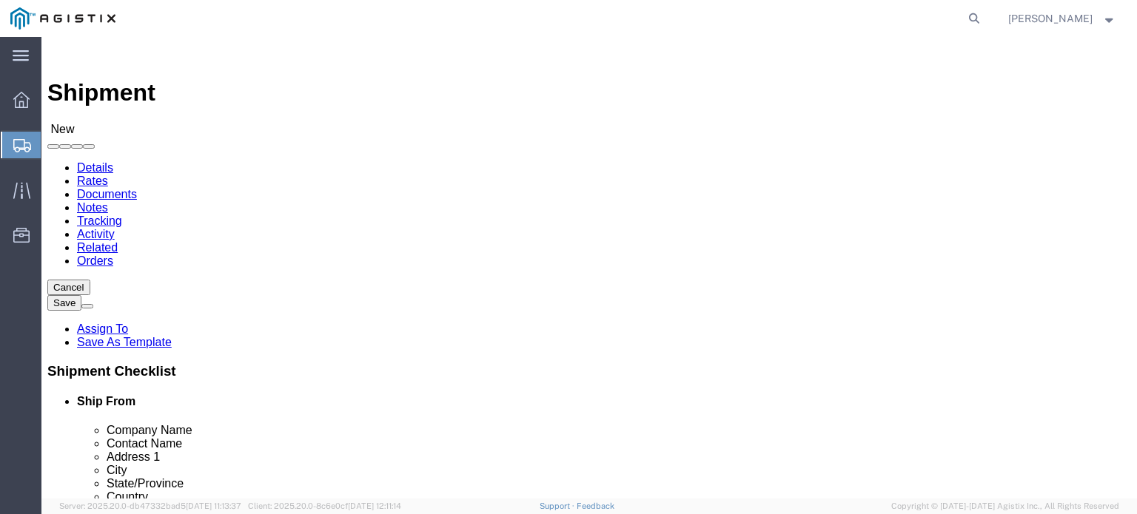
click select "Select All Others [GEOGRAPHIC_DATA] [GEOGRAPHIC_DATA] [GEOGRAPHIC_DATA] [GEOGRA…"
select select "23082"
click select "Select All Others [GEOGRAPHIC_DATA] [GEOGRAPHIC_DATA] [GEOGRAPHIC_DATA] [GEOGRA…"
drag, startPoint x: 953, startPoint y: 437, endPoint x: 648, endPoint y: 231, distance: 367.8
click button "Rate Shipment"
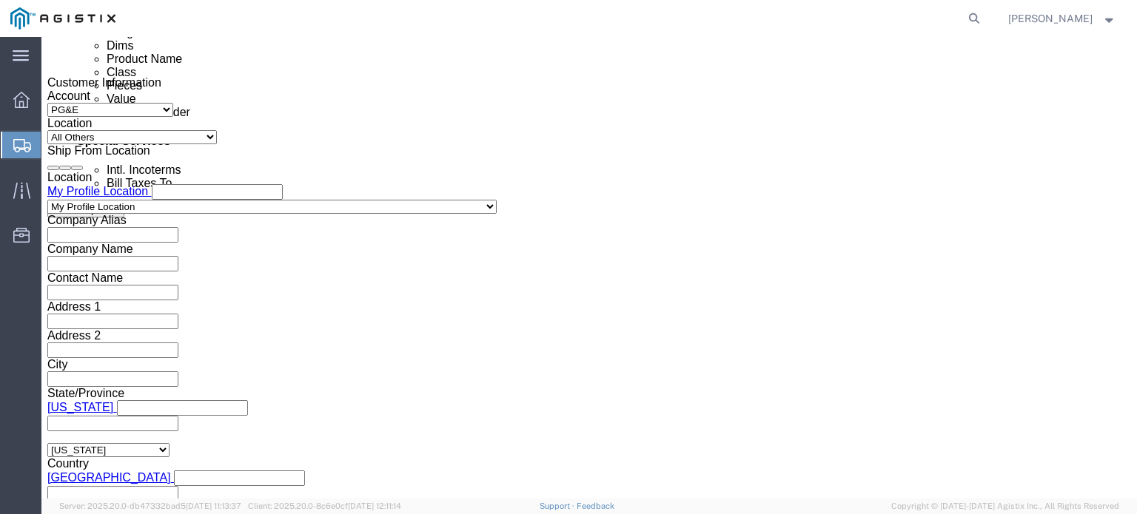
scroll to position [942, 0]
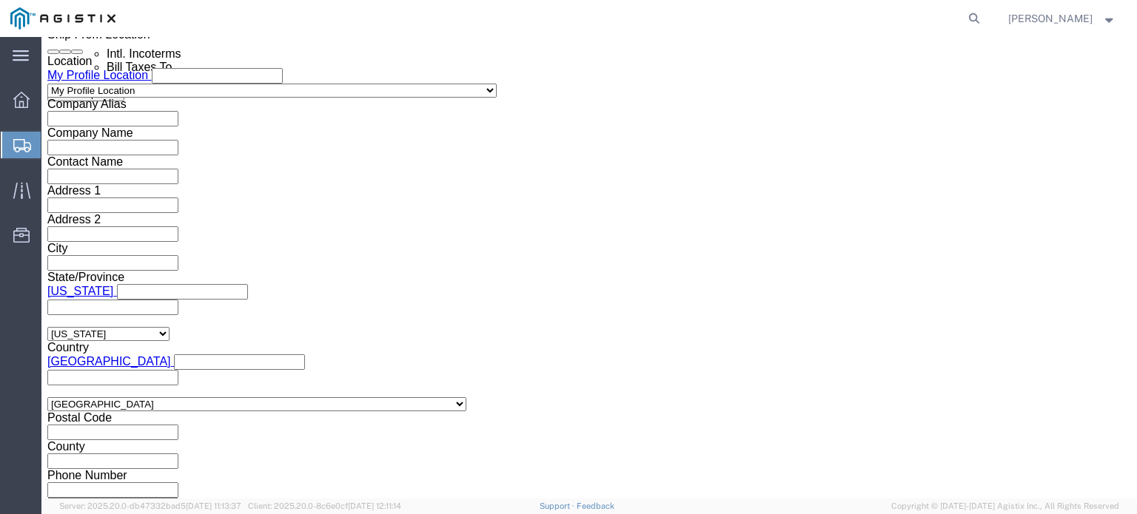
click button "Continue"
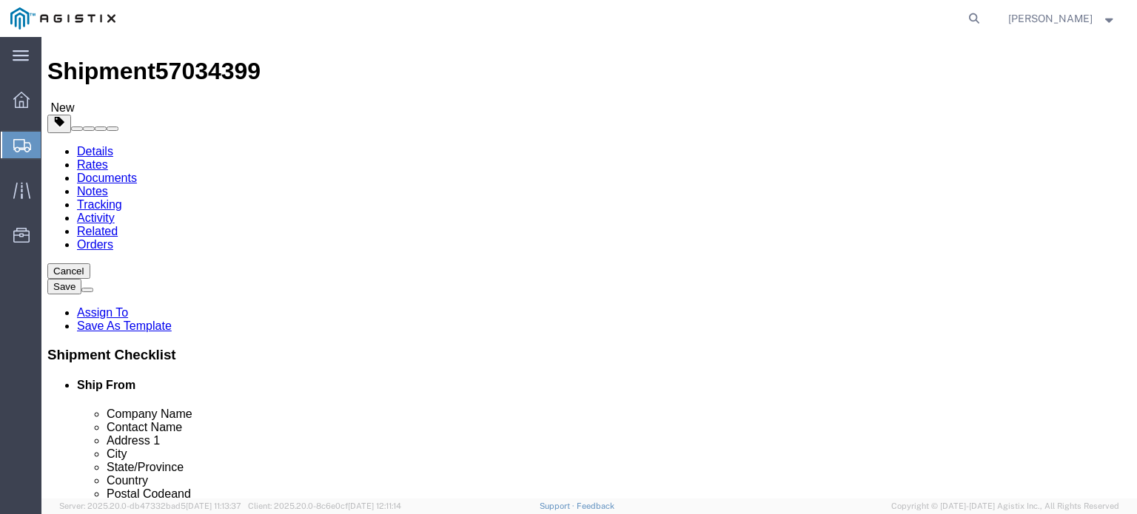
scroll to position [65, 0]
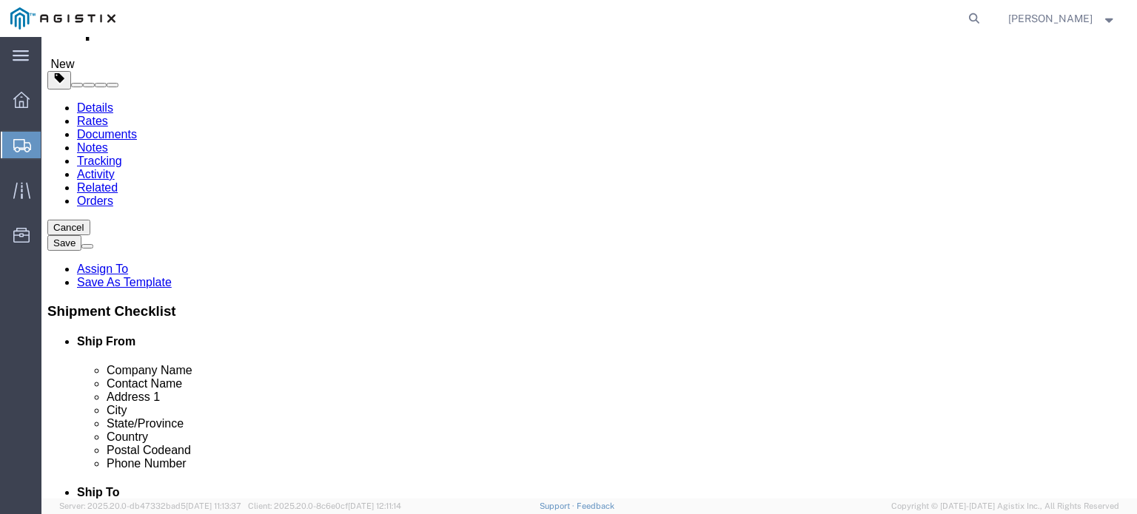
click select "Select Bulk Bundle(s) Cardboard Box(es) Carton(s) Crate(s) Drum(s) (Fiberboard)…"
select select "PSNS"
click select "Select Bulk Bundle(s) Cardboard Box(es) Carton(s) Crate(s) Drum(s) (Fiberboard)…"
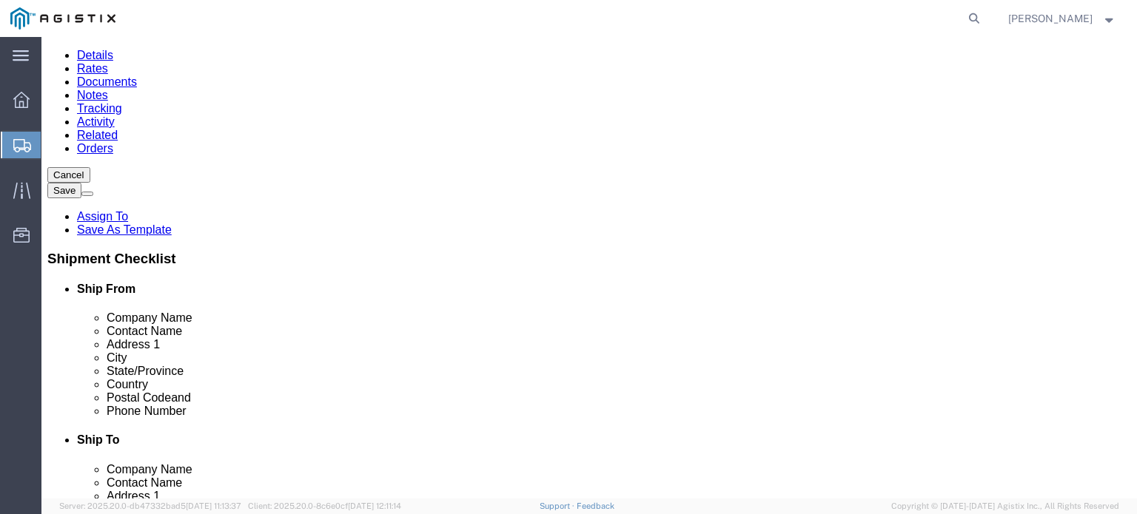
scroll to position [122, 0]
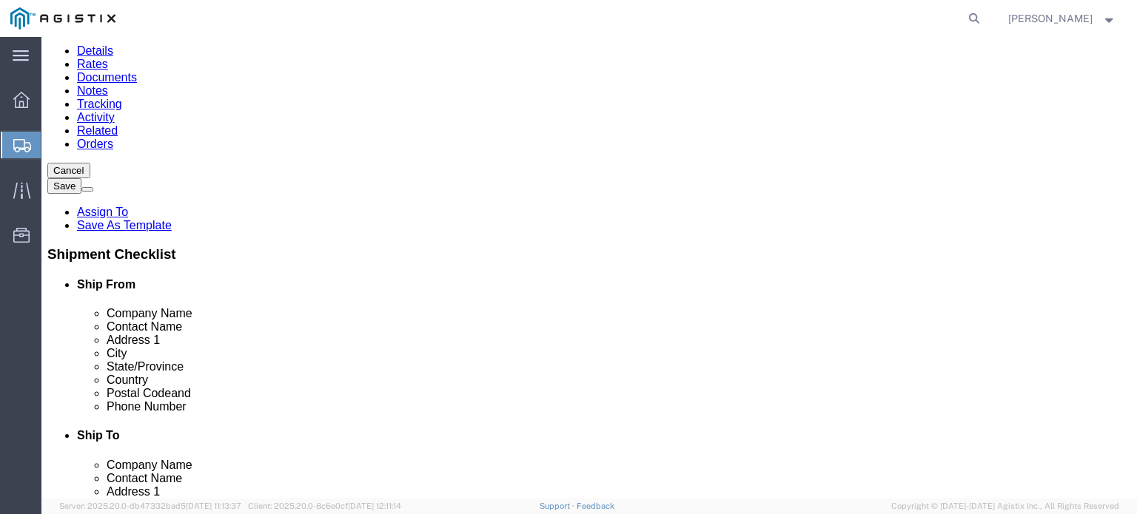
click input "text"
type input "3"
click input "text"
type input "42"
click input "text"
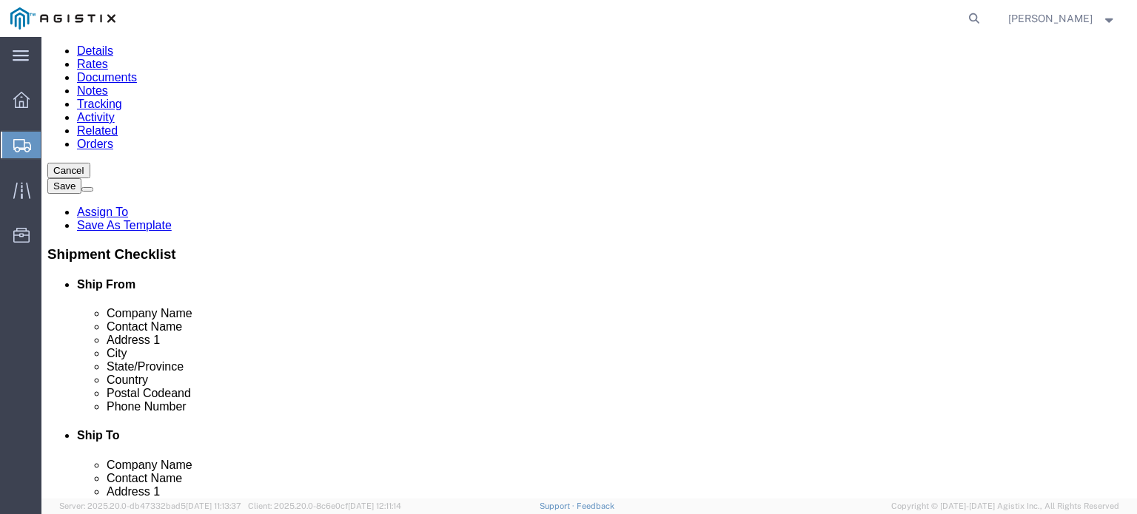
type input "42"
click input "text"
type input "15"
drag, startPoint x: 193, startPoint y: 272, endPoint x: 95, endPoint y: 273, distance: 98.4
click div "Weight 0.00 Select kgs lbs Ship. t°"
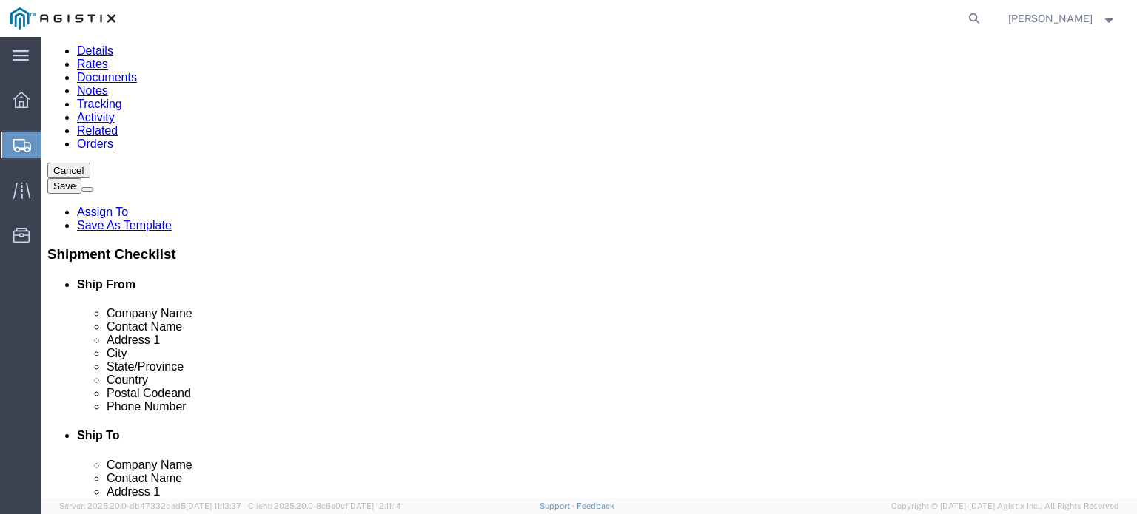
type input "179"
click link "Add Content"
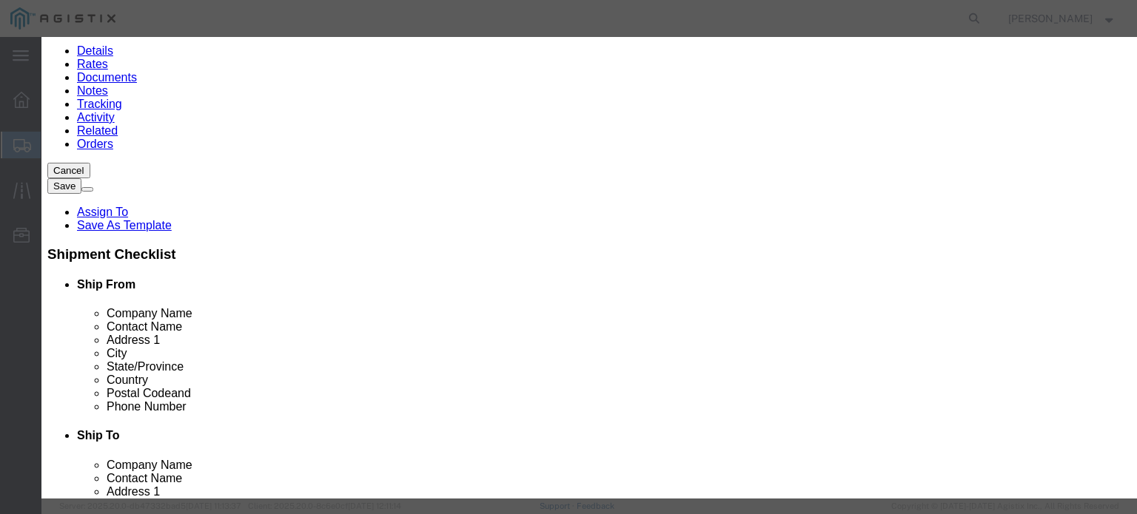
click input "text"
type input "00065911"
drag, startPoint x: 335, startPoint y: 146, endPoint x: 270, endPoint y: 143, distance: 65.2
click div "Pieces 0 Select Bag Barrels 100Board Feet Bottle Box Blister Pack Carats Can Ca…"
type input "3"
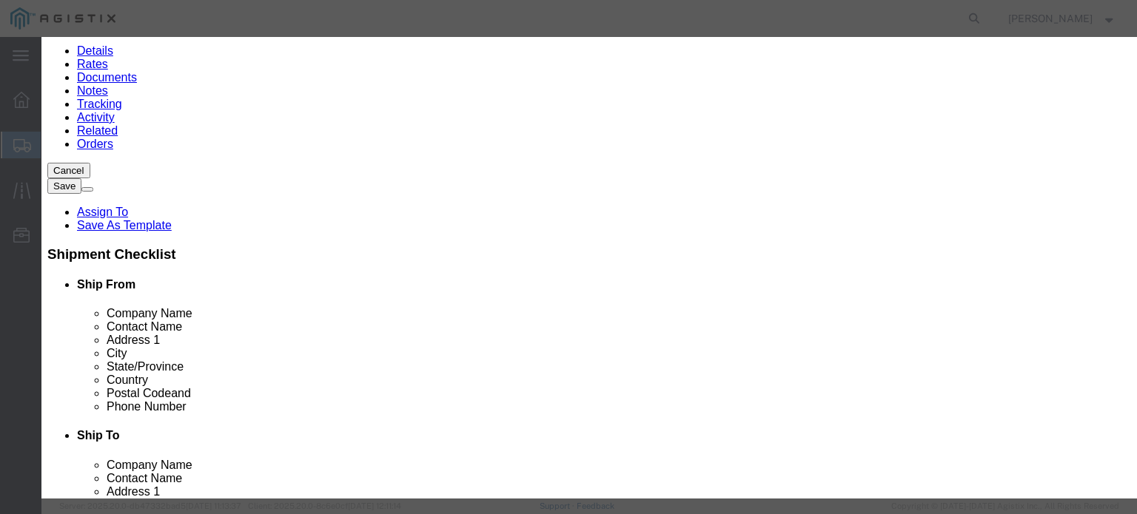
click input "text"
type input "2500"
click select "Select 50 55 60 65 70 85 92.5 100 125 175 250 300 400"
select select "50"
click select "Select 50 55 60 65 70 85 92.5 100 125 175 250 300 400"
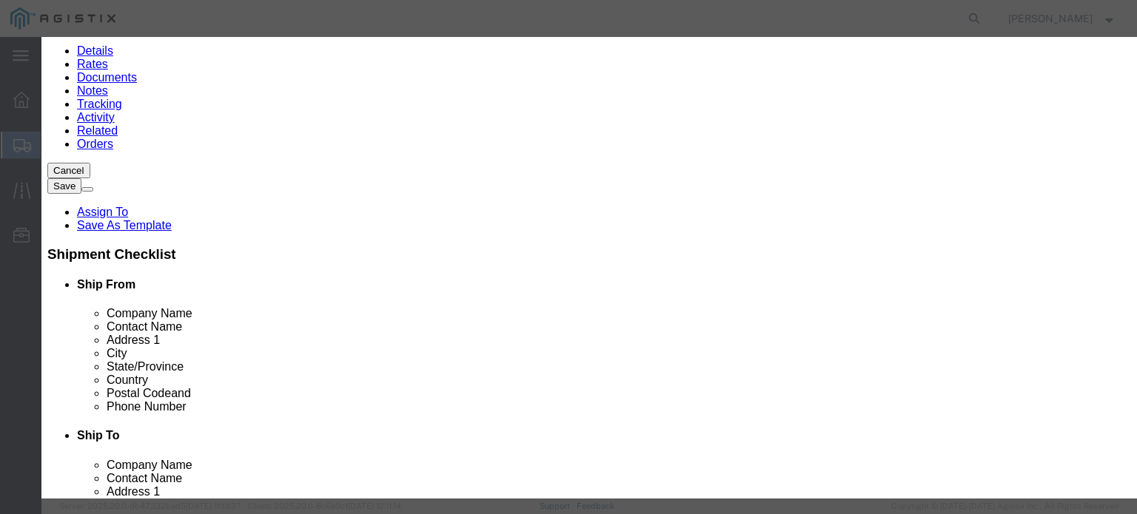
click textarea
type textarea "T"
type textarea "YOKE PLATES"
click select "Select"
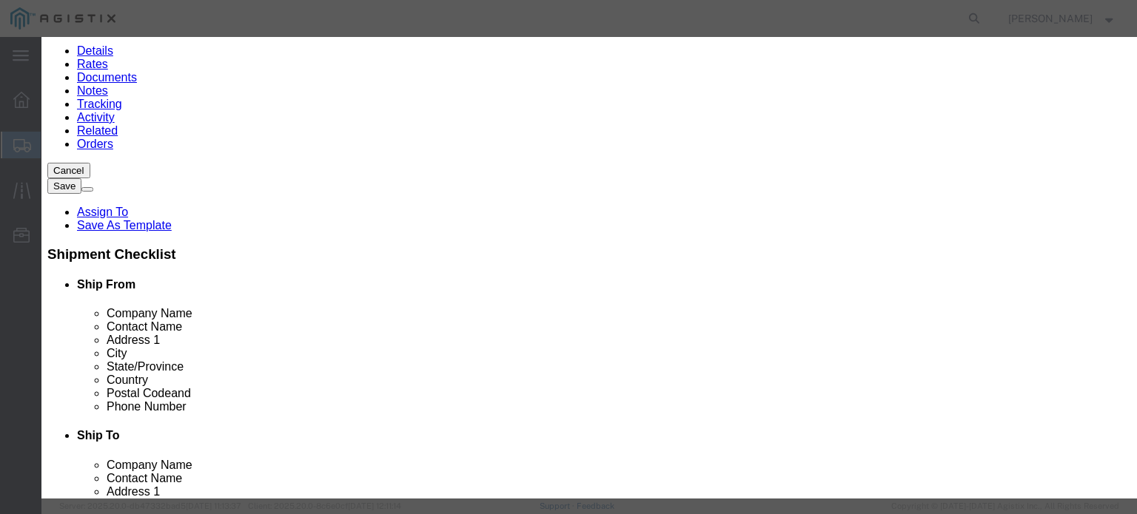
click select "Select"
click select "Select [GEOGRAPHIC_DATA] [GEOGRAPHIC_DATA] [GEOGRAPHIC_DATA] [GEOGRAPHIC_DATA] …"
click button "Save & Close"
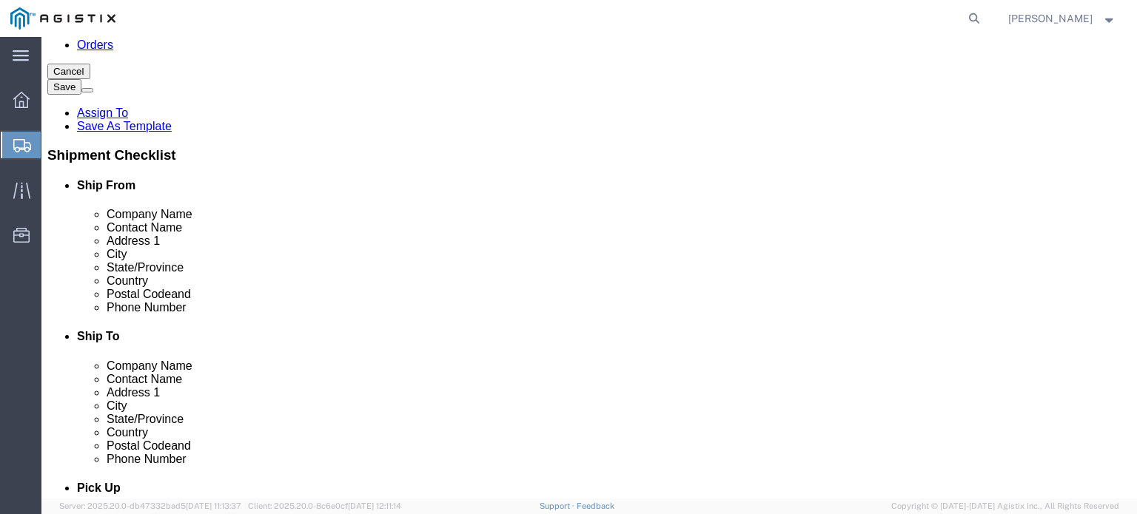
scroll to position [227, 0]
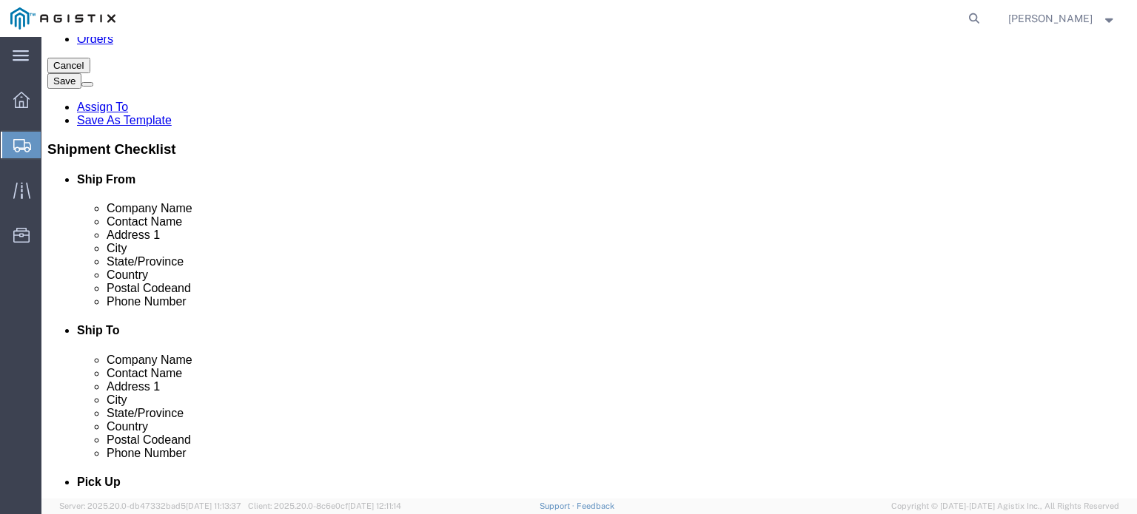
click button "Continue"
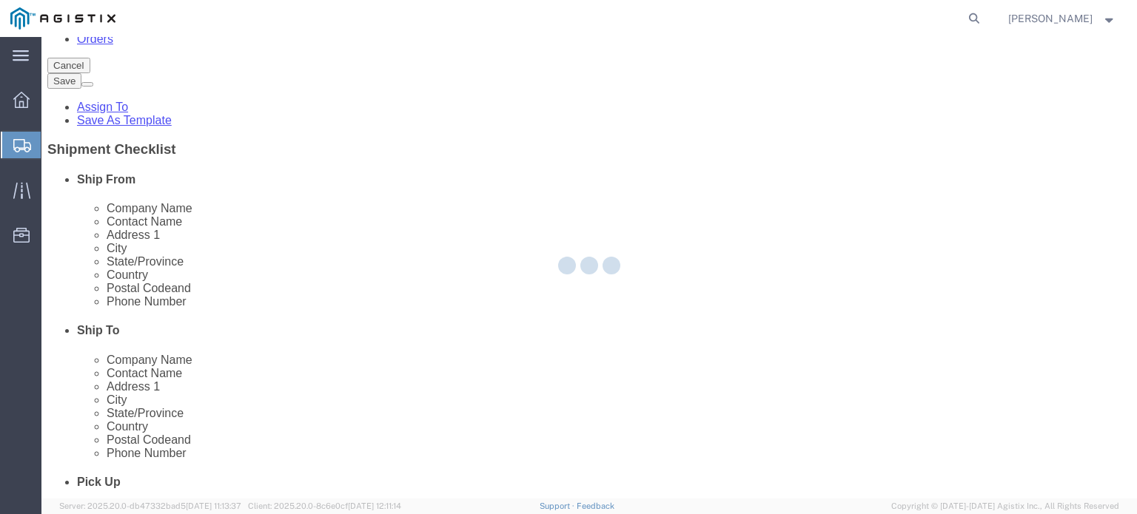
select select
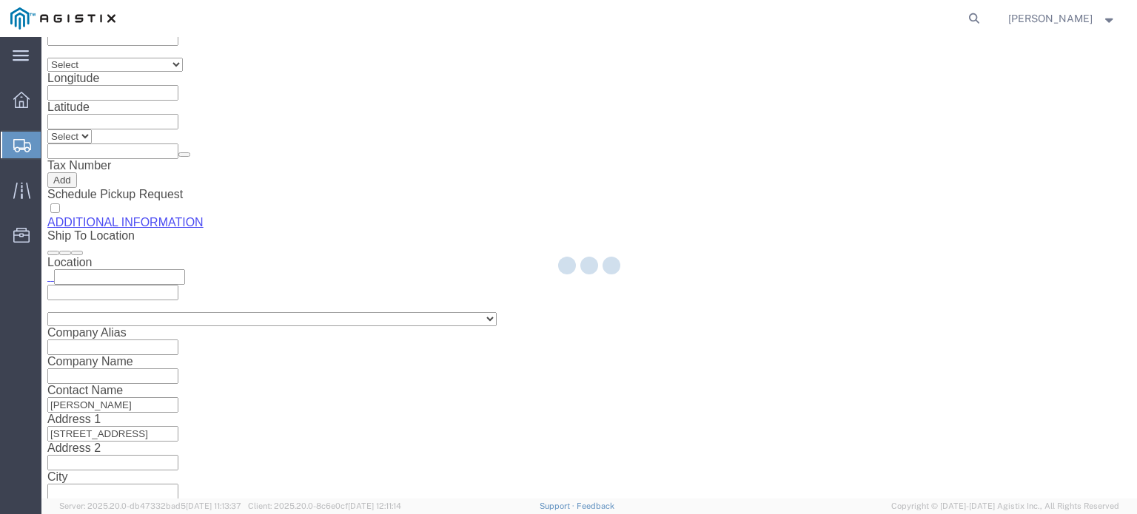
scroll to position [1558, 0]
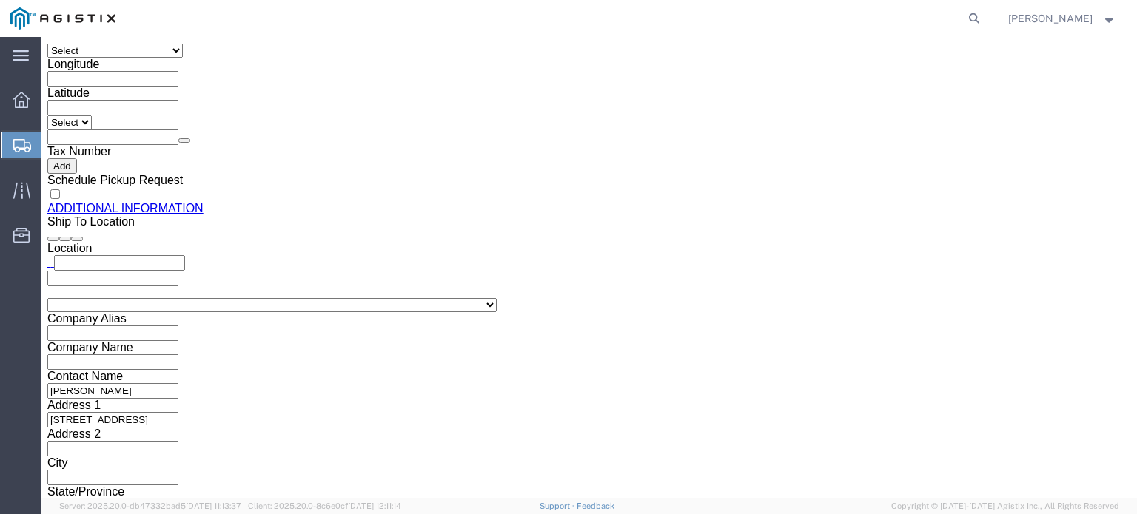
click button "Rate Shipment"
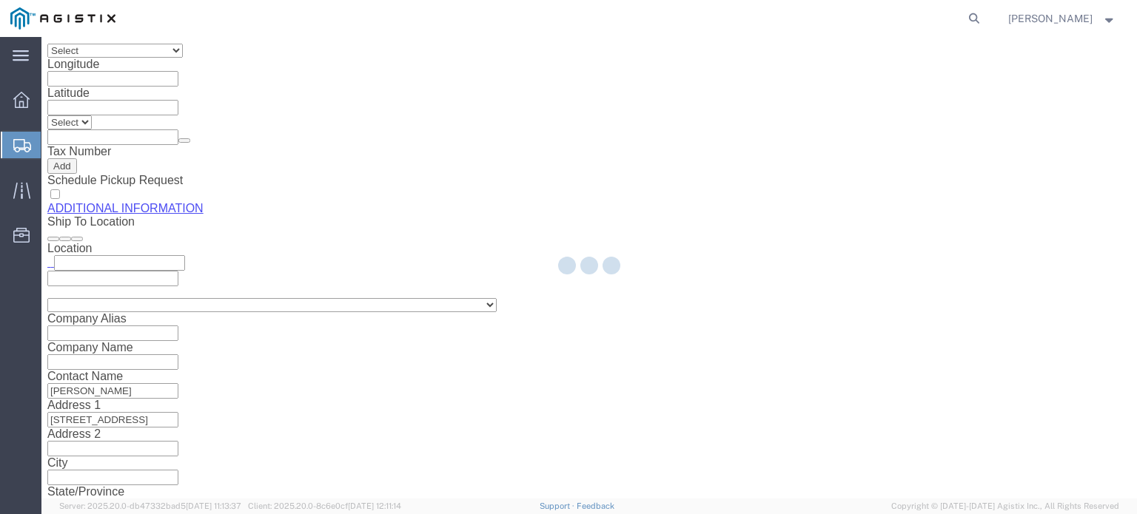
scroll to position [0, 0]
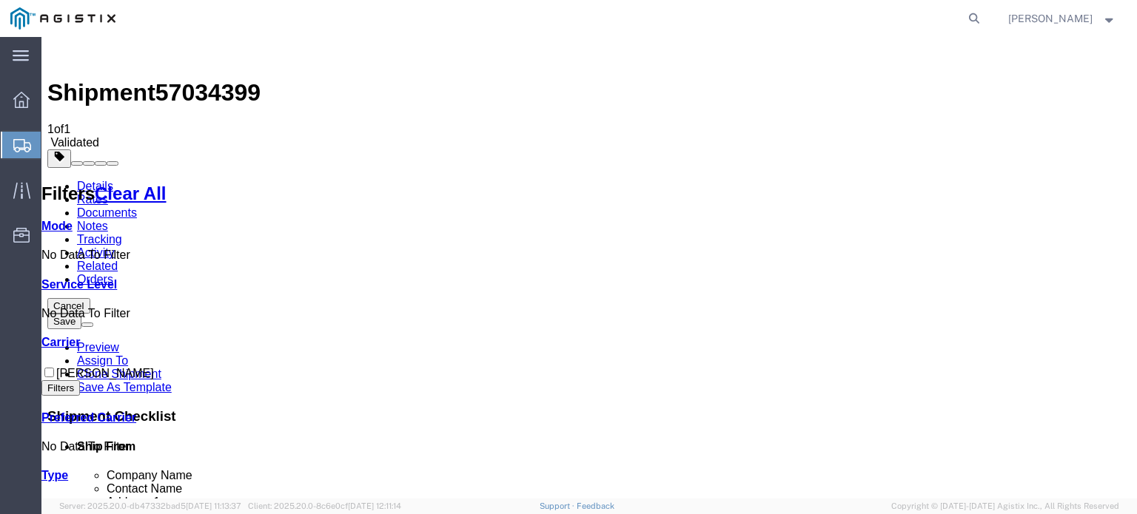
checkbox input "true"
